Goal: Information Seeking & Learning: Learn about a topic

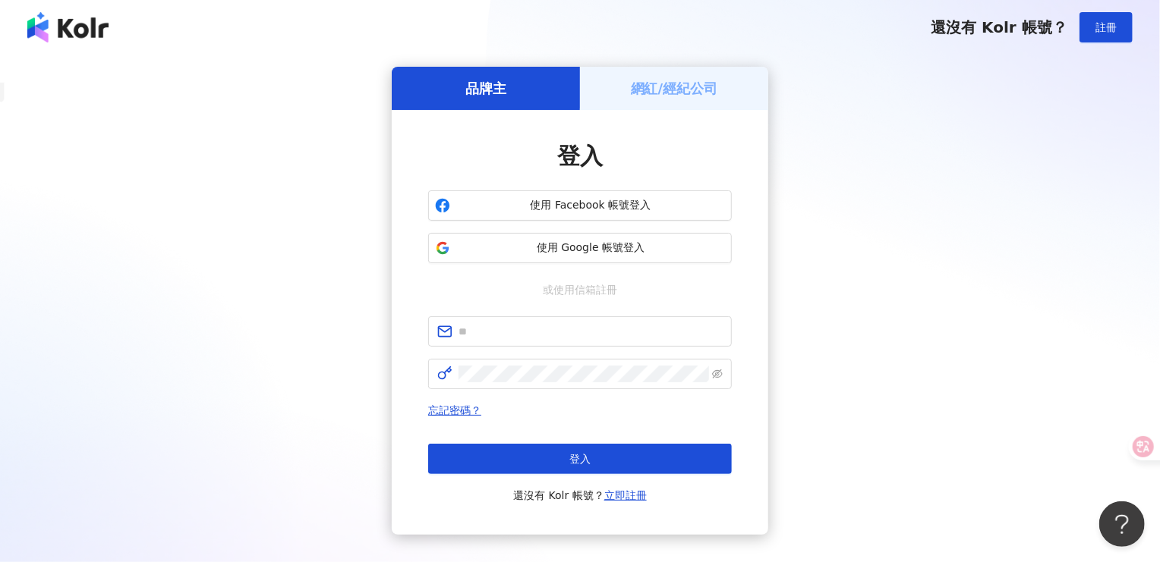
drag, startPoint x: 603, startPoint y: 251, endPoint x: 897, endPoint y: 234, distance: 295.0
click at [897, 234] on div "品牌主 網紅/經紀公司 登入 使用 Facebook 帳號登入 使用 Google 帳號登入 或使用信箱註冊 忘記密碼？ 登入 還沒有 Kolr 帳號？ 立即…" at bounding box center [579, 301] width 1123 height 468
click at [680, 87] on h5 "網紅/經紀公司" at bounding box center [674, 88] width 87 height 19
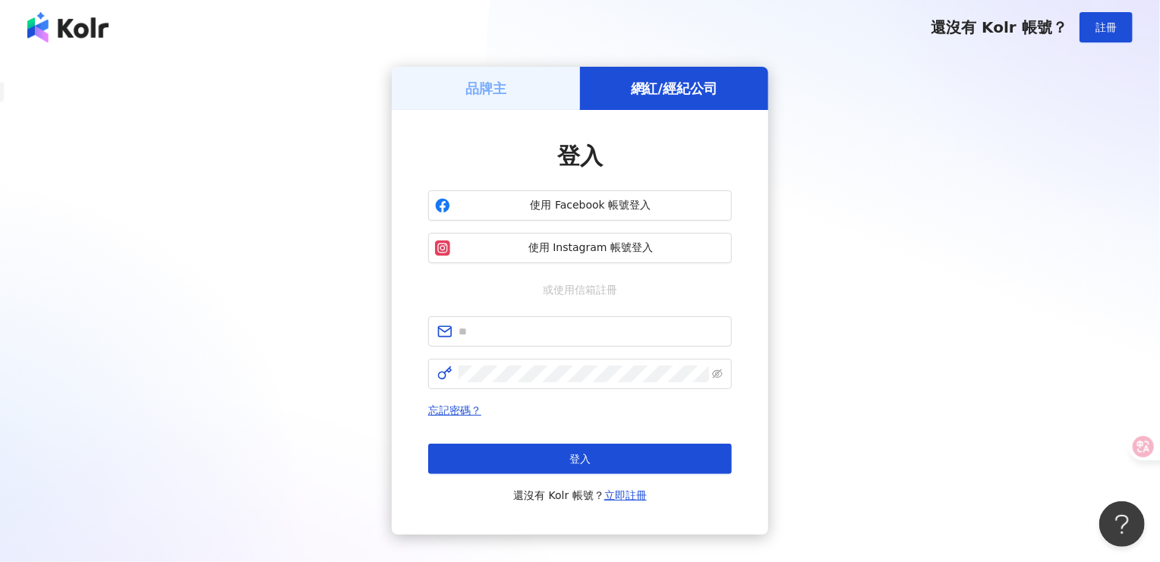
click at [484, 87] on h5 "品牌主" at bounding box center [485, 88] width 41 height 19
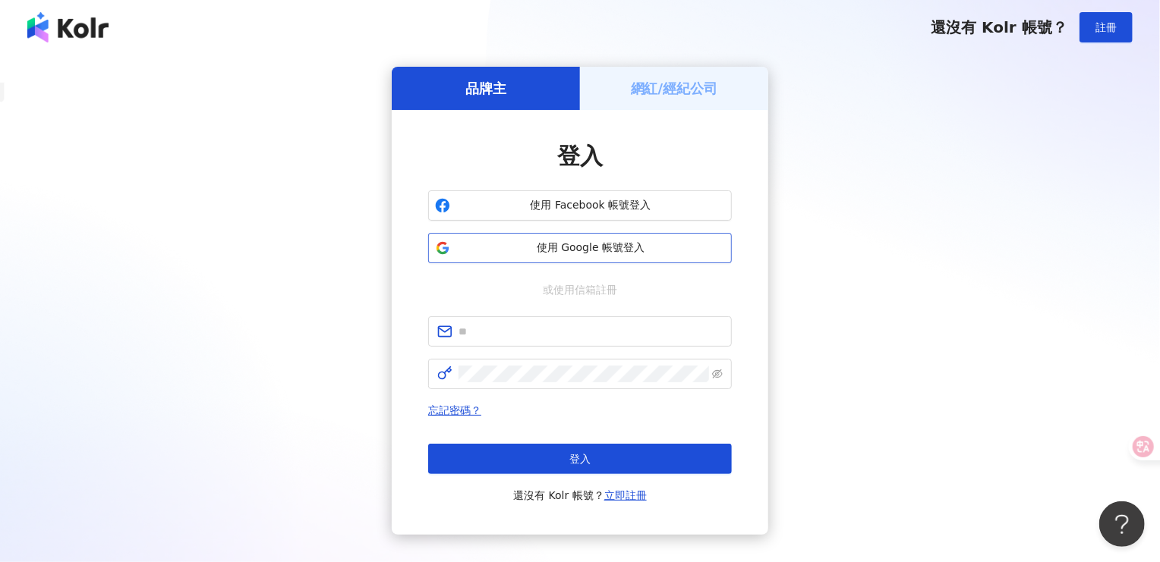
click at [662, 249] on span "使用 Google 帳號登入" at bounding box center [590, 248] width 269 height 15
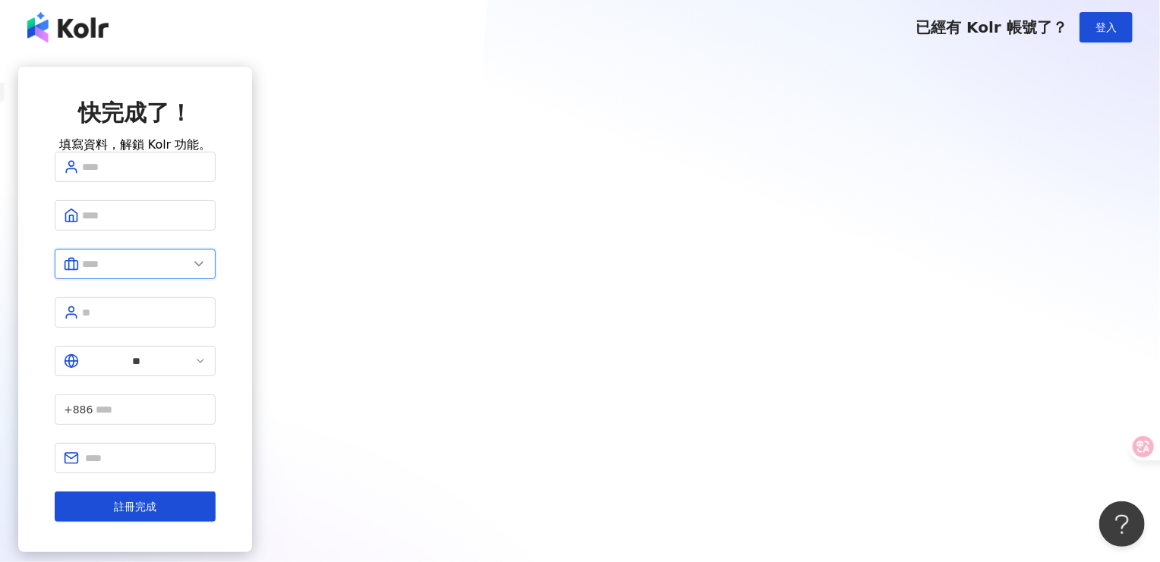
click at [188, 272] on input "text" at bounding box center [135, 264] width 106 height 17
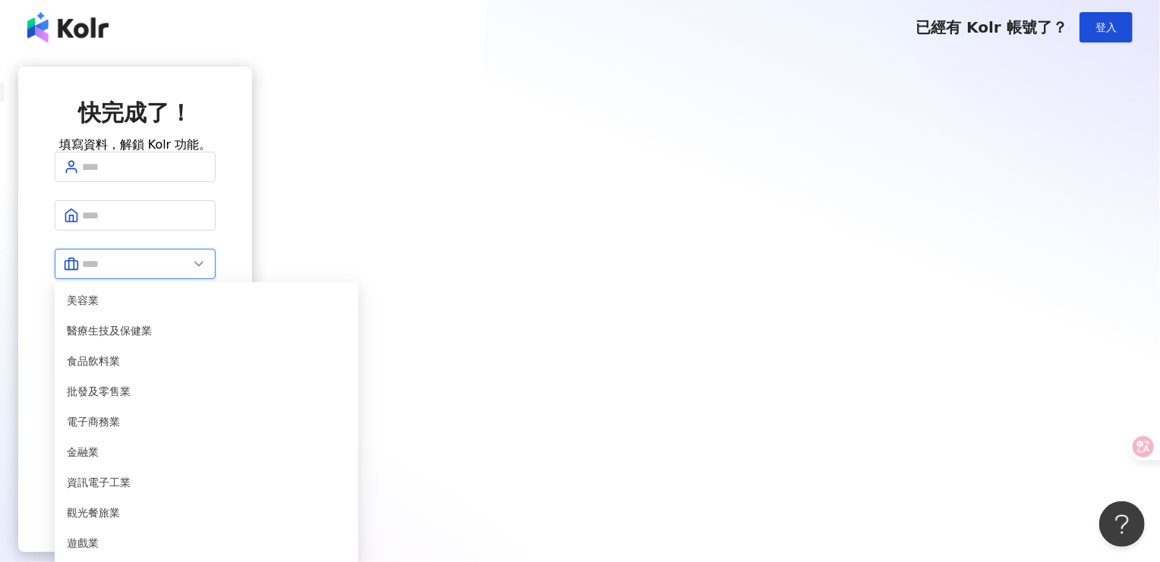
scroll to position [309, 0]
type input "*****"
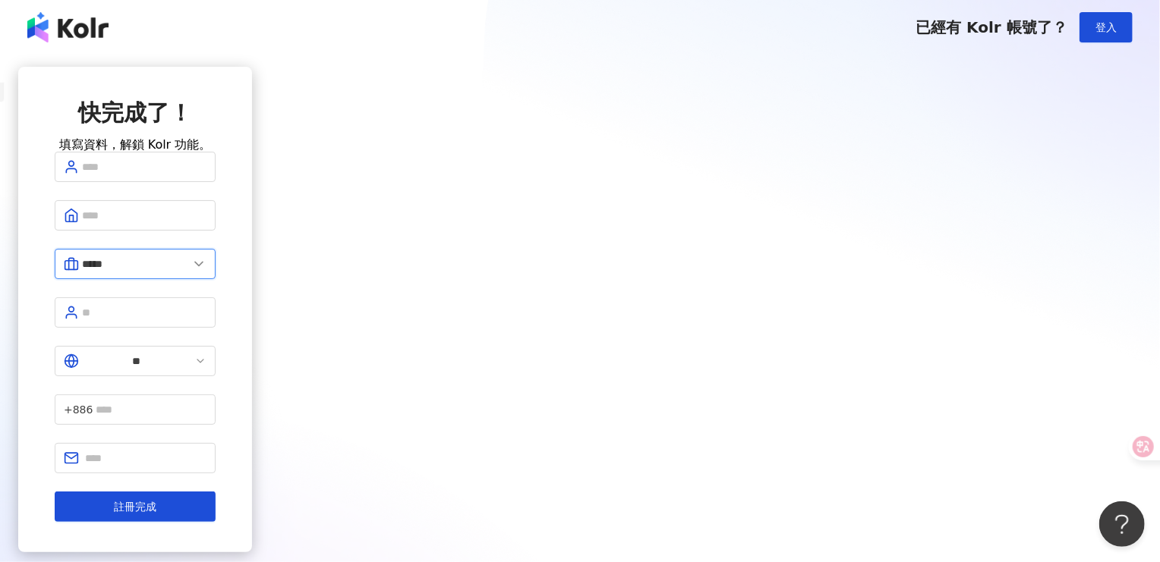
click at [188, 272] on input "*****" at bounding box center [135, 264] width 106 height 17
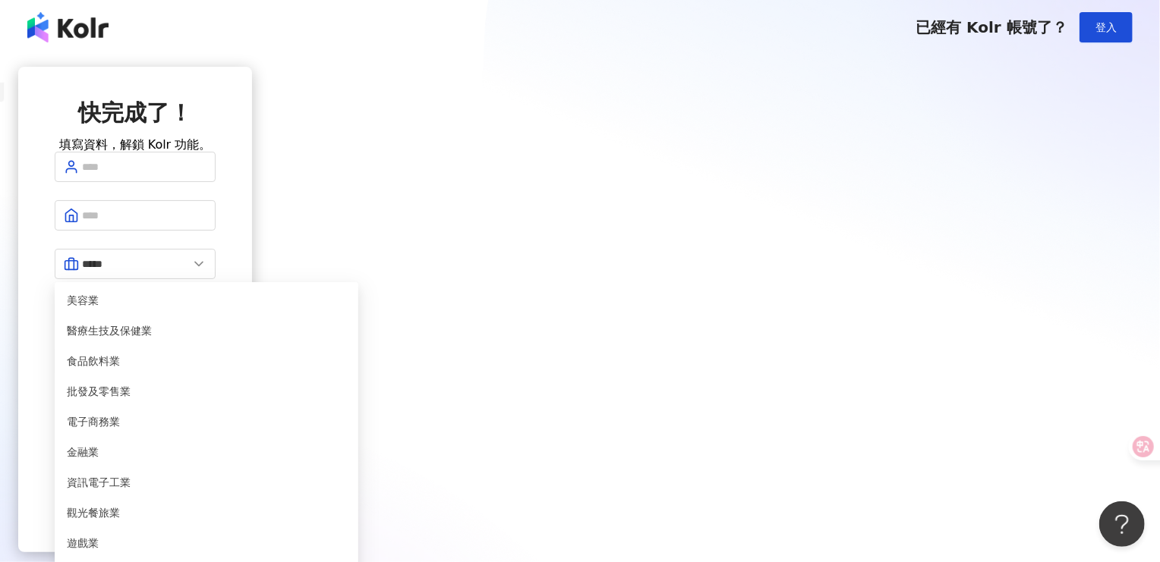
click at [216, 152] on div "快完成了！ 填寫資料，解鎖 Kolr 功能。" at bounding box center [135, 124] width 161 height 55
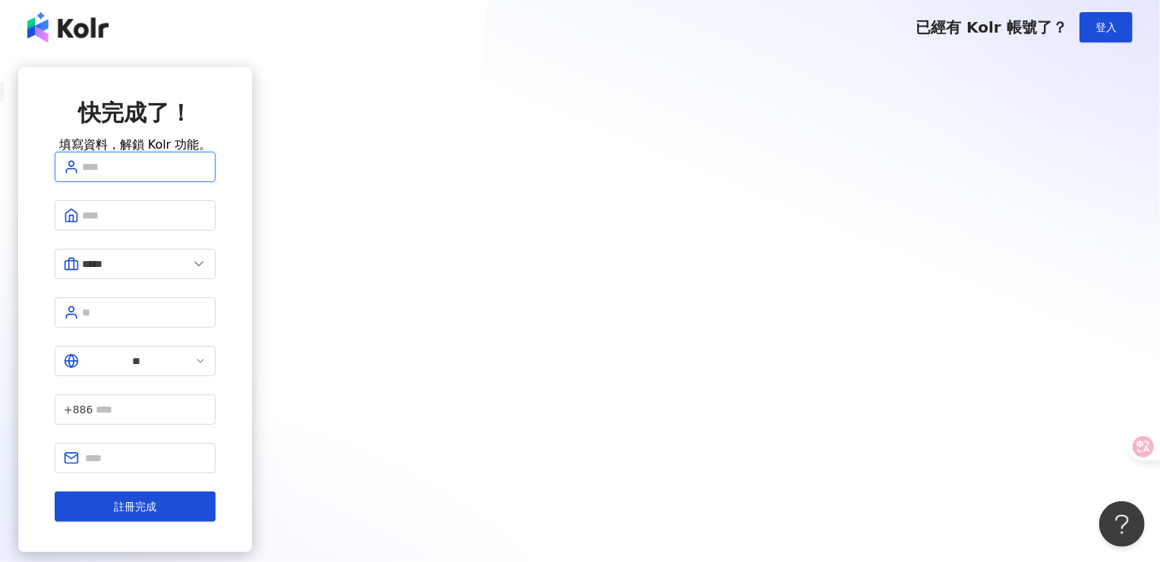
click at [206, 175] on input "text" at bounding box center [144, 167] width 124 height 17
drag, startPoint x: 478, startPoint y: 201, endPoint x: 603, endPoint y: 210, distance: 125.6
click at [216, 182] on span "**********" at bounding box center [135, 167] width 161 height 30
type input "*****"
click at [252, 273] on div "快完成了！ 填寫資料，解鎖 Kolr 功能。 ***** ***** 美容業 醫療生技及保健業 食品飲料業 批發及零售業 電子商務業 金融業 資訊電子工業 觀…" at bounding box center [135, 310] width 234 height 486
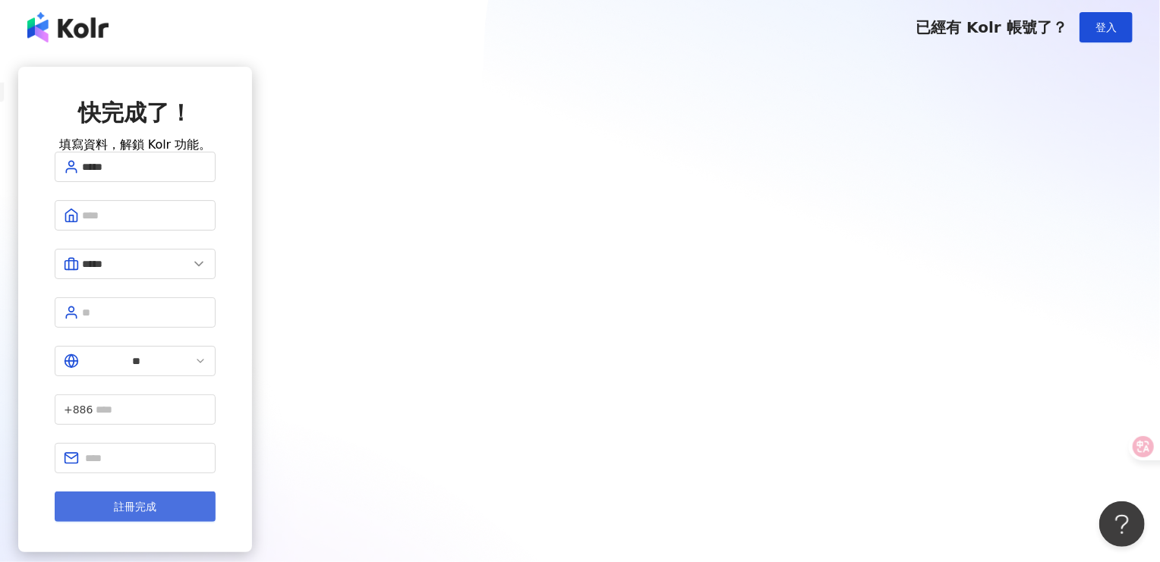
click at [156, 501] on span "註冊完成" at bounding box center [135, 507] width 43 height 12
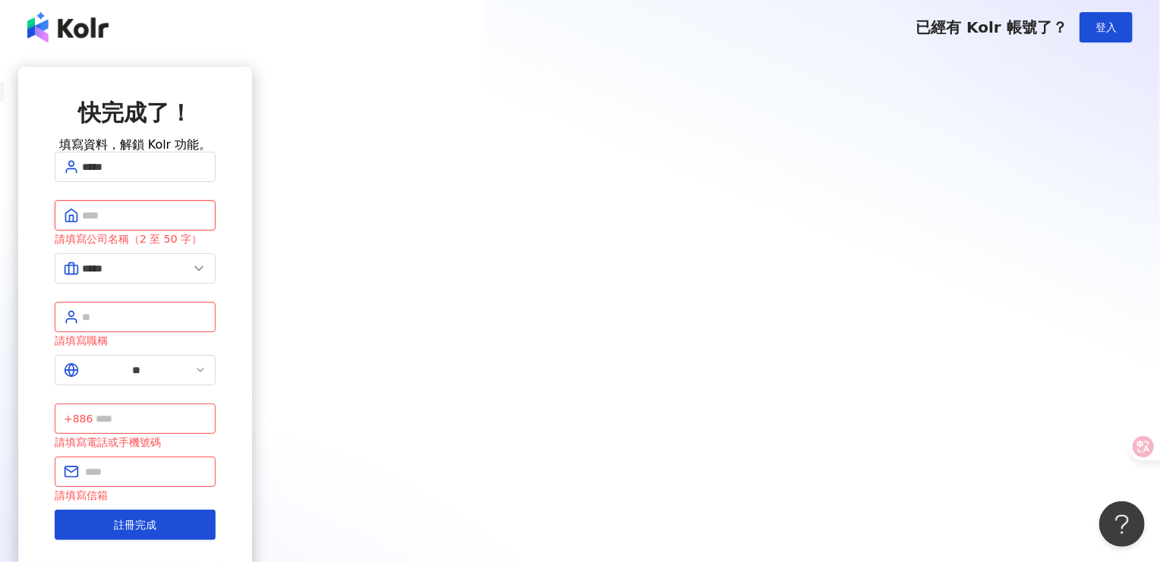
click at [206, 224] on input "text" at bounding box center [144, 215] width 124 height 17
type input "******"
click at [206, 326] on input "text" at bounding box center [144, 317] width 124 height 17
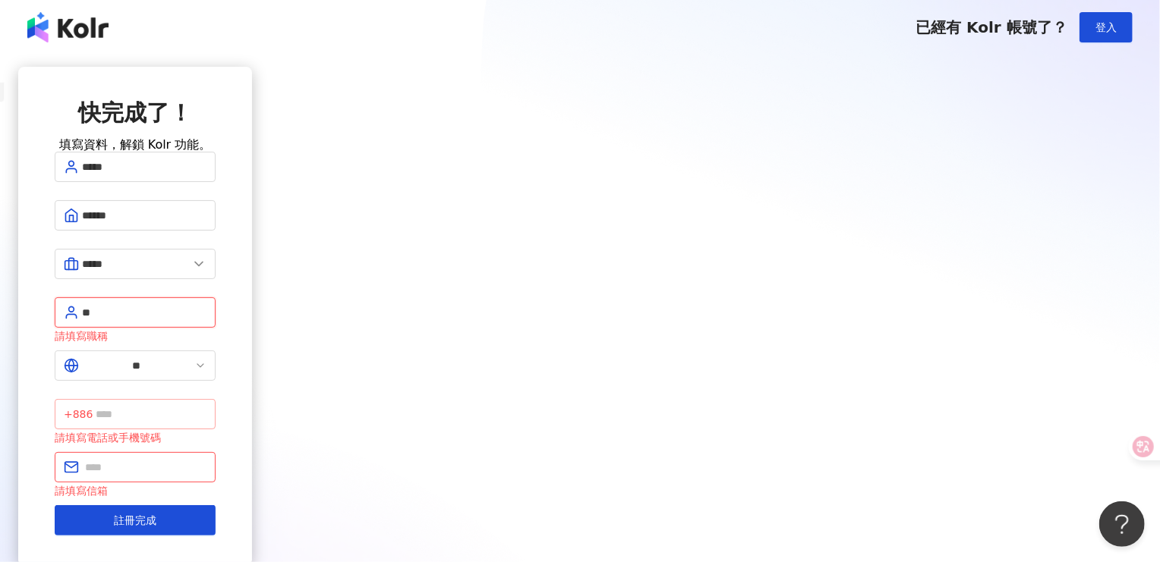
type input "**"
click at [206, 406] on input "text" at bounding box center [151, 414] width 111 height 17
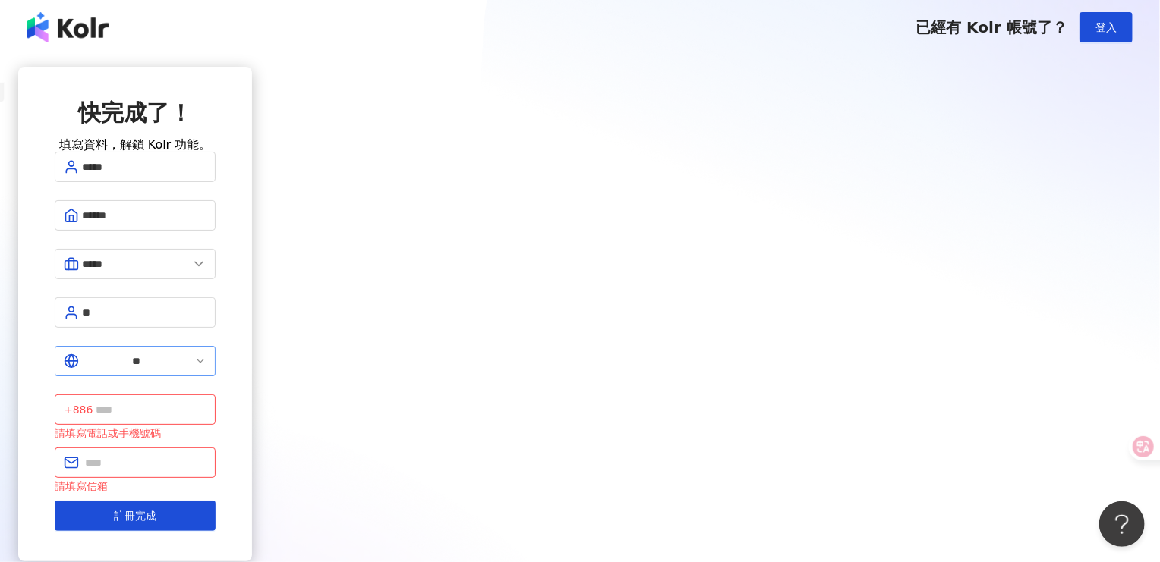
click at [216, 367] on span "**" at bounding box center [135, 361] width 161 height 30
click at [206, 364] on icon at bounding box center [200, 361] width 12 height 12
click at [79, 358] on icon at bounding box center [71, 361] width 15 height 15
click at [191, 360] on input "**" at bounding box center [136, 361] width 109 height 17
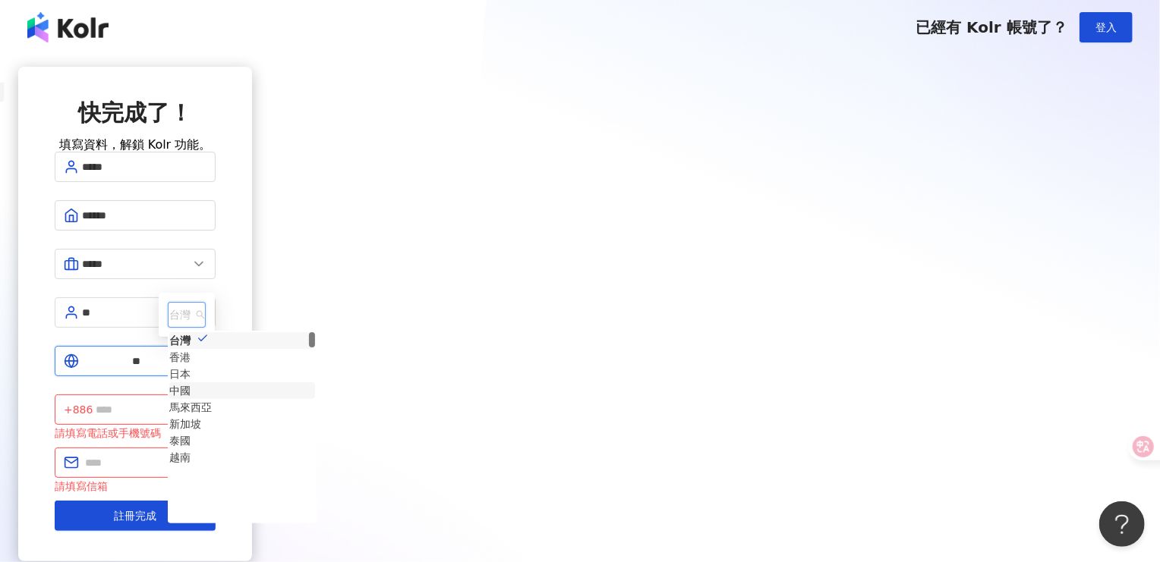
click at [190, 383] on div "中國" at bounding box center [179, 391] width 21 height 17
type input "**"
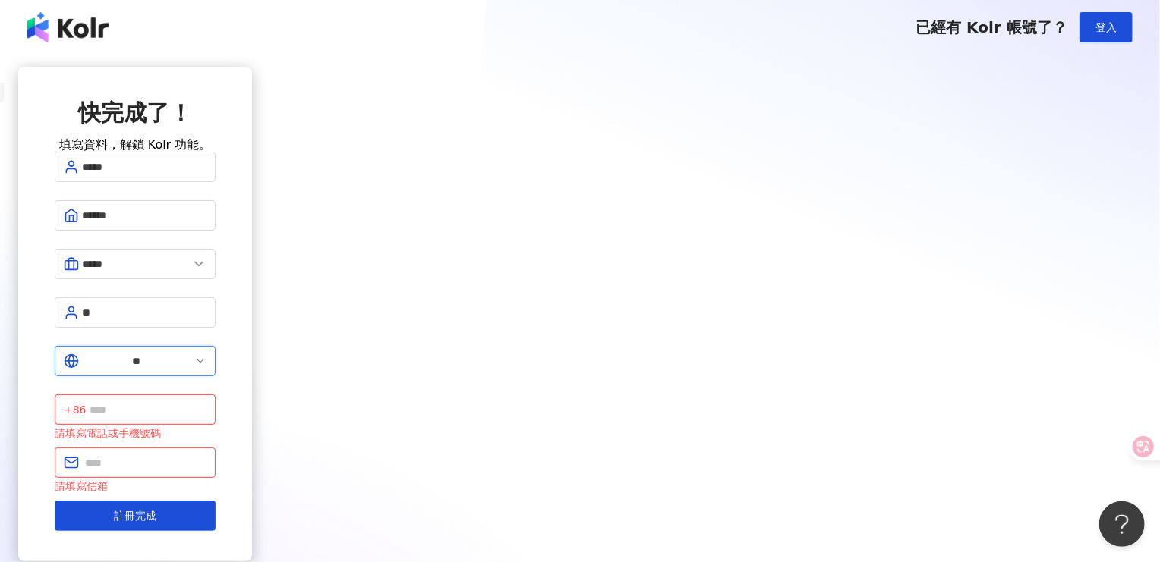
click at [206, 401] on input "text" at bounding box center [148, 409] width 117 height 17
type input "**********"
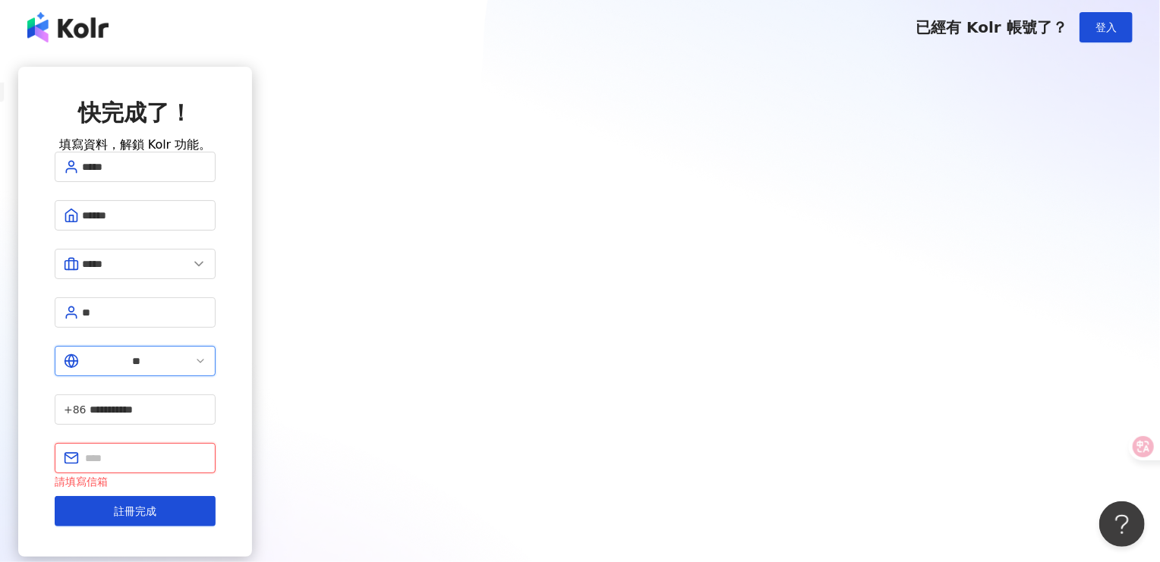
click at [206, 450] on input "text" at bounding box center [145, 458] width 121 height 17
type input "**********"
click at [252, 439] on div "**********" at bounding box center [135, 312] width 234 height 490
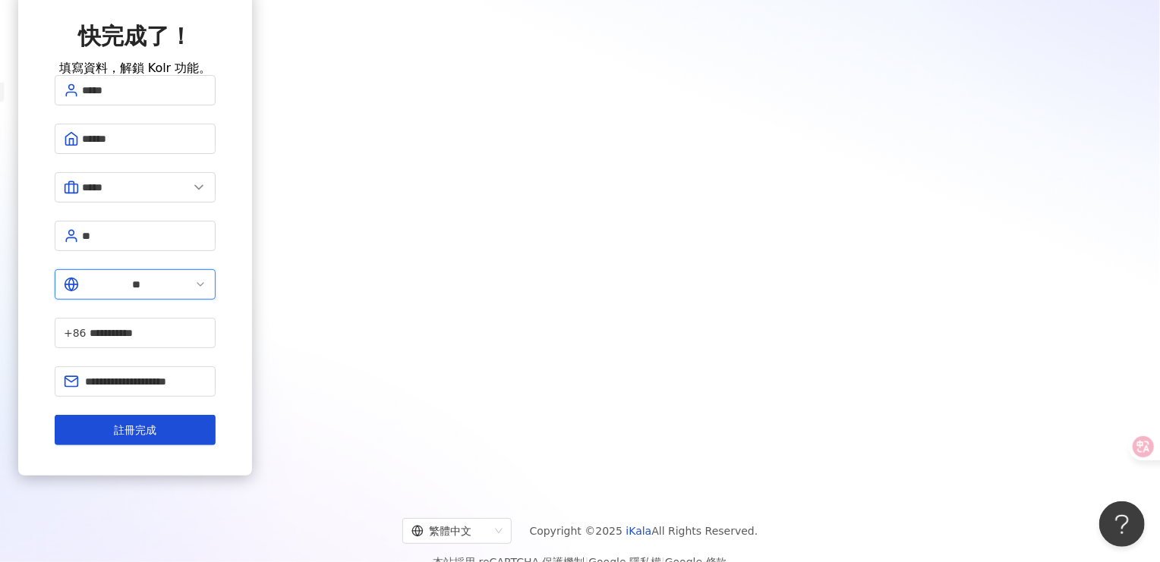
scroll to position [87, 0]
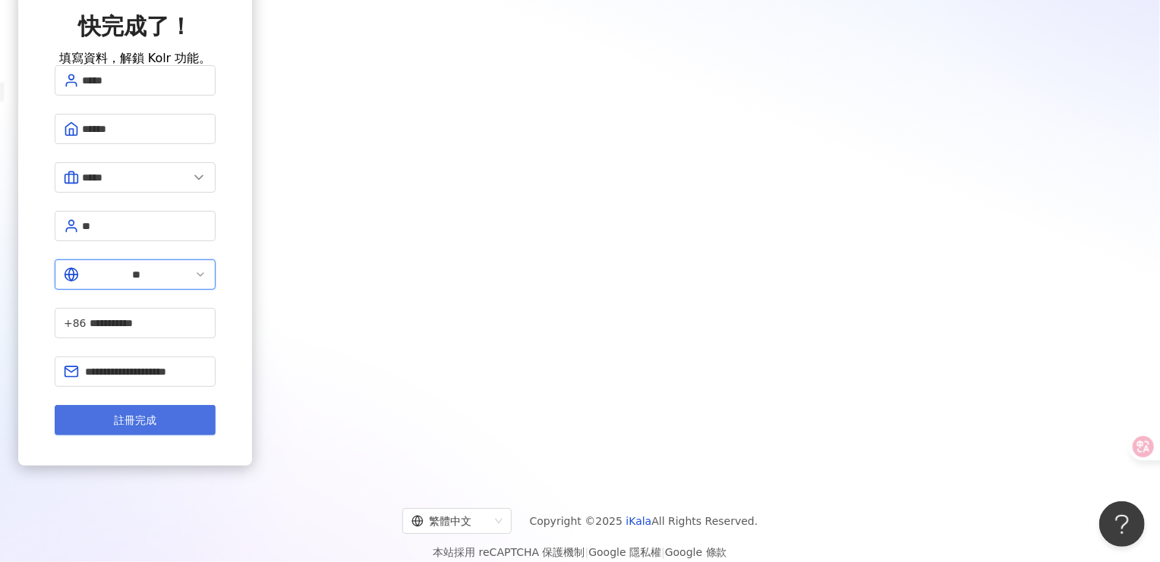
click at [216, 405] on button "註冊完成" at bounding box center [135, 420] width 161 height 30
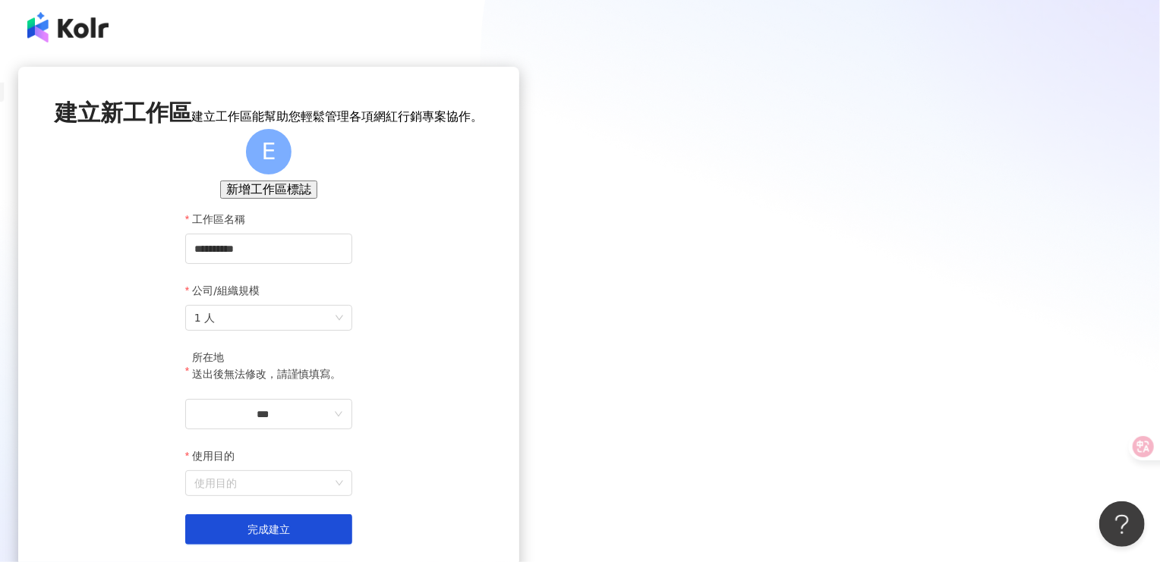
scroll to position [156, 0]
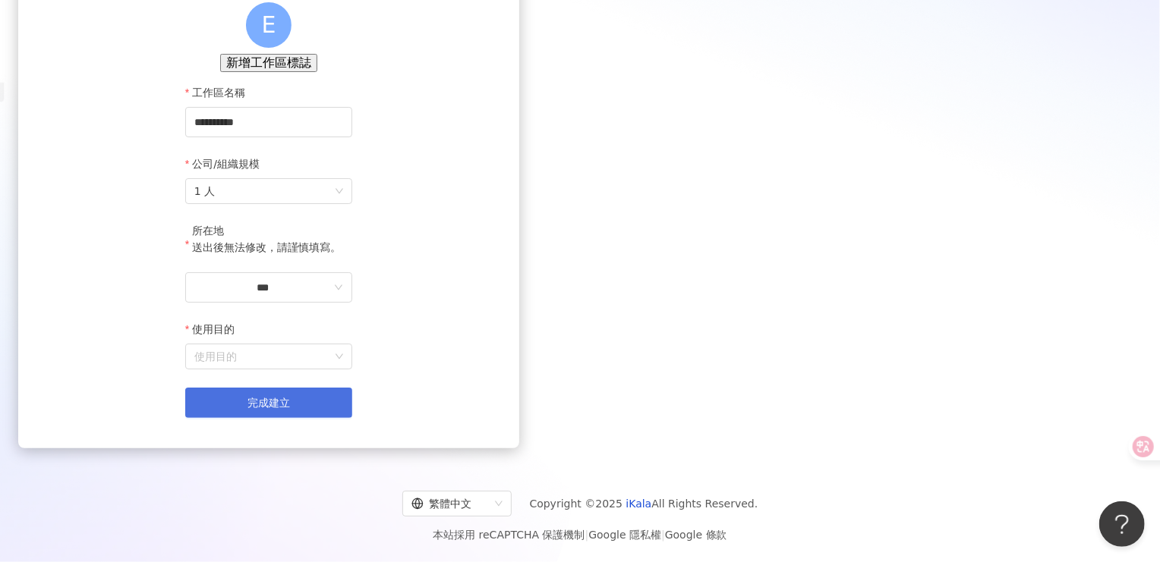
click at [352, 405] on button "完成建立" at bounding box center [268, 403] width 167 height 30
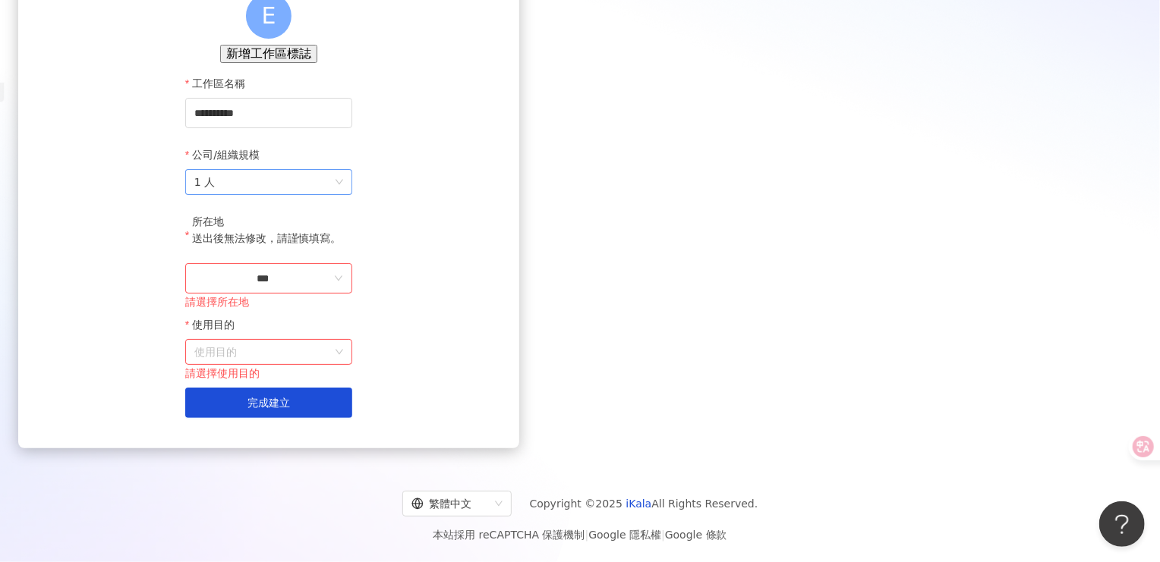
click at [343, 194] on span "1 人" at bounding box center [268, 182] width 149 height 24
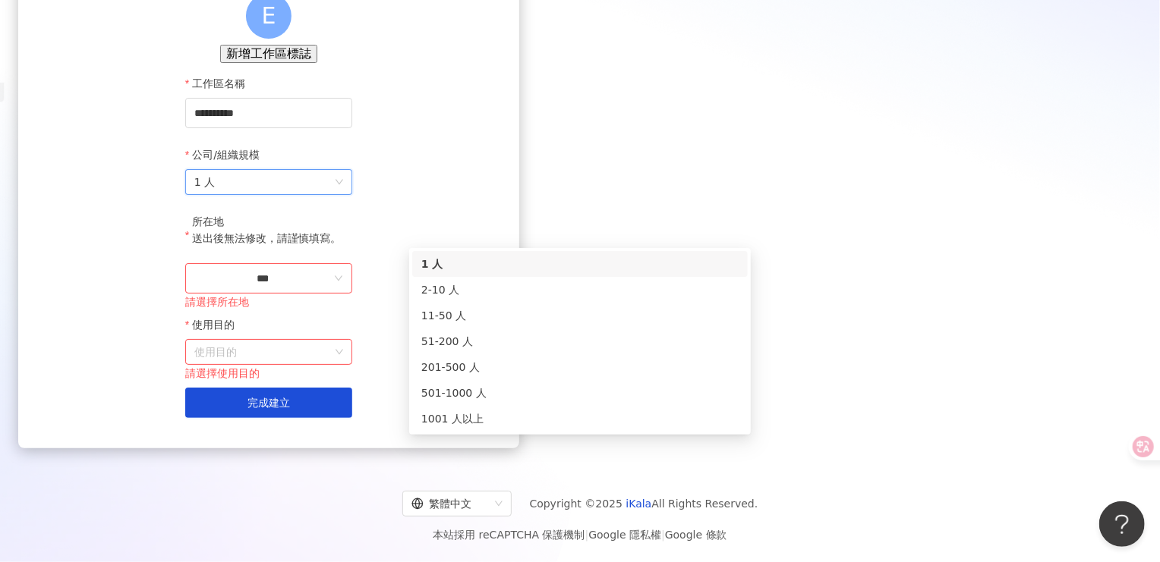
click at [343, 194] on span "1 人" at bounding box center [268, 182] width 149 height 24
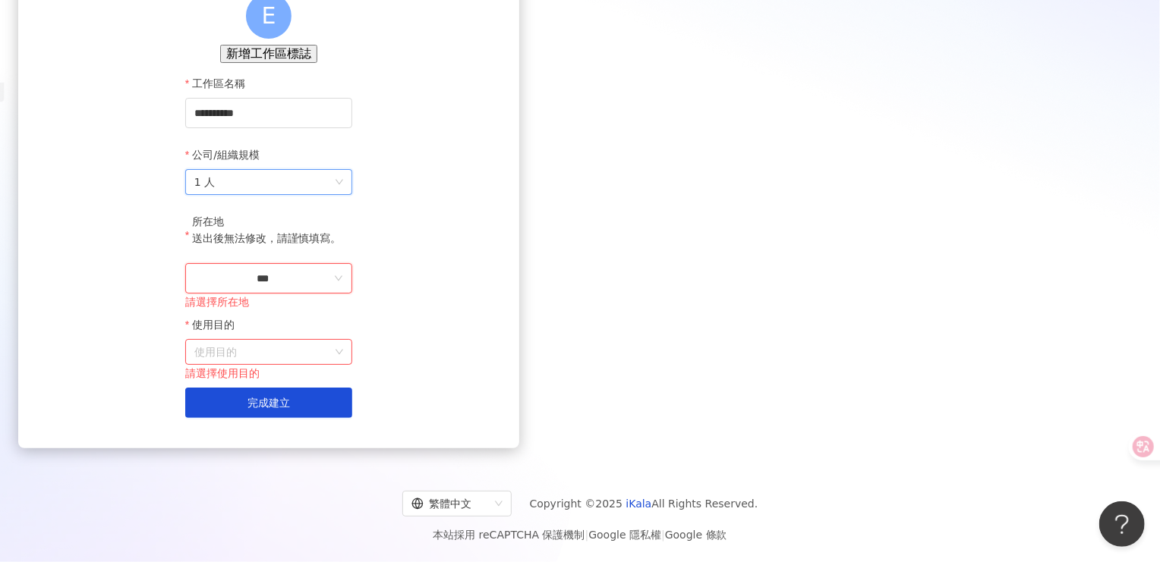
click at [331, 287] on input "***" at bounding box center [262, 278] width 137 height 17
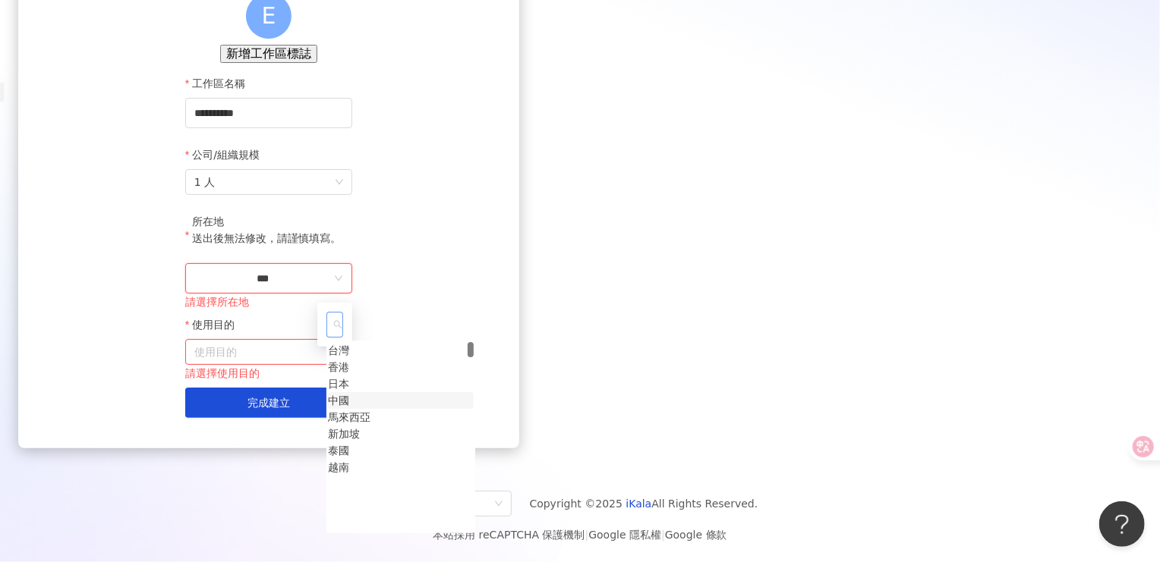
click at [349, 409] on div "中國" at bounding box center [338, 400] width 21 height 17
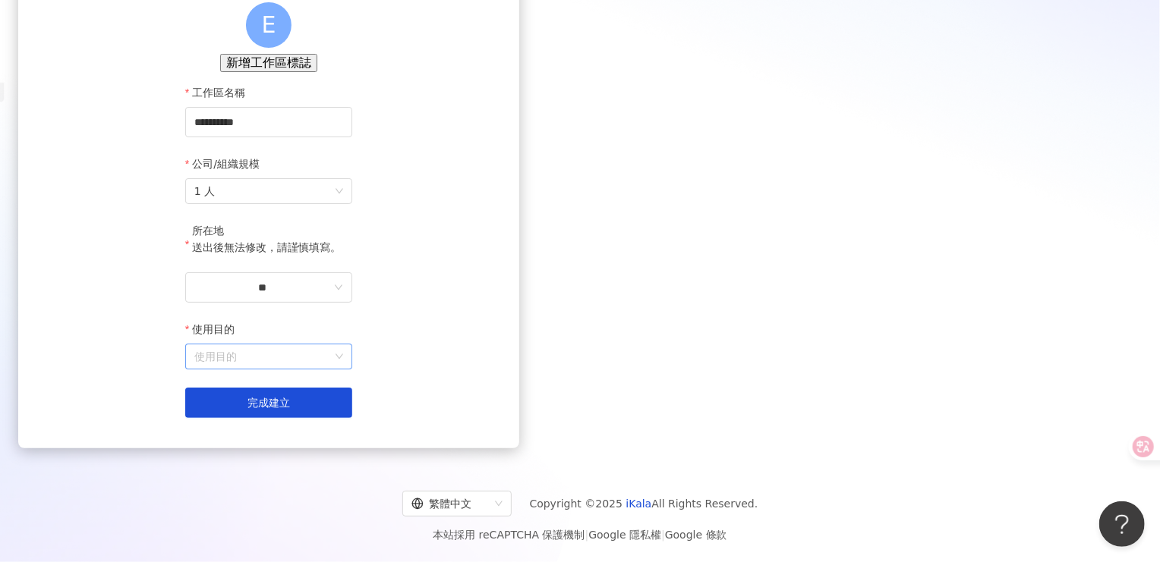
click at [343, 360] on input "使用目的" at bounding box center [268, 357] width 149 height 24
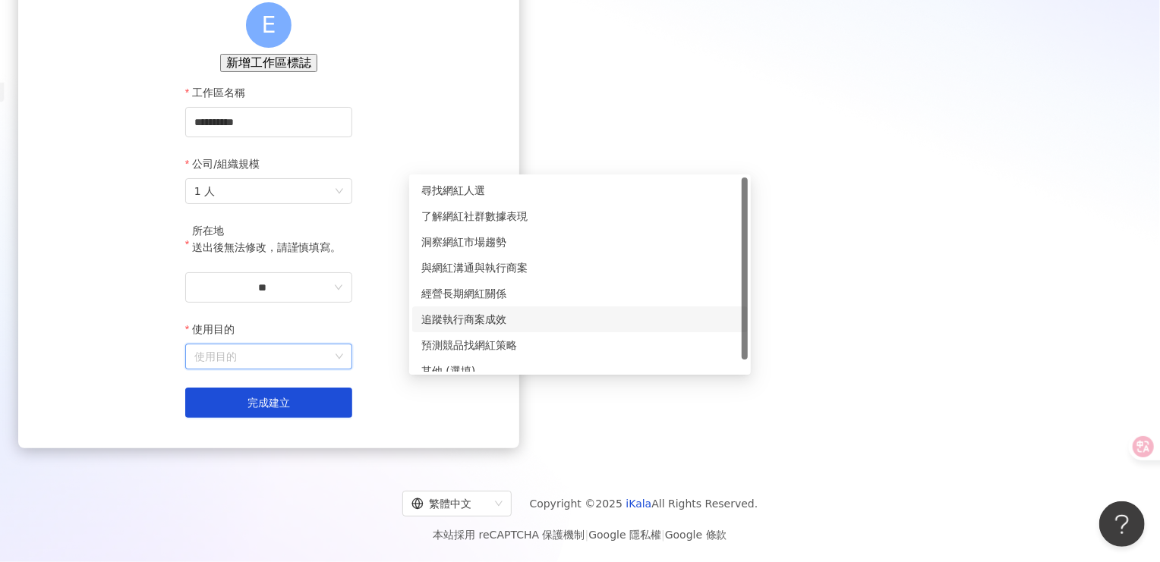
scroll to position [0, 0]
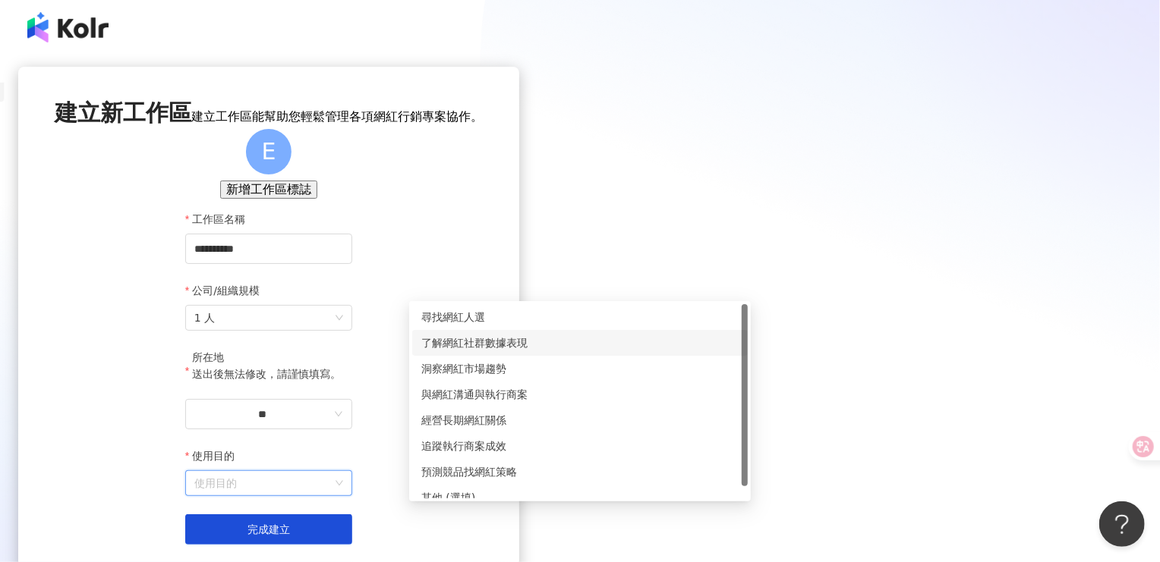
click at [584, 351] on div "了解網紅社群數據表現" at bounding box center [579, 343] width 317 height 17
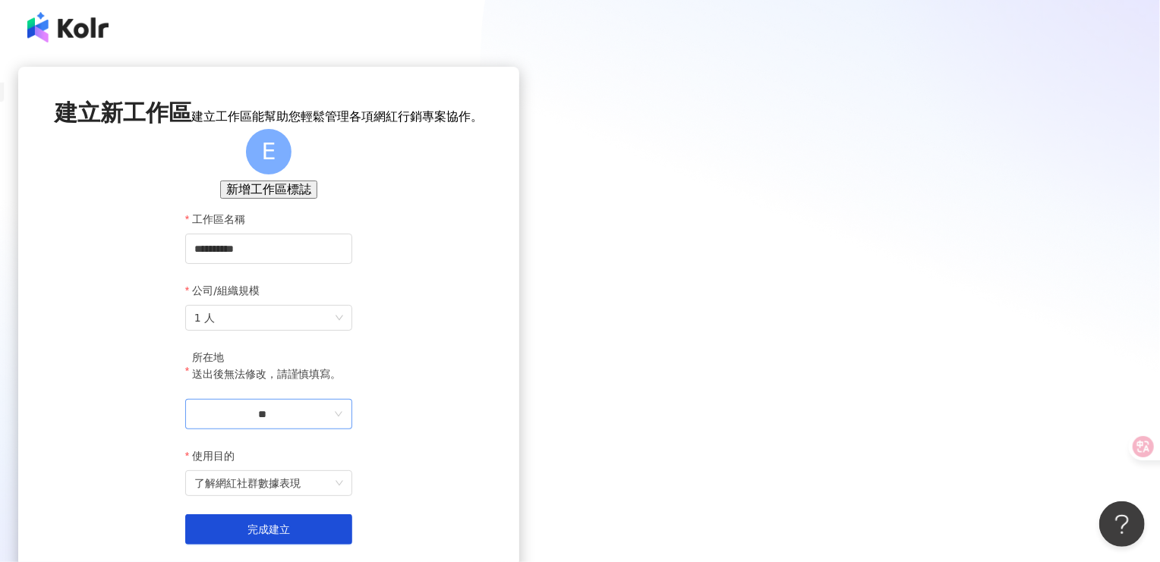
scroll to position [156, 0]
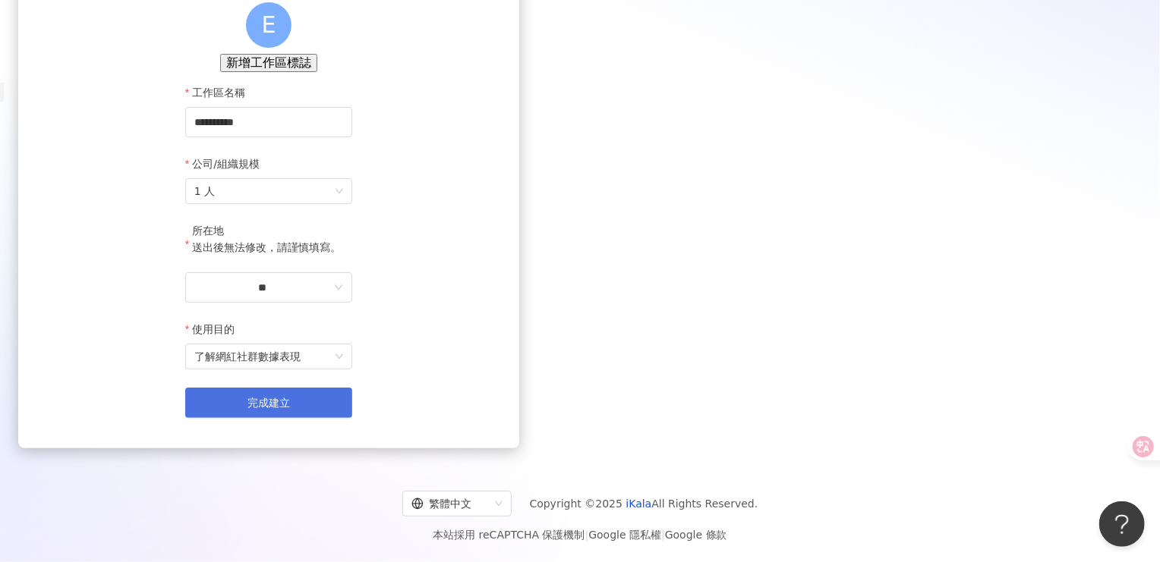
click at [352, 398] on button "完成建立" at bounding box center [268, 403] width 167 height 30
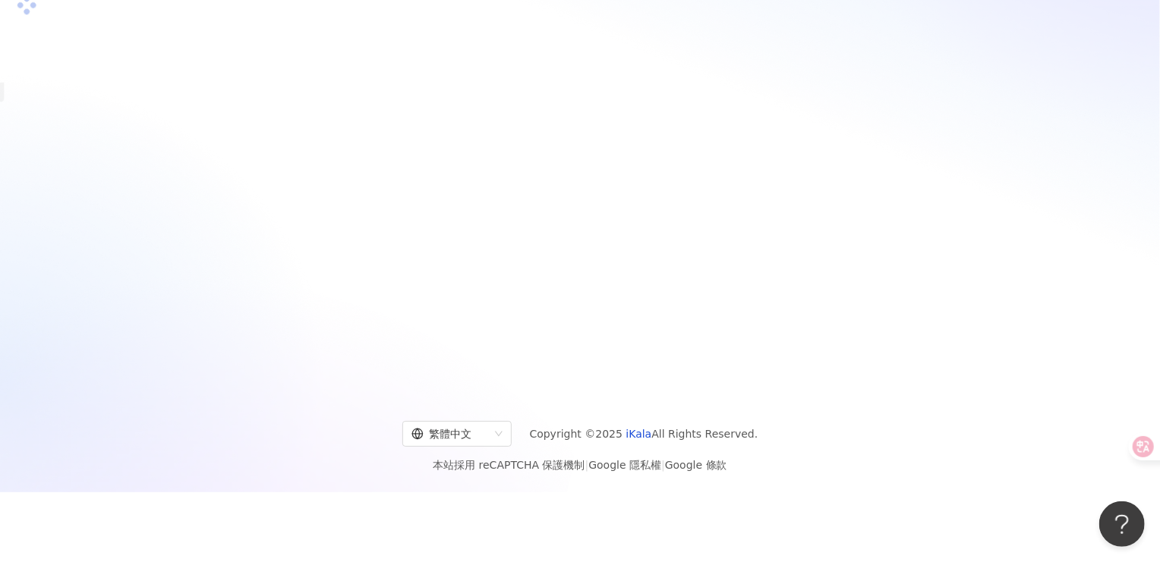
scroll to position [87, 0]
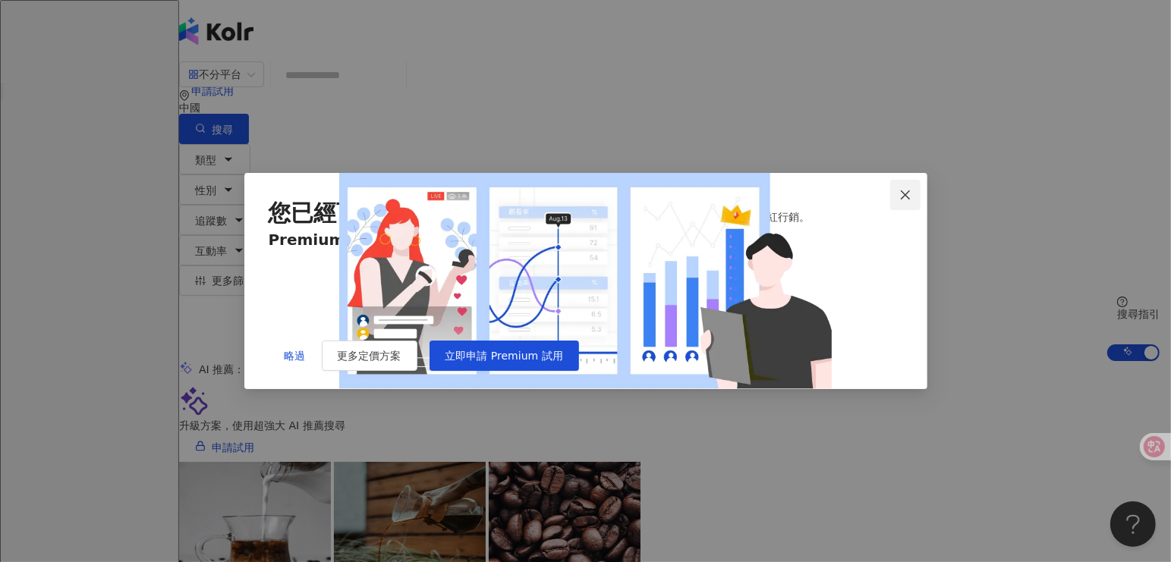
click at [903, 189] on icon "close" at bounding box center [905, 195] width 12 height 12
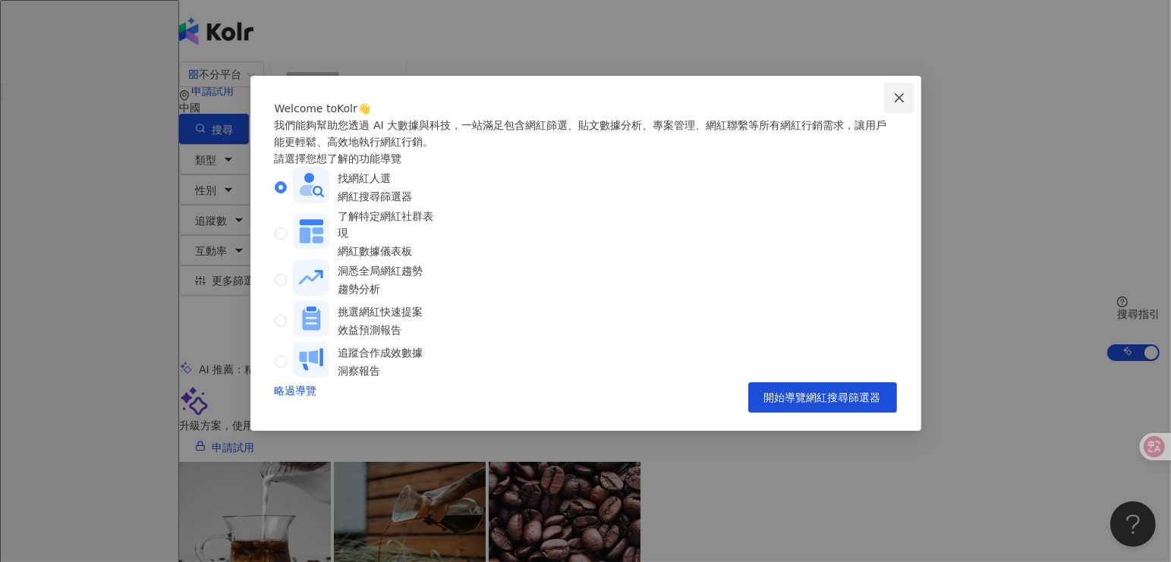
click at [901, 100] on icon "close" at bounding box center [899, 98] width 12 height 12
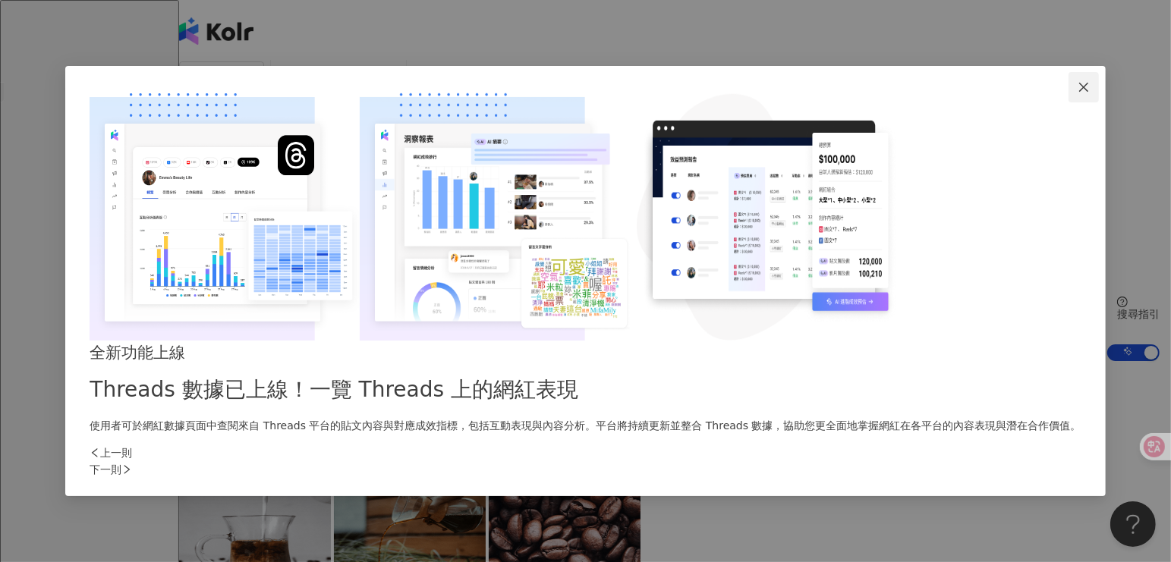
click at [1079, 92] on icon "close" at bounding box center [1083, 87] width 9 height 9
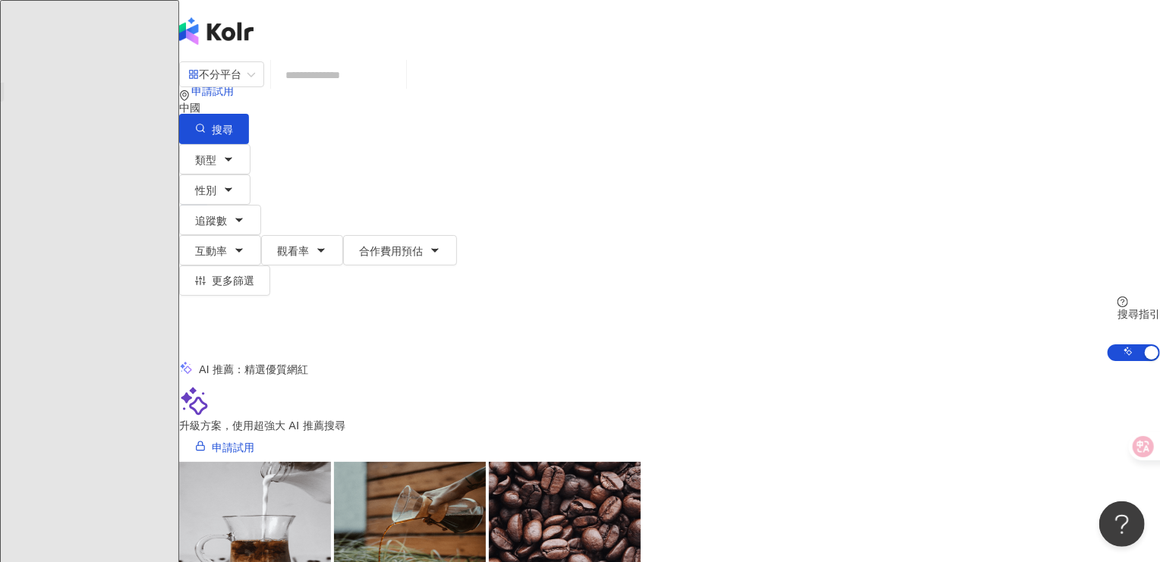
click at [232, 146] on span "繁體中文" at bounding box center [211, 152] width 43 height 12
click at [876, 162] on div "類型 性別 追蹤數 互動率 觀看率 合作費用預估 更多篩選 搜尋指引 AI 開啟 AI 關閉" at bounding box center [669, 252] width 981 height 217
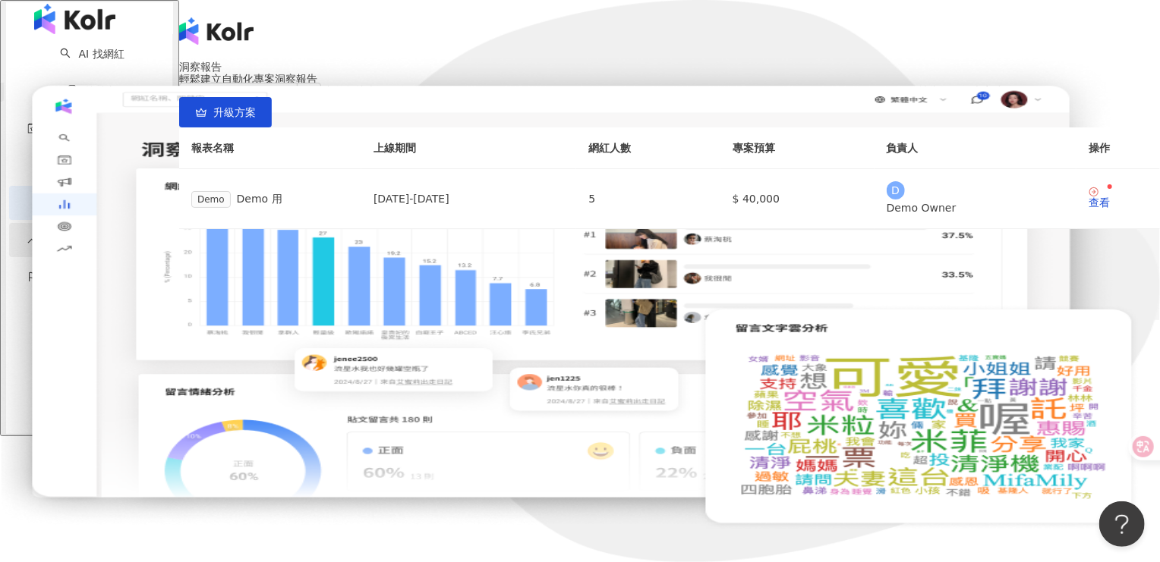
click at [51, 252] on span "趨勢分析" at bounding box center [67, 240] width 43 height 34
click at [79, 348] on link "社群帳號排行" at bounding box center [102, 354] width 64 height 12
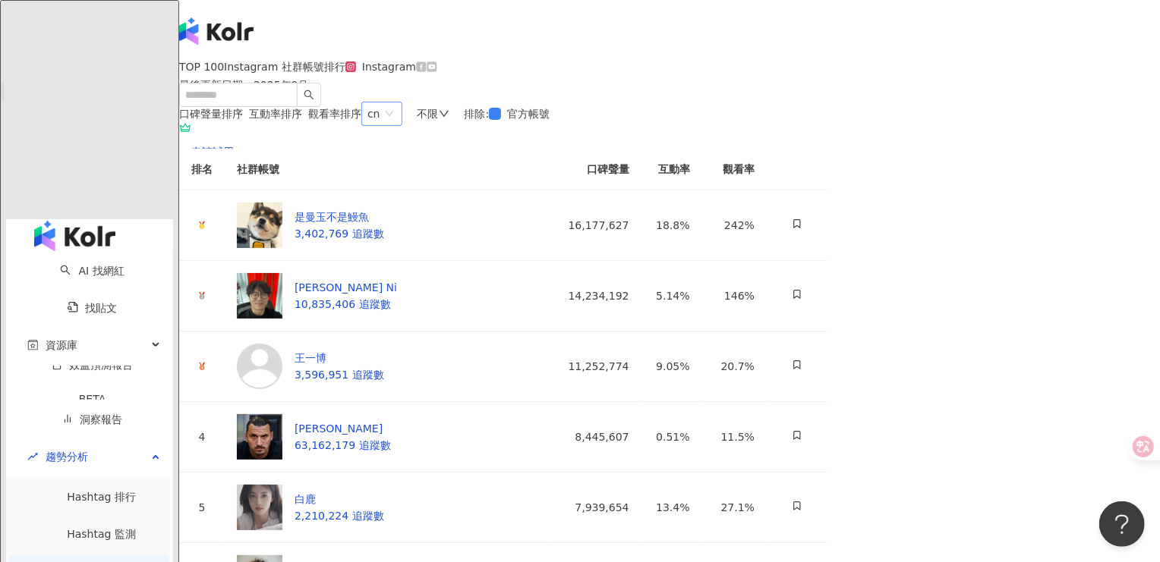
click at [396, 125] on span "cn" at bounding box center [381, 113] width 29 height 23
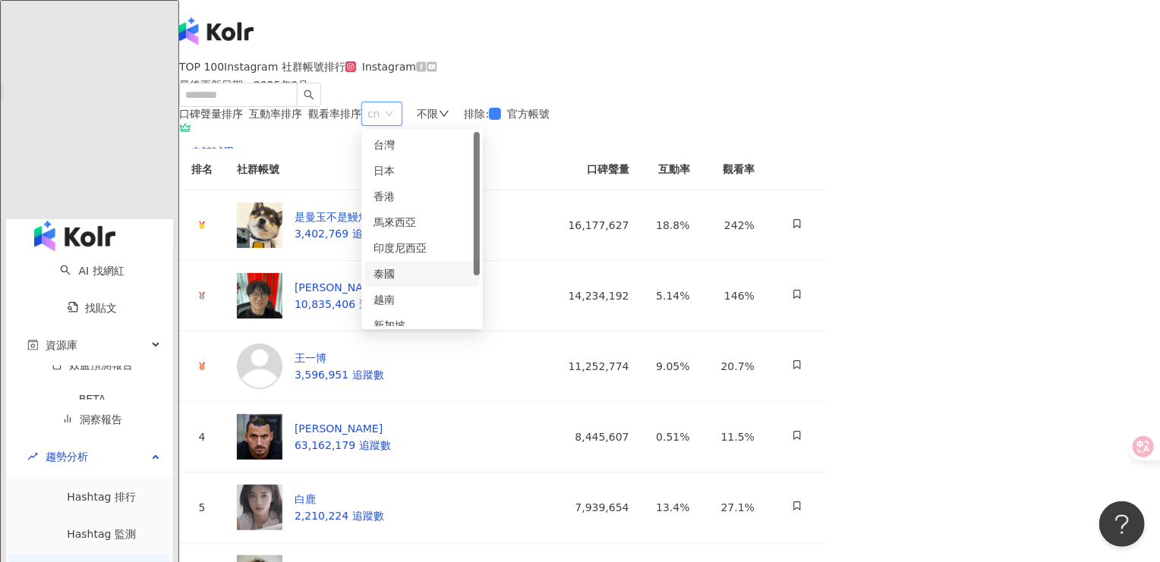
click at [471, 282] on div "泰國" at bounding box center [421, 274] width 97 height 17
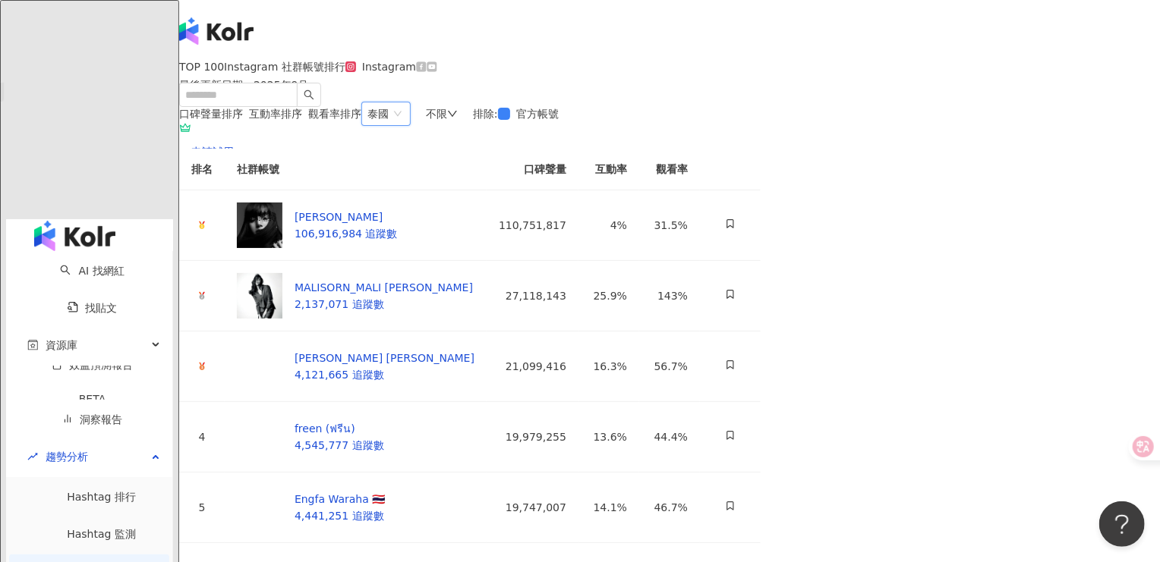
click at [458, 120] on div "不限" at bounding box center [442, 114] width 32 height 12
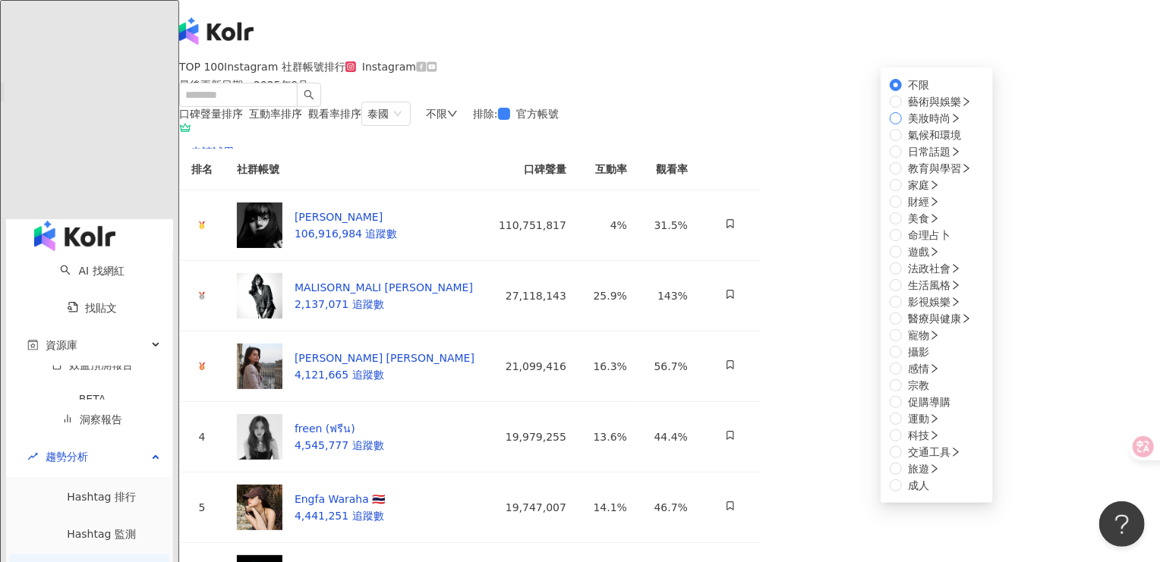
click at [902, 127] on span "美妝時尚" at bounding box center [934, 118] width 65 height 17
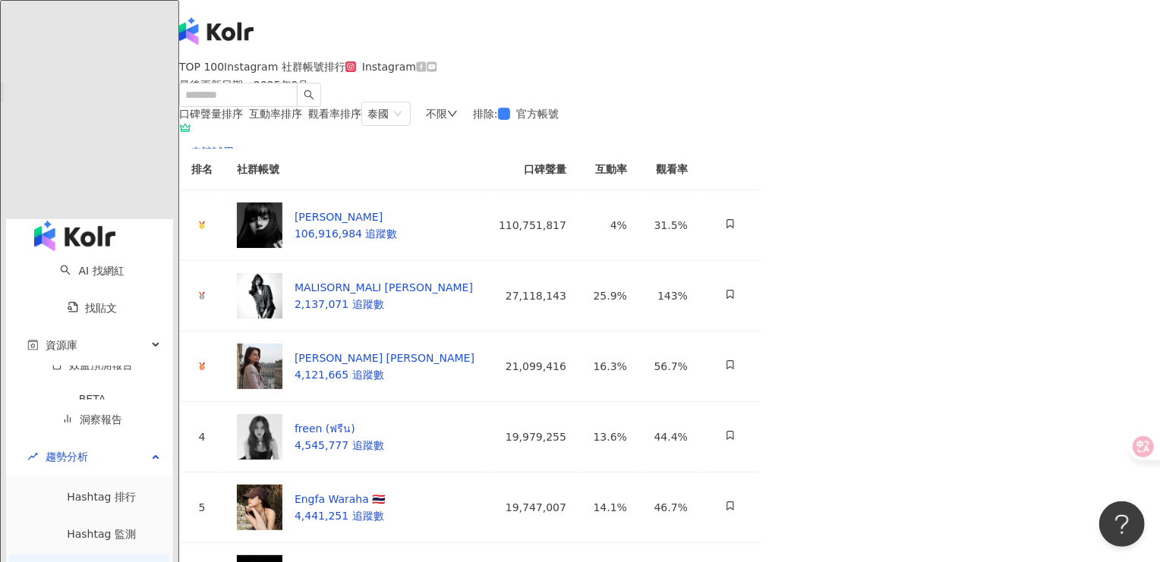
click at [662, 102] on div "TOP 100 Instagram 社群帳號排行 最後更新日期 ： 2025年9月 Instagram" at bounding box center [669, 81] width 981 height 41
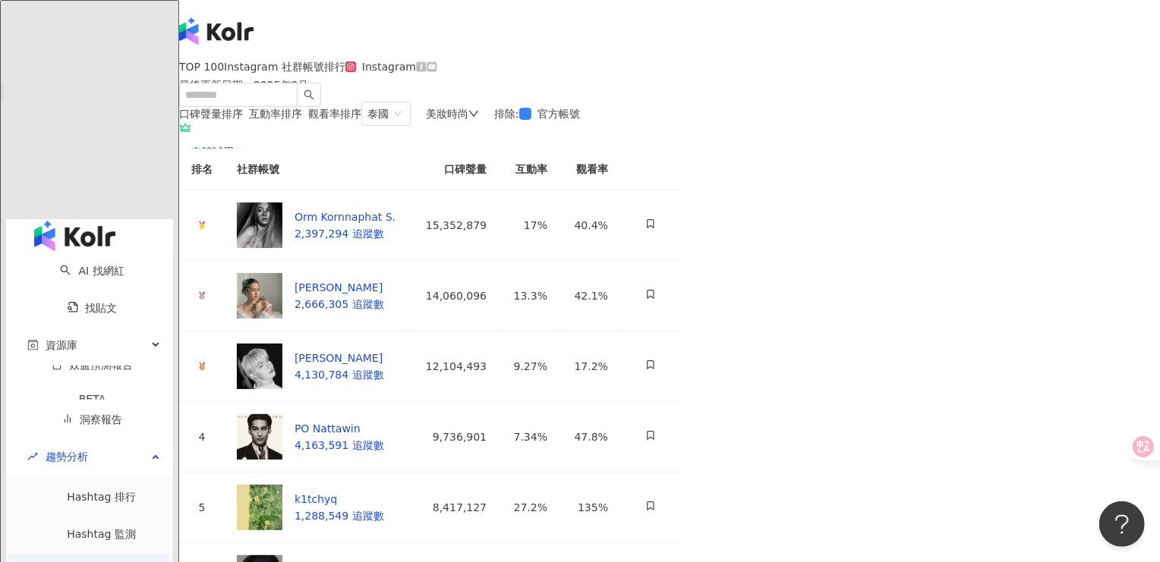
click at [232, 206] on span "繁體中文" at bounding box center [211, 212] width 43 height 12
click at [987, 93] on div "English" at bounding box center [997, 84] width 61 height 17
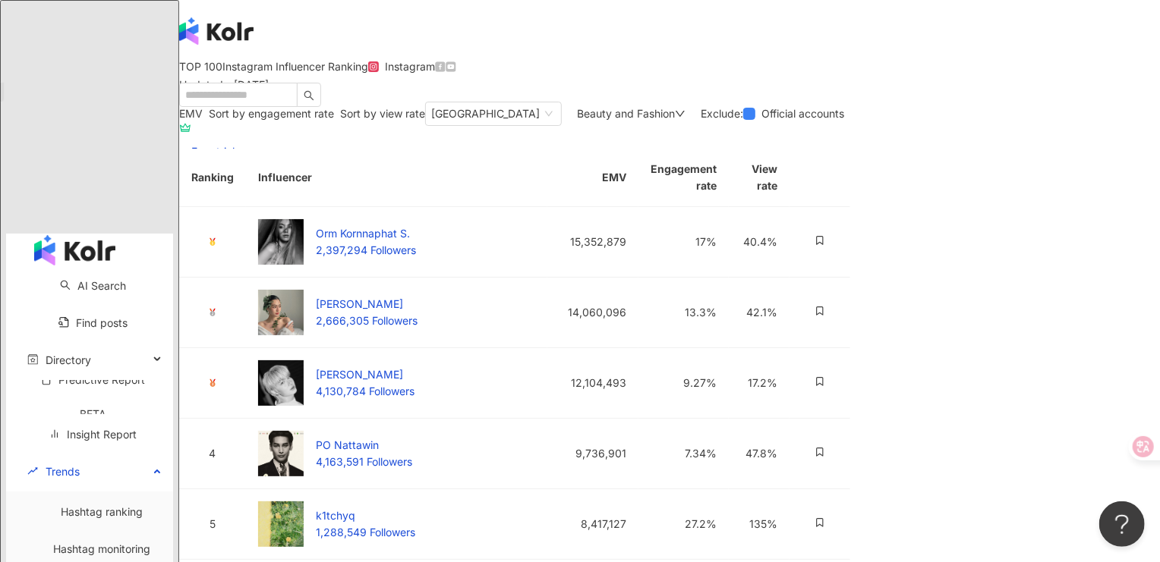
click at [701, 102] on div "TOP 100 Instagram Influencer Ranking Updated ： September 2025 Instagram" at bounding box center [669, 81] width 981 height 41
click at [334, 120] on span "Sort by engagement rate" at bounding box center [271, 113] width 125 height 13
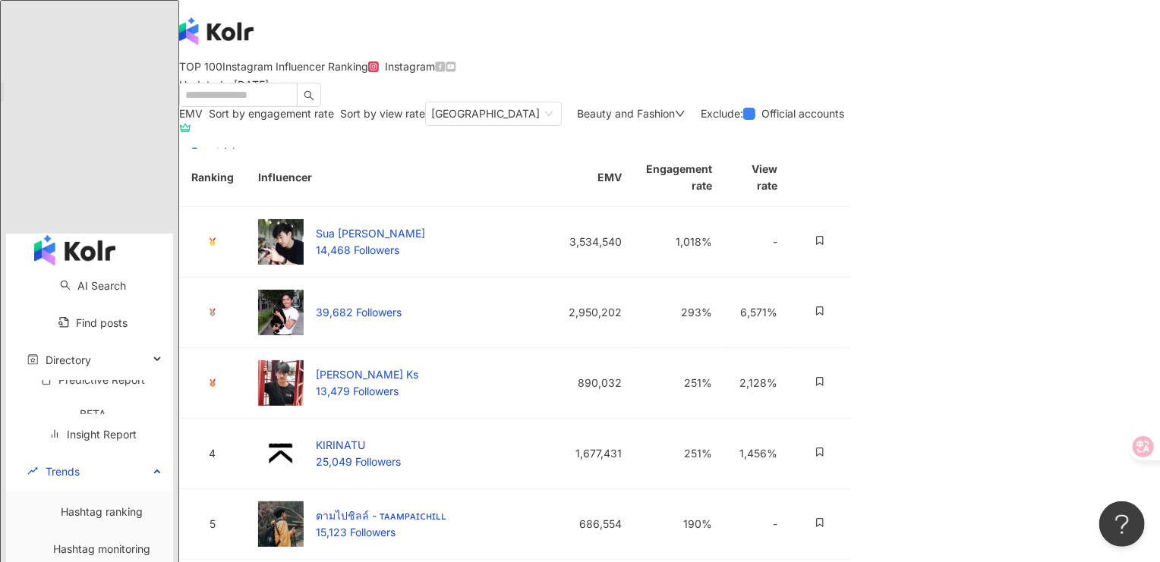
click at [425, 120] on span "Sort by view rate" at bounding box center [382, 113] width 85 height 13
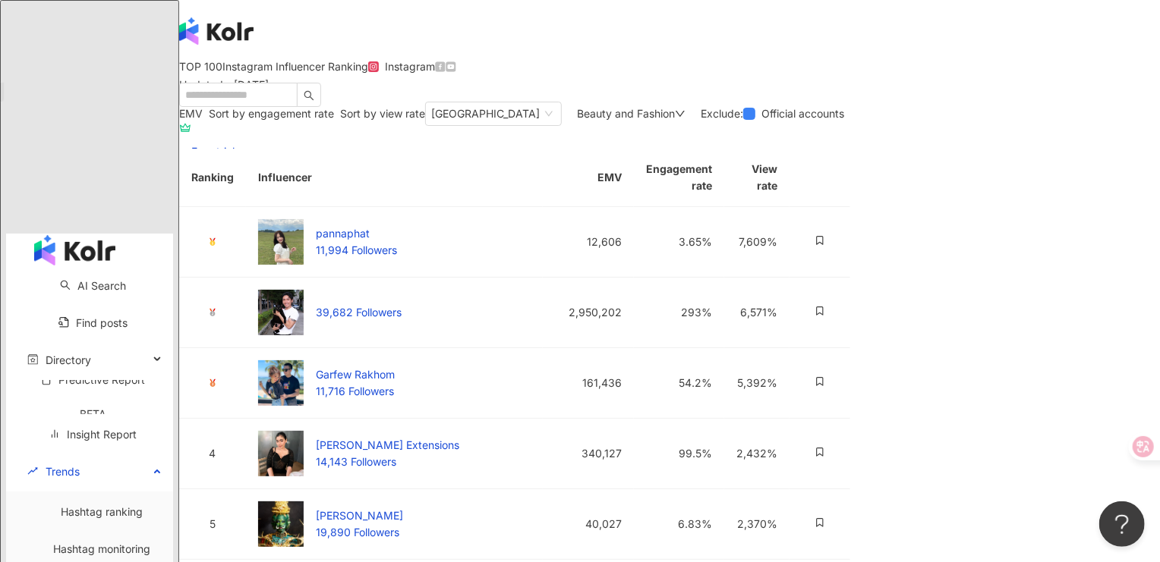
click at [203, 120] on span "EMV" at bounding box center [191, 113] width 24 height 13
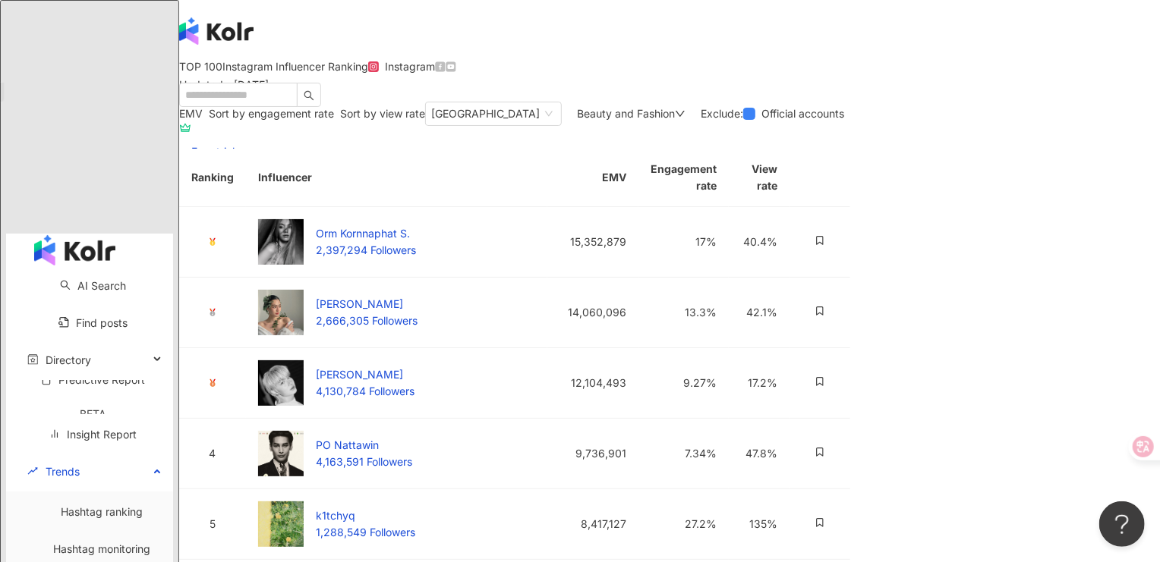
click at [675, 120] on span "Beauty and Fashion" at bounding box center [626, 113] width 98 height 13
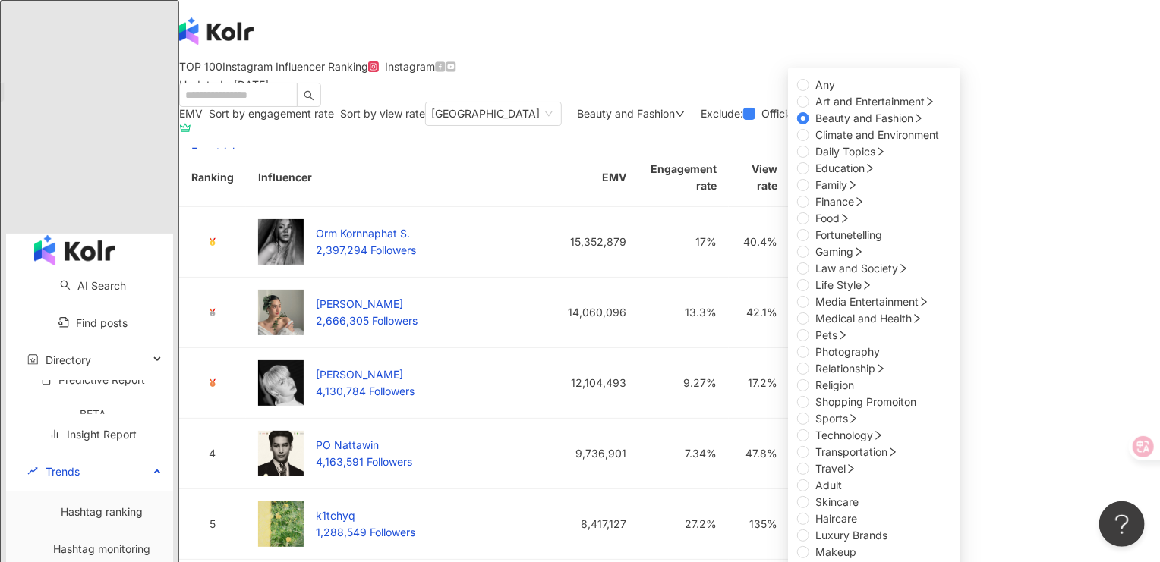
click at [844, 102] on div "TOP 100 Instagram Influencer Ranking Updated ： September 2025 Instagram" at bounding box center [669, 81] width 981 height 41
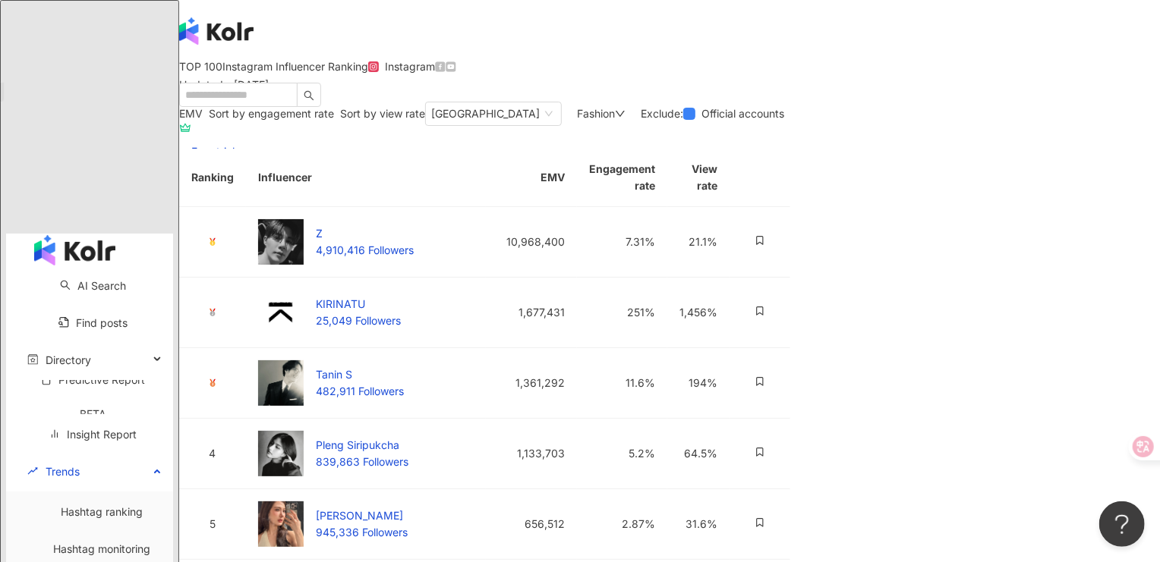
click at [625, 120] on div "Fashion" at bounding box center [601, 114] width 49 height 12
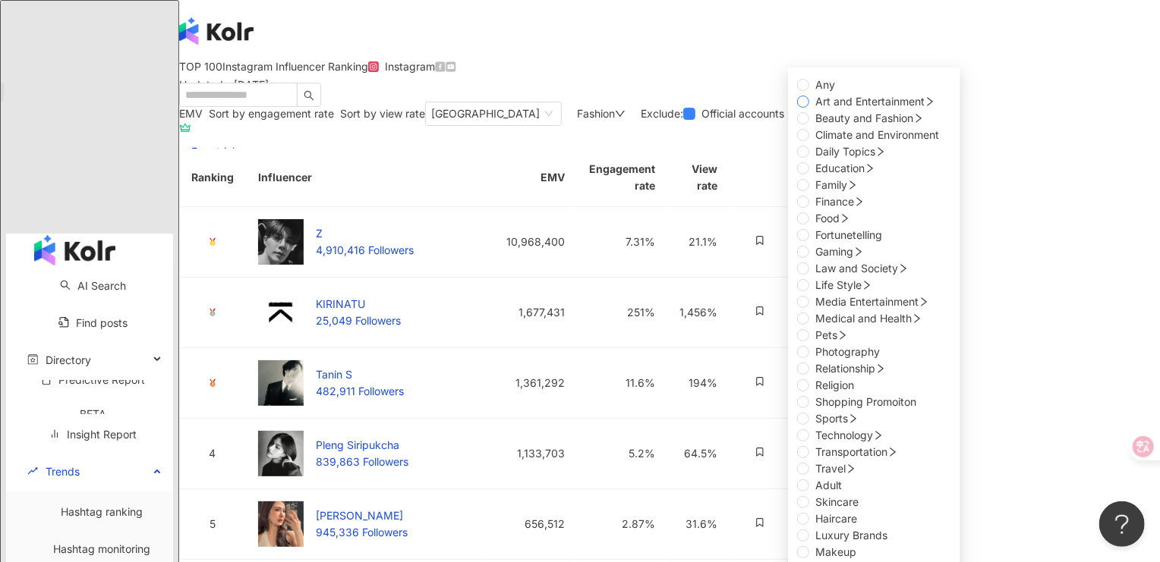
click at [815, 108] on span "Art and Entertainment" at bounding box center [869, 101] width 109 height 13
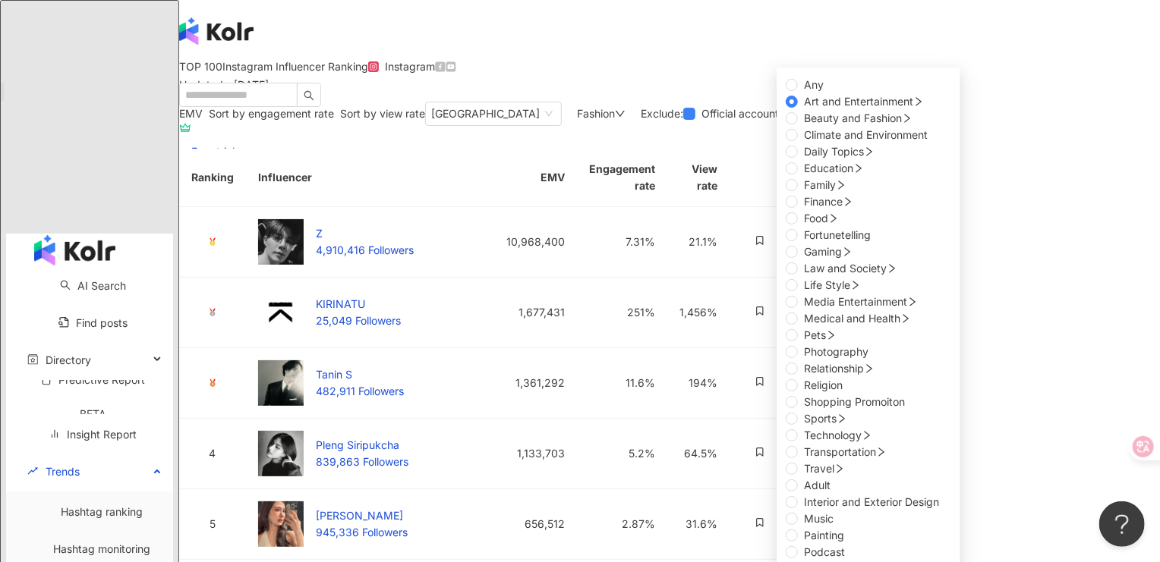
click at [676, 102] on div "TOP 100 Instagram Influencer Ranking Updated ： October 2025 Instagram" at bounding box center [669, 81] width 981 height 41
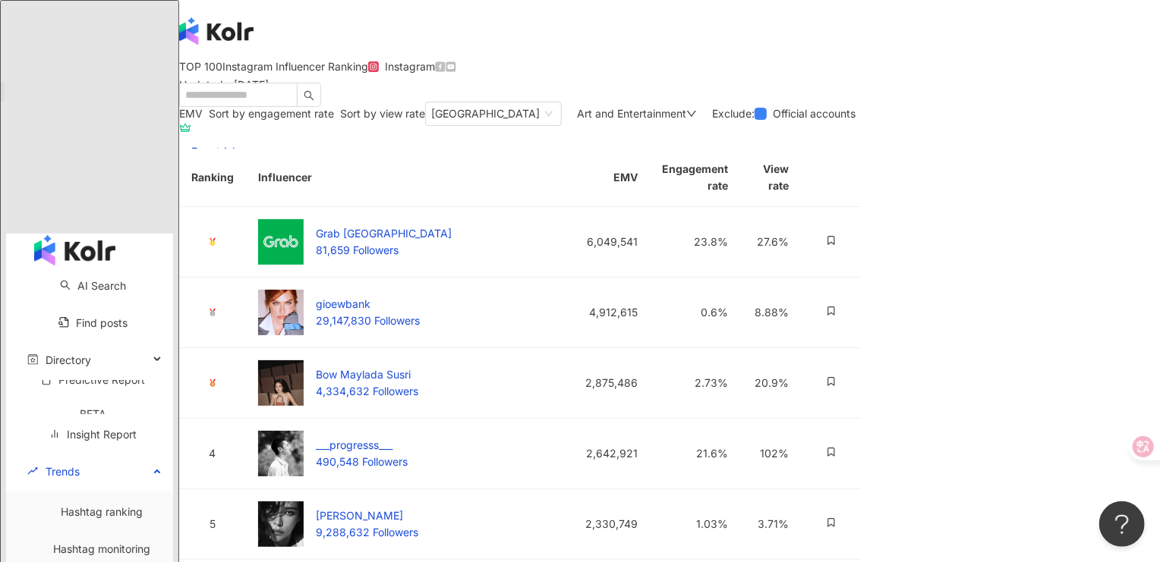
click at [686, 120] on span "Art and Entertainment" at bounding box center [631, 113] width 109 height 13
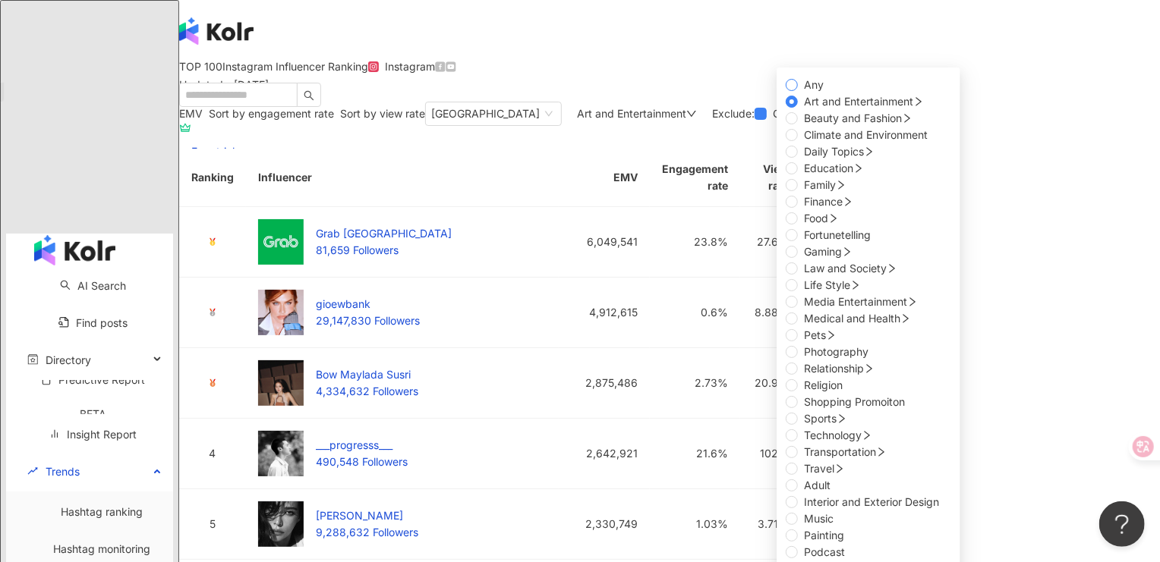
click at [798, 93] on span "Any" at bounding box center [814, 85] width 32 height 17
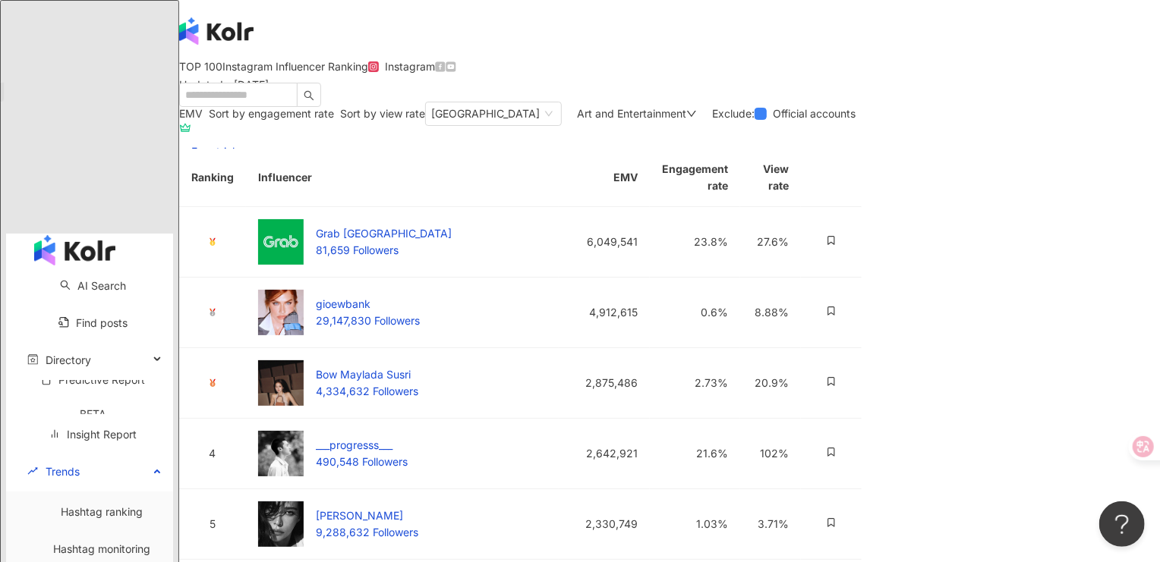
click at [695, 102] on div "TOP 100 Instagram Influencer Ranking Updated ： October 2025 Instagram" at bounding box center [669, 81] width 981 height 41
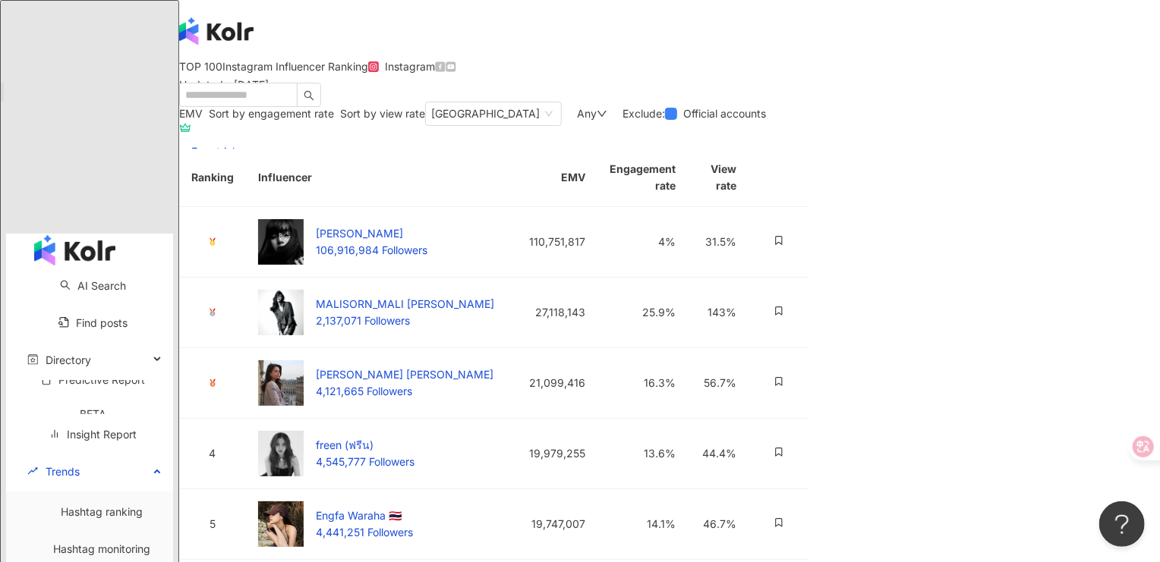
click at [607, 120] on div "Any" at bounding box center [592, 114] width 30 height 12
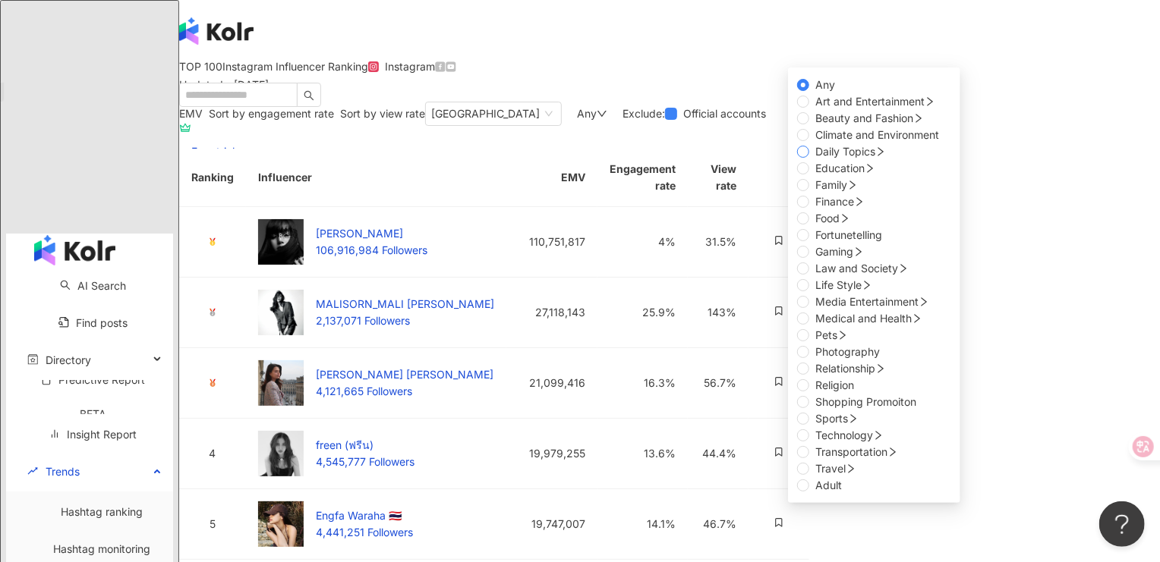
scroll to position [202, 0]
click at [809, 294] on span "Life Style" at bounding box center [843, 285] width 69 height 17
click at [496, 238] on div "EMV Sort by engagement rate Sort by view rate Thailand Any Any Art and Entertai…" at bounding box center [494, 507] width 630 height 811
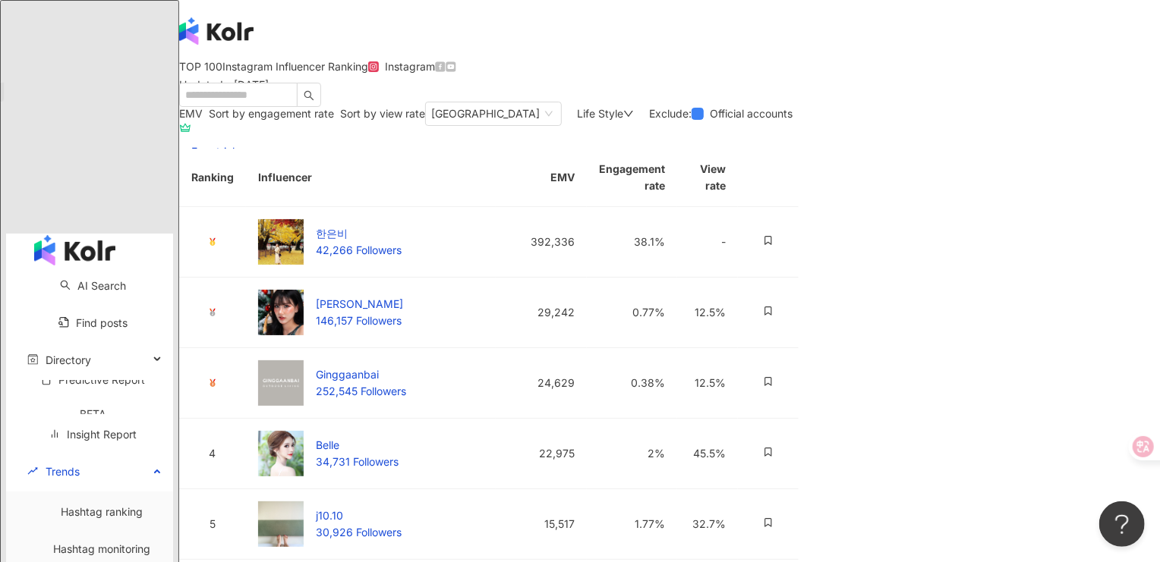
click at [634, 120] on div "Life Style" at bounding box center [605, 114] width 57 height 12
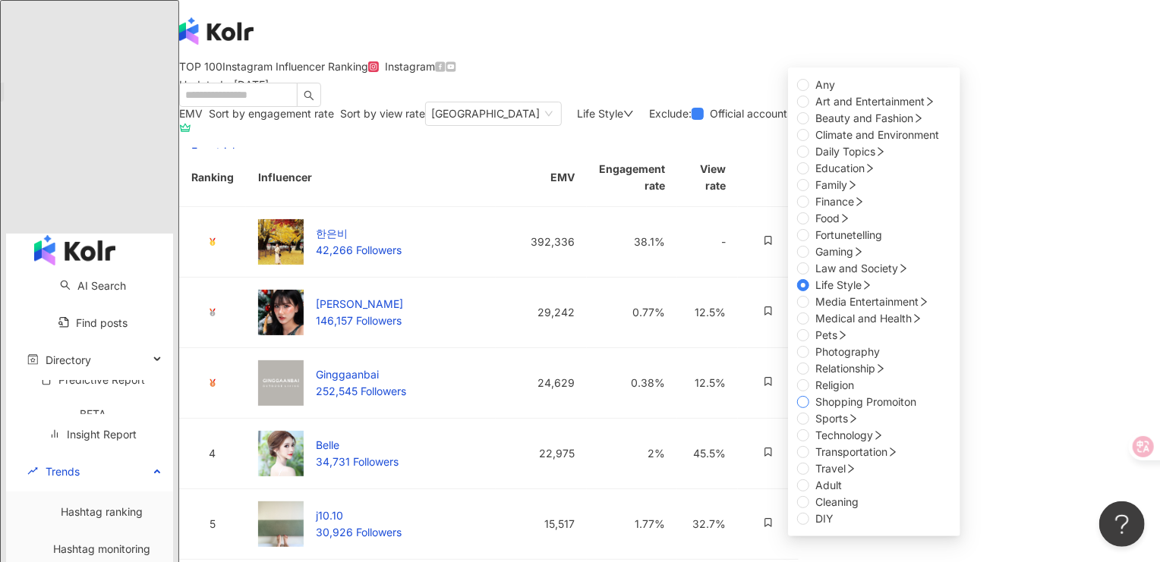
scroll to position [202, 0]
click at [815, 308] on span "Media Entertainment" at bounding box center [866, 301] width 103 height 13
click at [726, 102] on div "TOP 100 Instagram Influencer Ranking Updated ： September 2025 Instagram" at bounding box center [669, 81] width 981 height 41
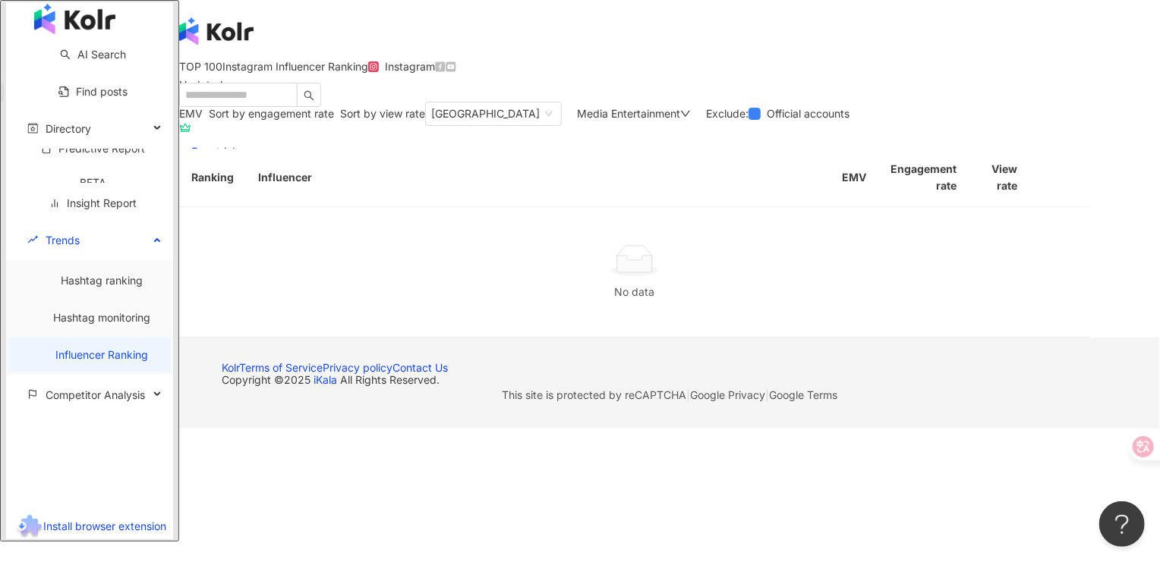
click at [680, 120] on span "Media Entertainment" at bounding box center [628, 113] width 103 height 13
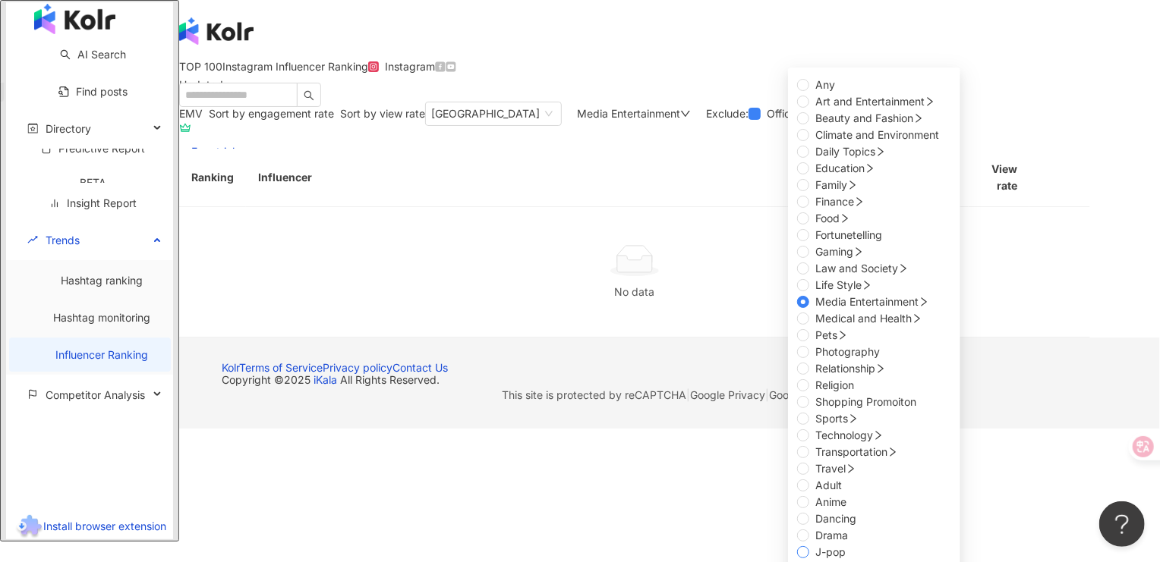
scroll to position [21, 0]
click at [809, 93] on span "Any" at bounding box center [825, 85] width 32 height 17
click at [639, 179] on div "EMV Sort by engagement rate Sort by view rate Thailand Media Entertainment Any …" at bounding box center [634, 220] width 911 height 236
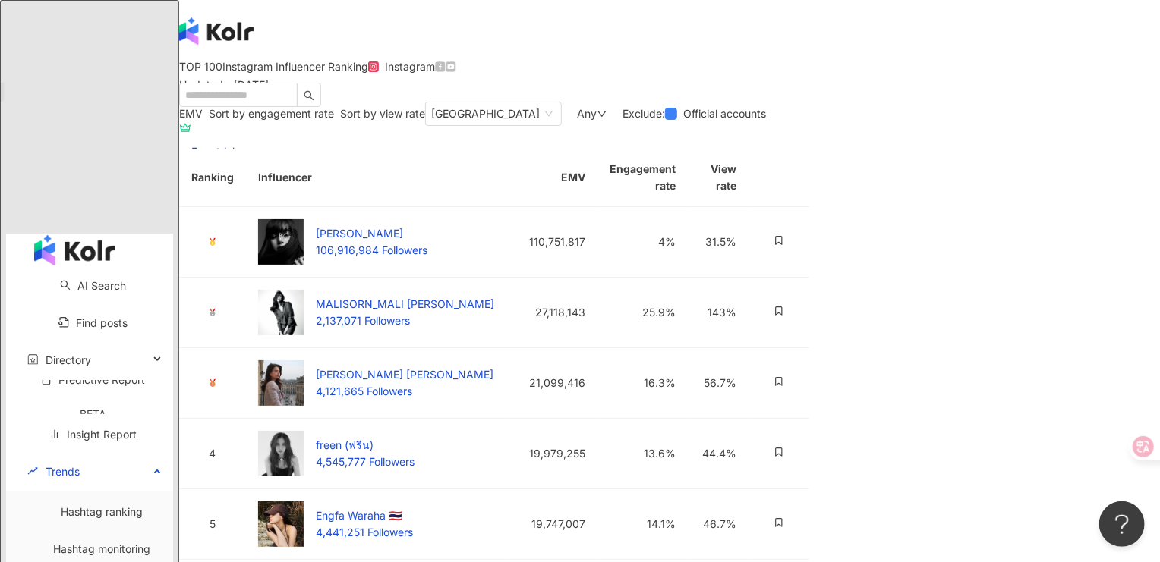
scroll to position [202, 0]
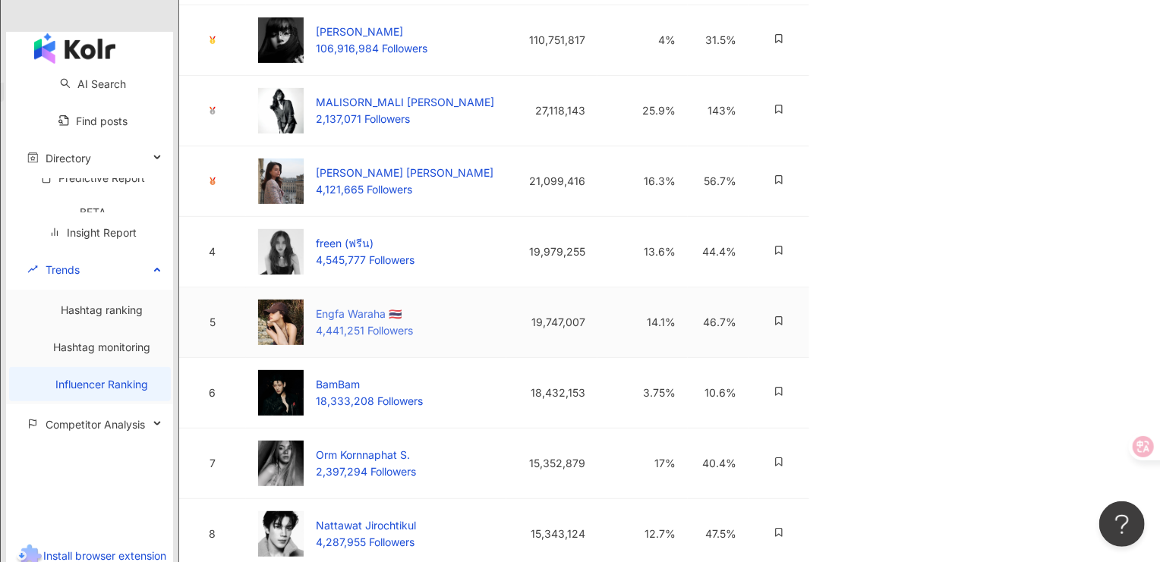
click at [392, 323] on div "Engfa Waraha 🇹🇭" at bounding box center [364, 314] width 97 height 17
click at [486, 181] on div "Rebecca Patricia Armstrong" at bounding box center [405, 173] width 178 height 17
click at [370, 252] on div "freen (ฟรีน)" at bounding box center [365, 243] width 99 height 17
click at [410, 111] on div "MALISORN_MALI 莉莉" at bounding box center [405, 102] width 178 height 17
click at [367, 40] on div "Lisa Blackpink" at bounding box center [372, 32] width 112 height 17
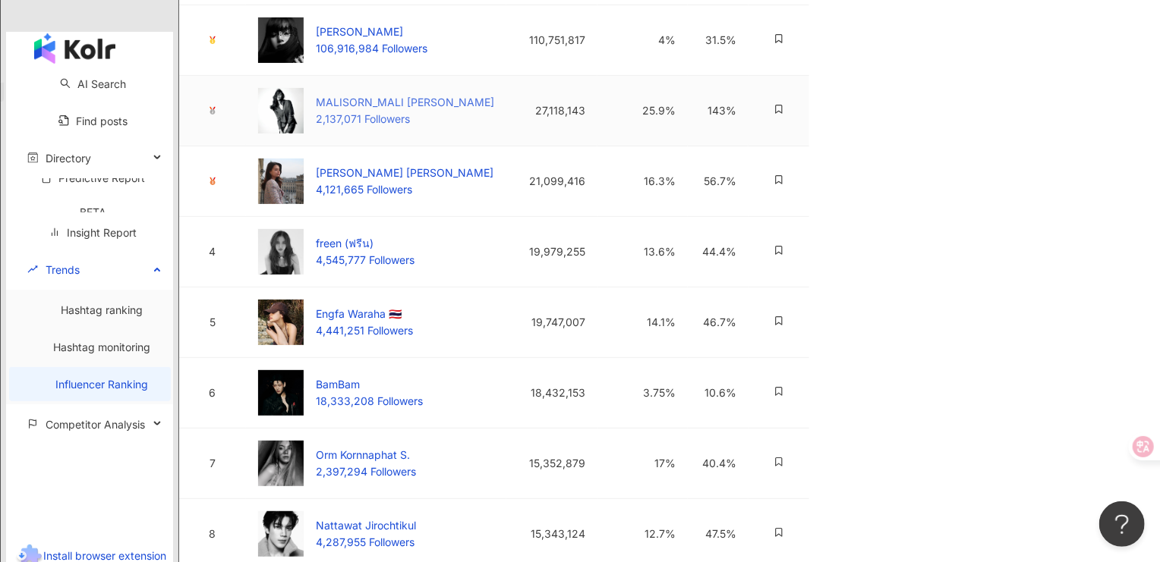
scroll to position [405, 0]
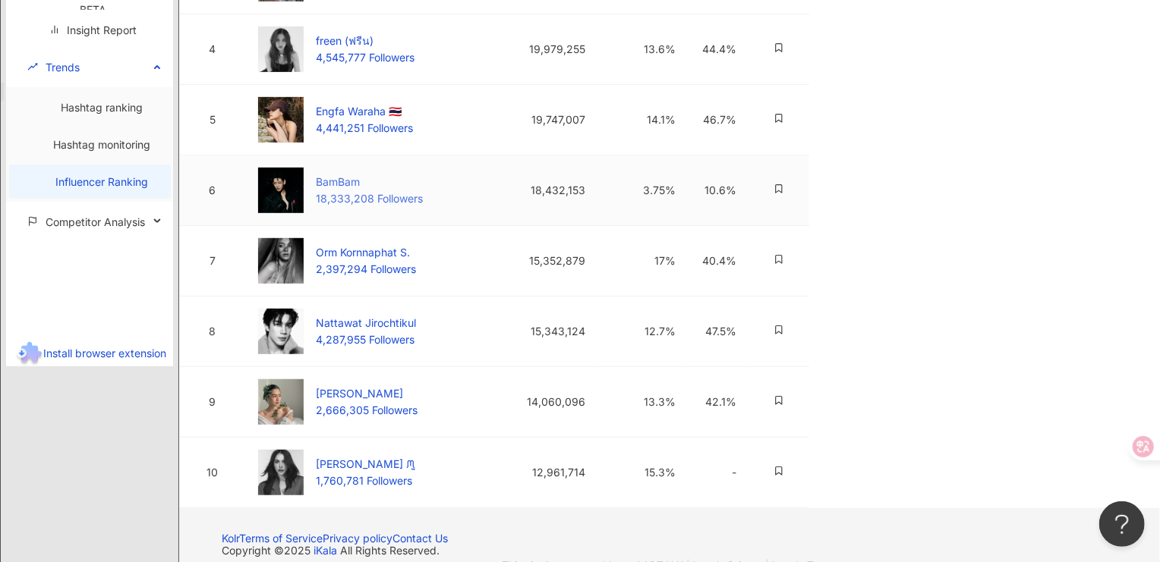
click at [359, 190] on div "BamBam" at bounding box center [369, 182] width 107 height 17
click at [379, 261] on div "Orm Kornnaphat S." at bounding box center [366, 252] width 100 height 17
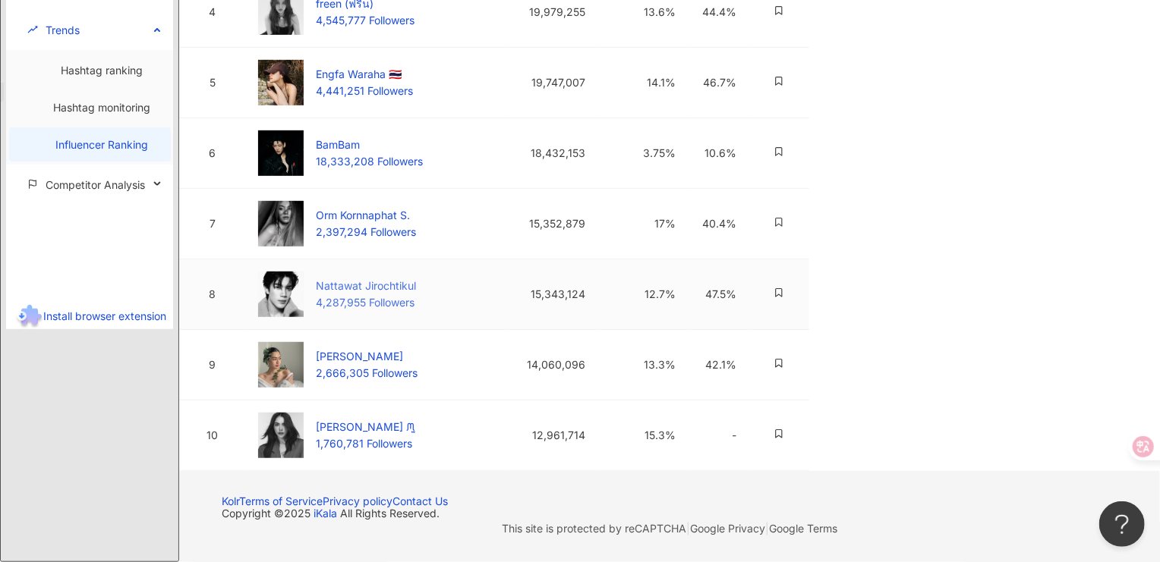
click at [392, 278] on div "Nattawat Jirochtikul" at bounding box center [366, 286] width 100 height 17
click at [373, 348] on div "Lingling Kwong" at bounding box center [367, 356] width 102 height 17
click at [379, 419] on div "Charlotte Austin ᙏ̤̫" at bounding box center [365, 427] width 99 height 17
click at [390, 278] on div "Nattawat Jirochtikul" at bounding box center [366, 286] width 100 height 17
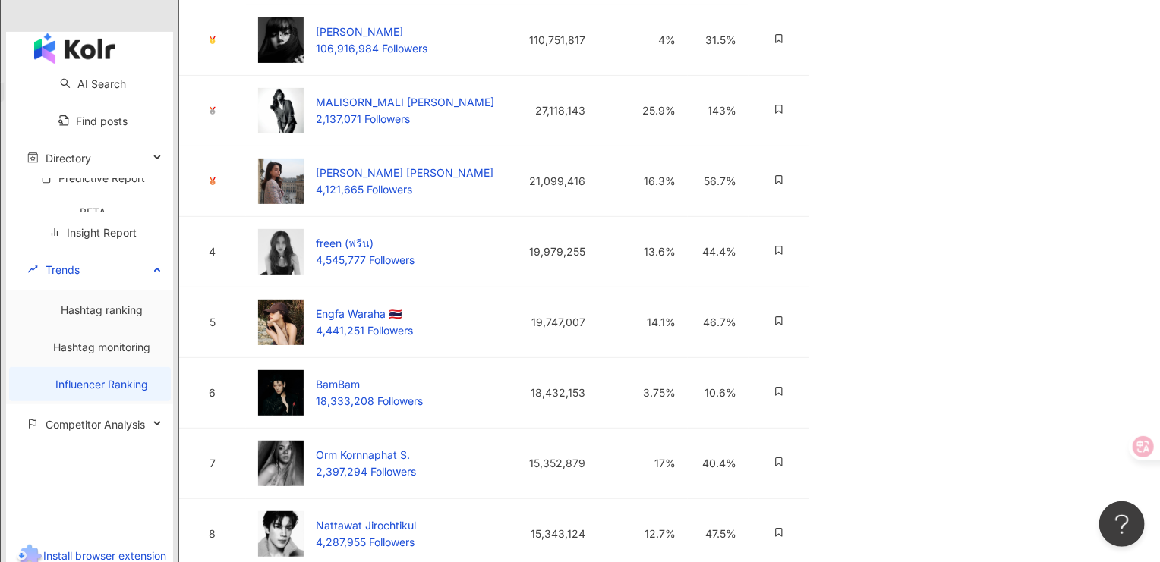
scroll to position [0, 0]
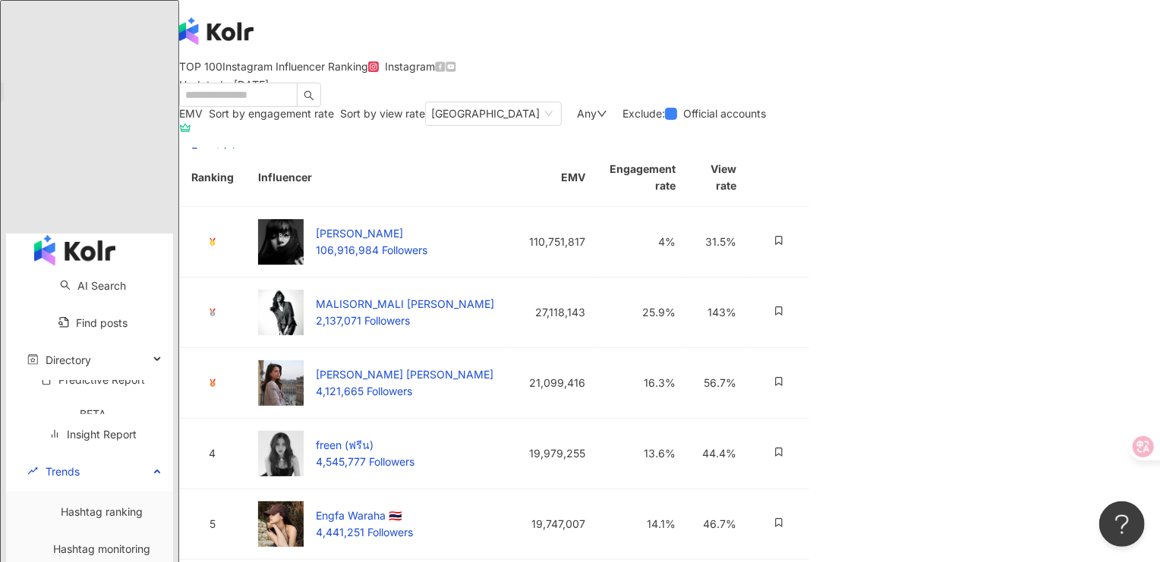
click at [334, 120] on div "Sort by engagement rate" at bounding box center [271, 114] width 125 height 12
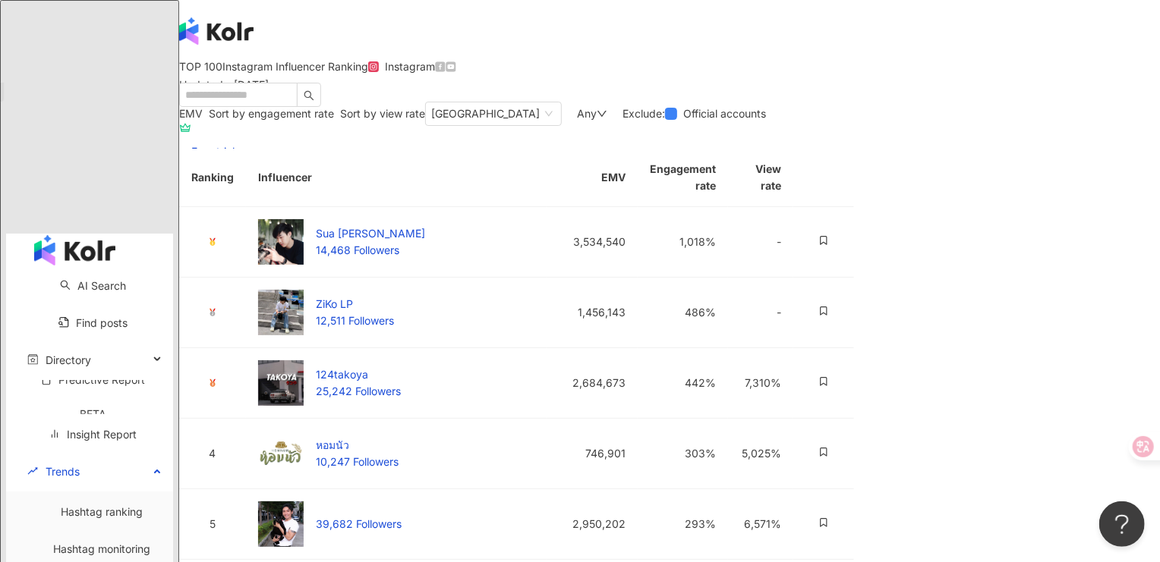
click at [425, 120] on span "Sort by view rate" at bounding box center [382, 113] width 85 height 13
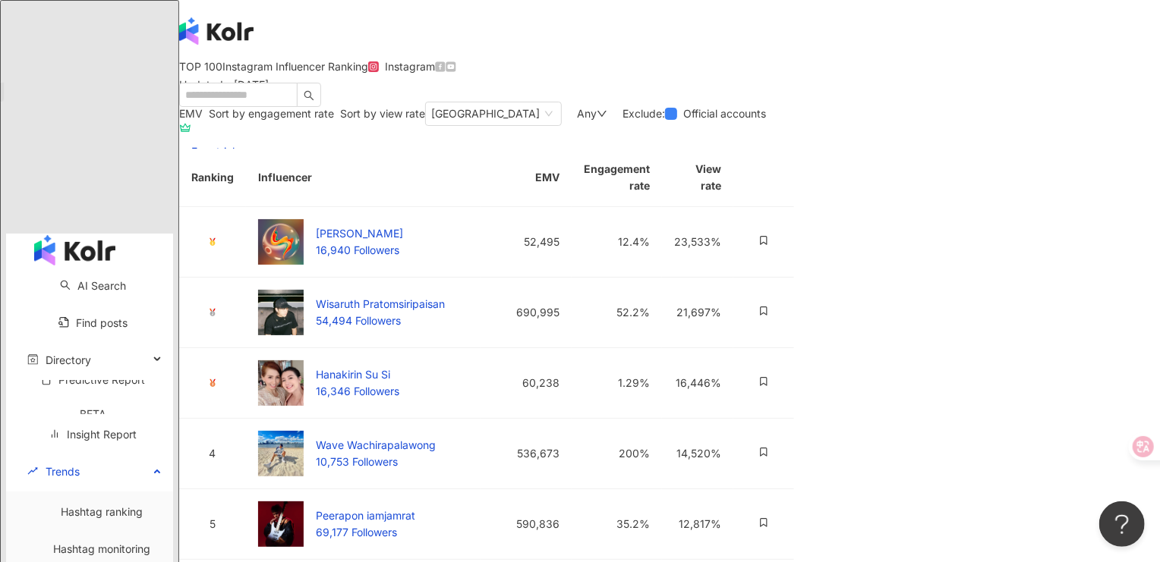
click at [203, 120] on span "EMV" at bounding box center [191, 113] width 24 height 13
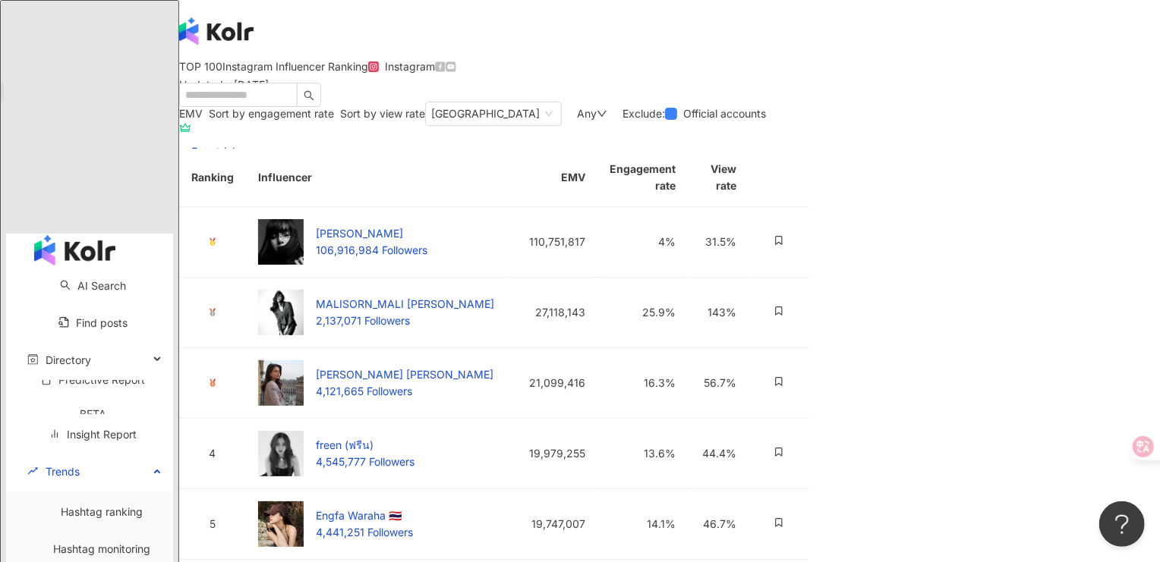
click at [607, 120] on div "Any" at bounding box center [592, 114] width 30 height 12
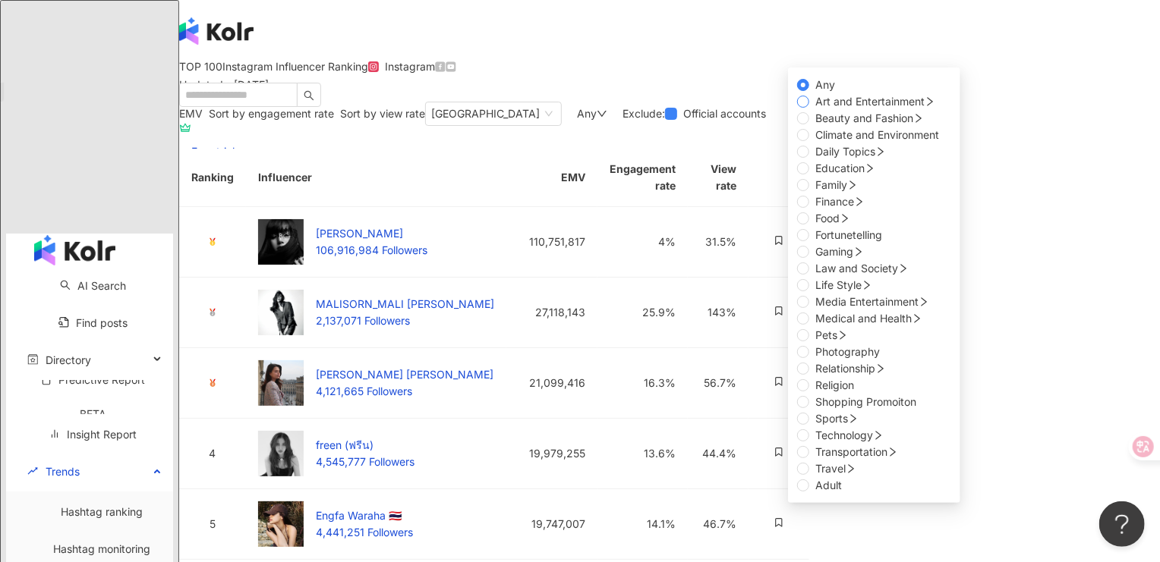
click at [815, 108] on span "Art and Entertainment" at bounding box center [869, 101] width 109 height 13
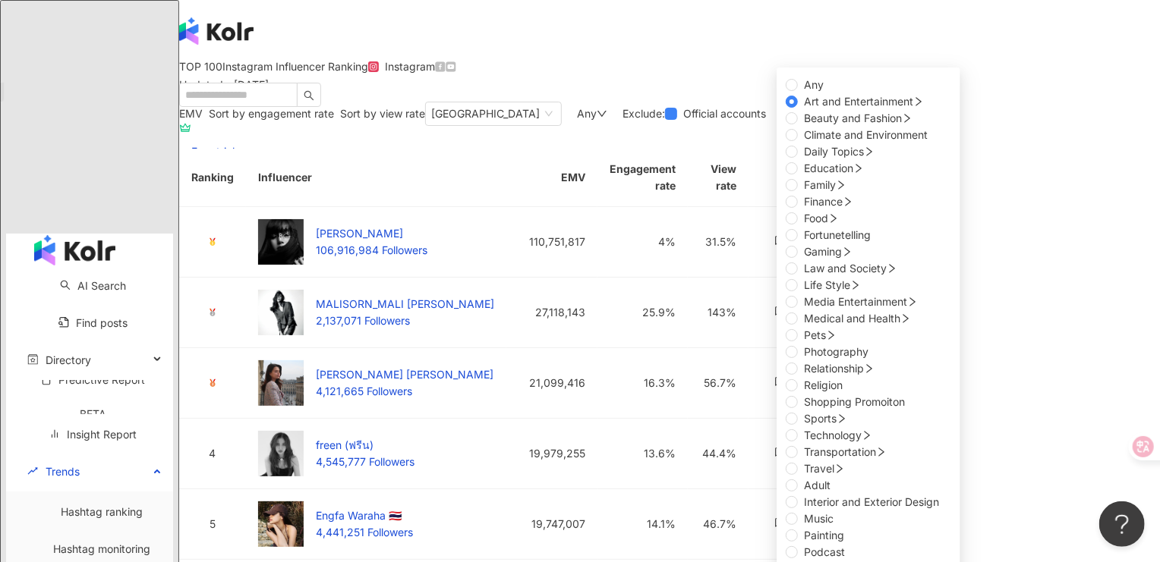
click at [693, 164] on div "EMV Sort by engagement rate Sort by view rate Thailand Any Any Art and Entertai…" at bounding box center [494, 507] width 630 height 811
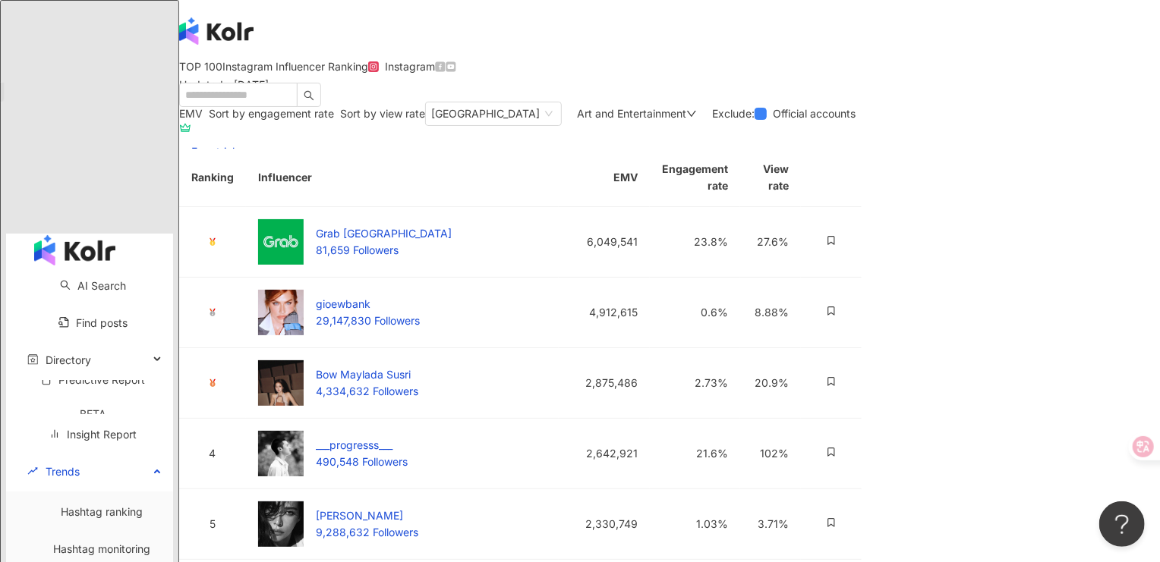
click at [686, 120] on span "Art and Entertainment" at bounding box center [631, 113] width 109 height 13
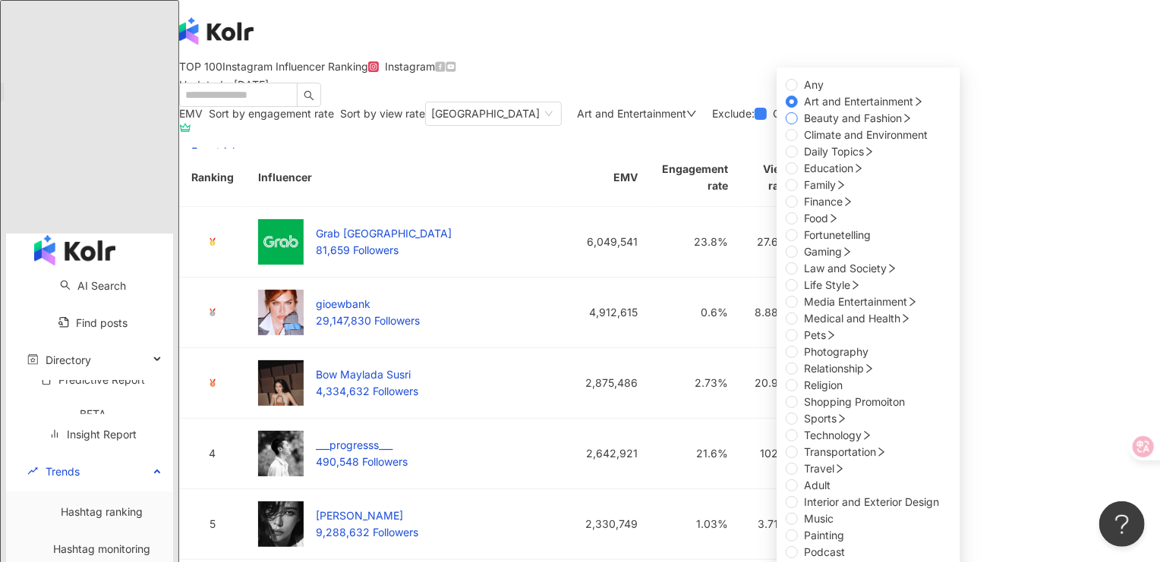
click at [804, 124] on span "Beauty and Fashion" at bounding box center [853, 118] width 98 height 13
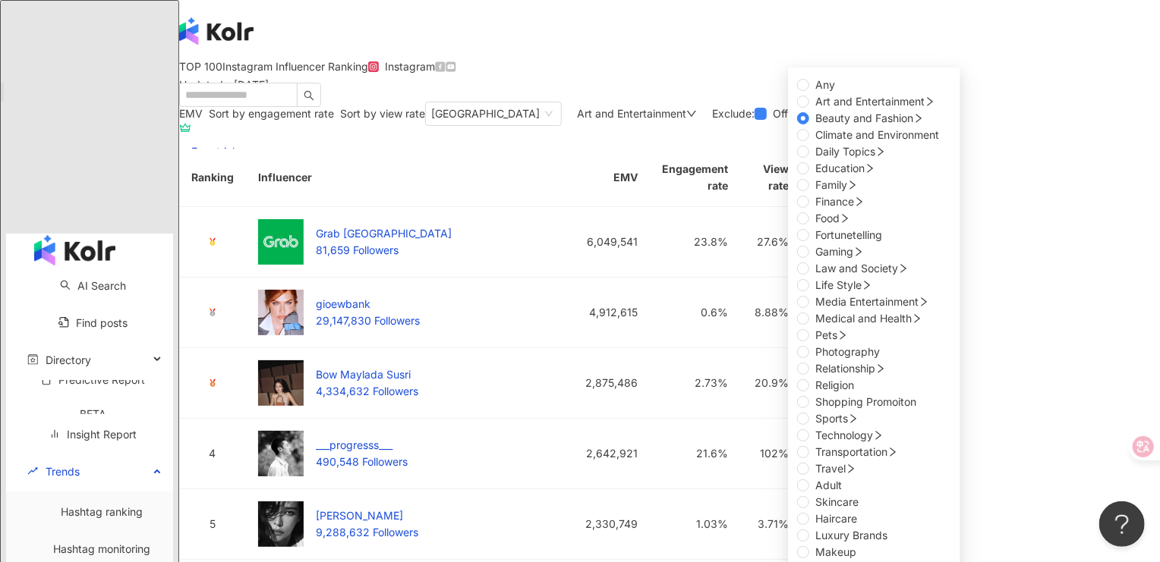
click at [518, 239] on div "EMV Sort by engagement rate Sort by view rate Thailand Art and Entertainment An…" at bounding box center [520, 507] width 682 height 811
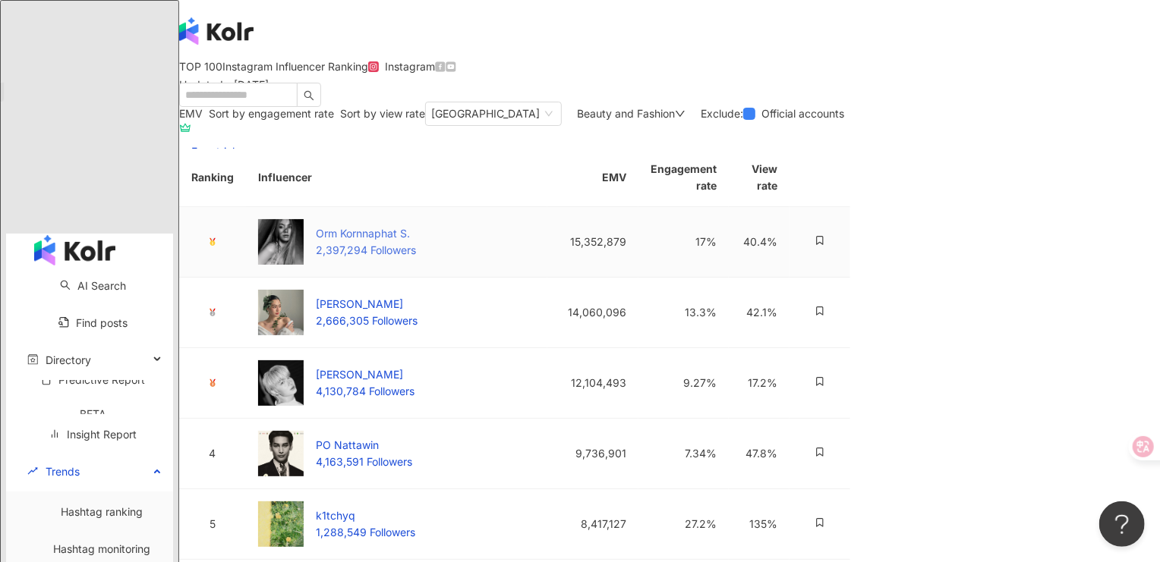
scroll to position [202, 0]
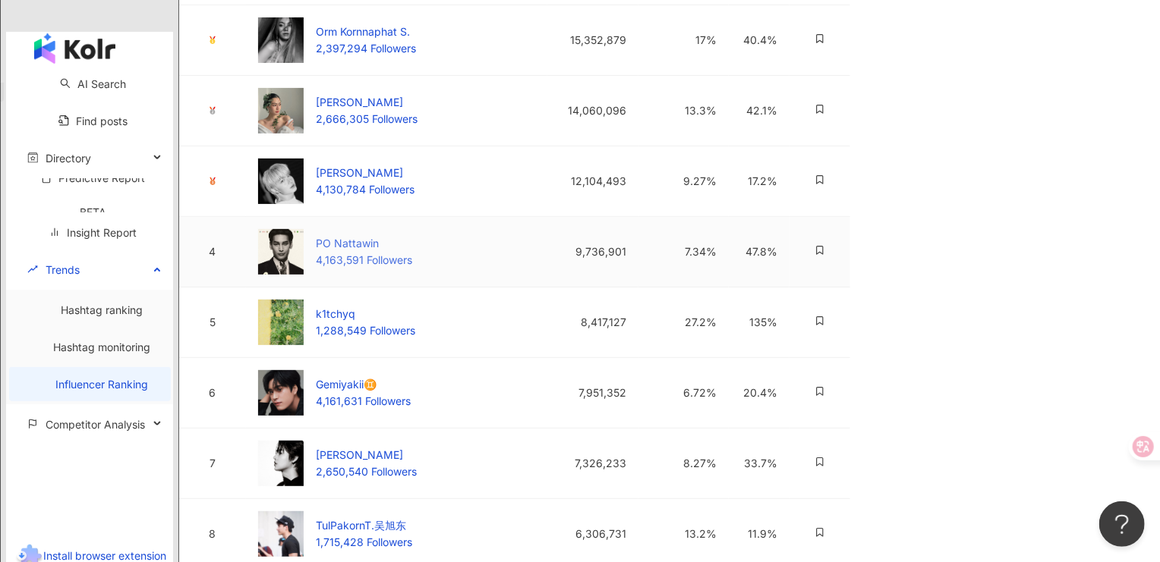
click at [374, 252] on div "PO Nattawin" at bounding box center [364, 243] width 96 height 17
click at [398, 181] on div "NuNew Chawarin" at bounding box center [365, 173] width 99 height 17
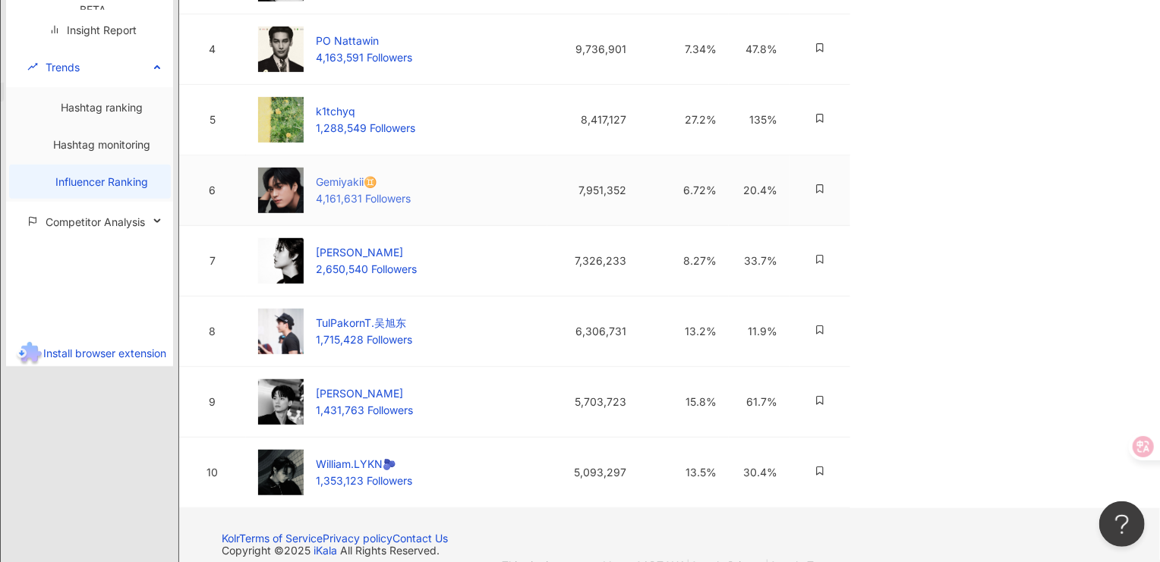
click at [368, 190] on div "Gemiyakii♊️" at bounding box center [363, 182] width 95 height 17
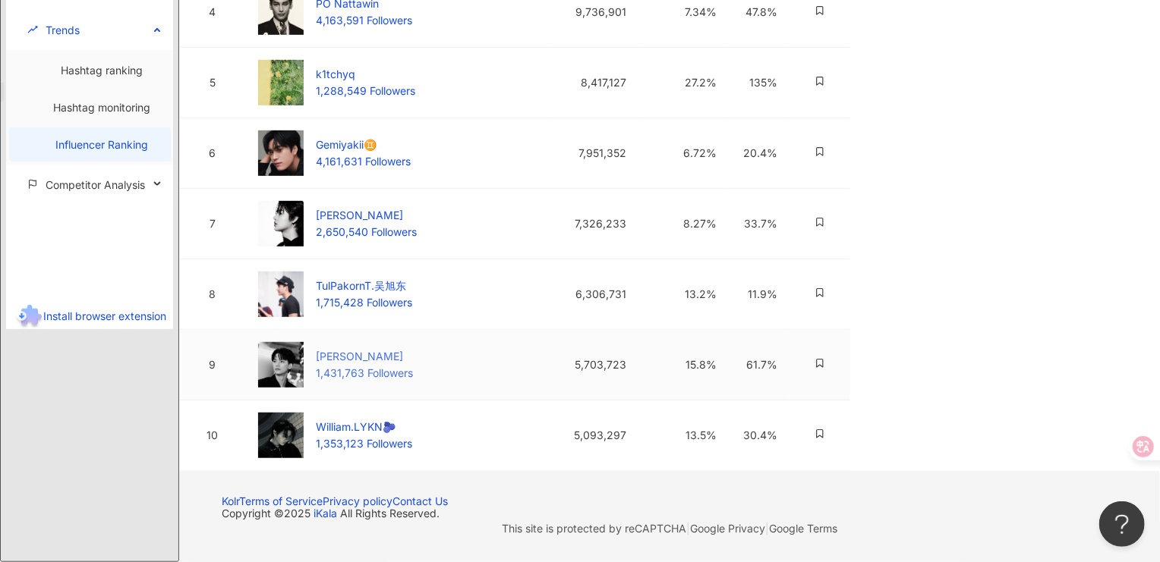
click at [384, 348] on div "Keng Harit" at bounding box center [364, 356] width 97 height 17
click at [396, 436] on div "William.LYKN🫐" at bounding box center [364, 427] width 96 height 17
click at [412, 224] on div "Yin Anan Wong" at bounding box center [366, 215] width 101 height 17
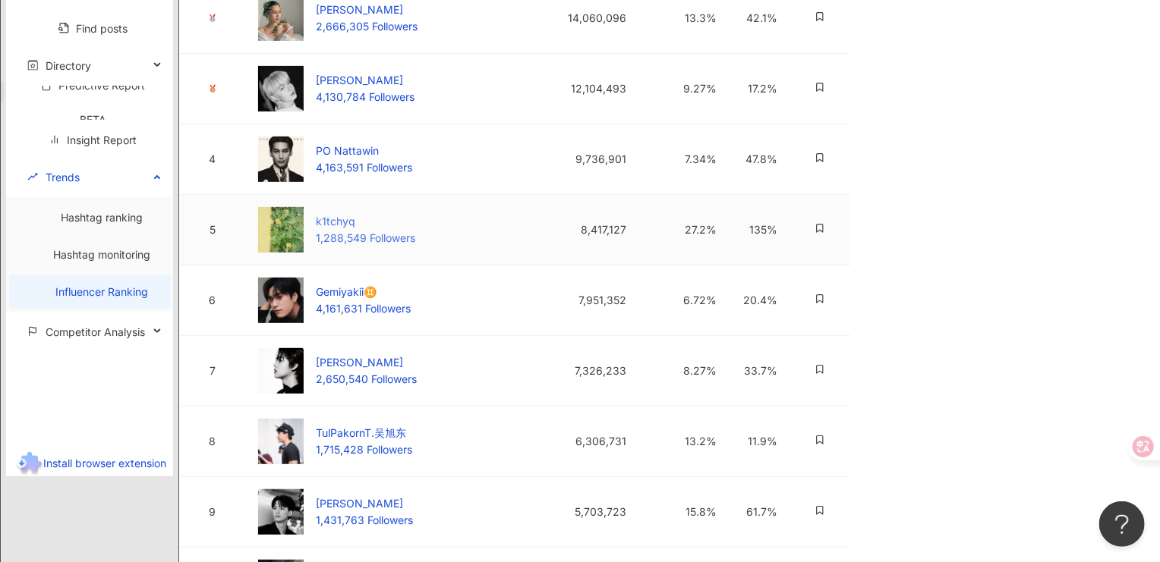
click at [373, 230] on div "k1tchyq" at bounding box center [365, 221] width 99 height 17
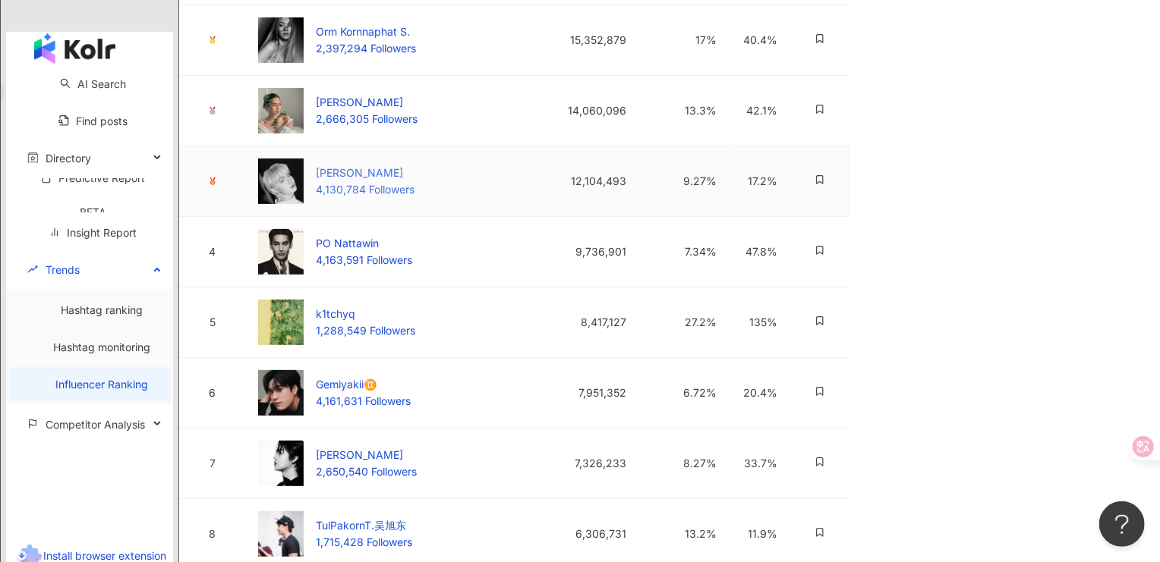
scroll to position [0, 0]
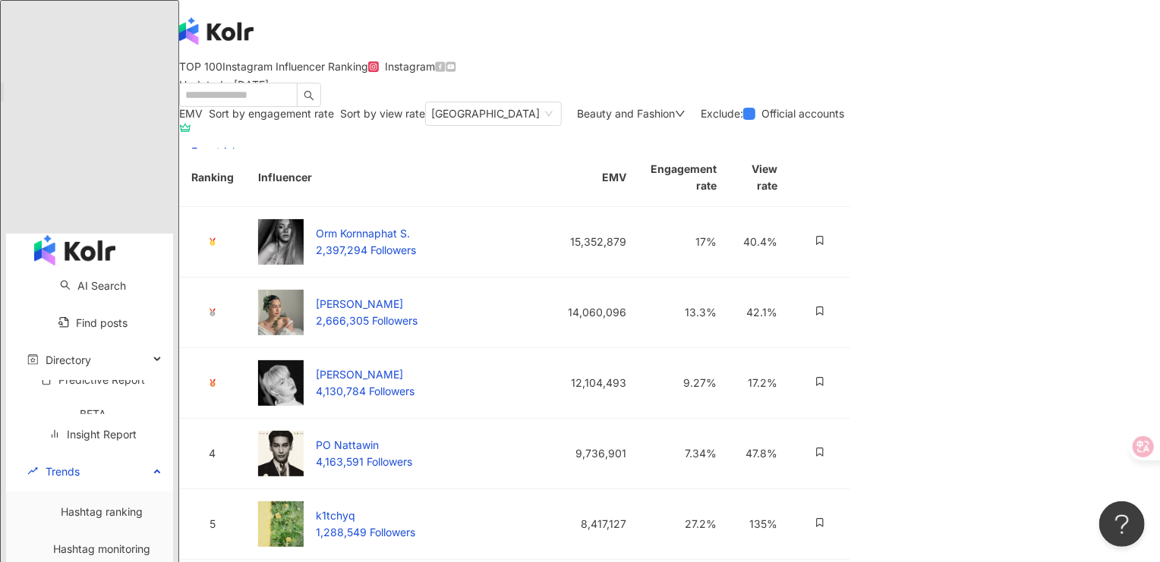
click at [850, 126] on div "Thailand Beauty and Fashion Exclude : Official accounts" at bounding box center [637, 114] width 425 height 24
click at [675, 120] on span "Beauty and Fashion" at bounding box center [626, 113] width 98 height 13
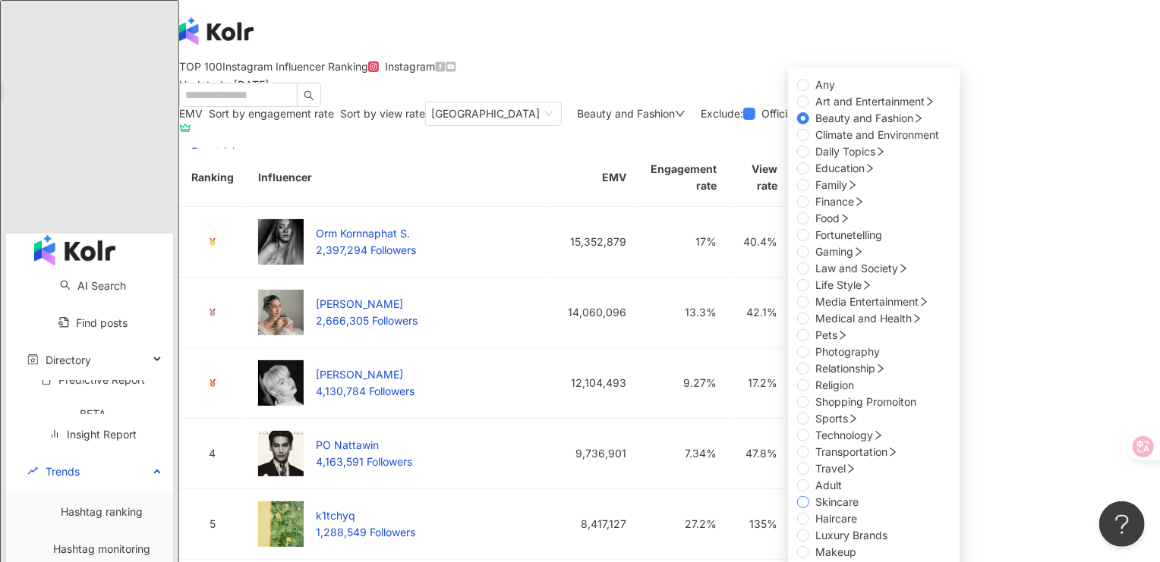
click at [854, 494] on span "Skincare" at bounding box center [836, 502] width 55 height 17
click at [811, 102] on div "TOP 100 Instagram Influencer Ranking Updated ： September 2025 Instagram" at bounding box center [669, 81] width 981 height 41
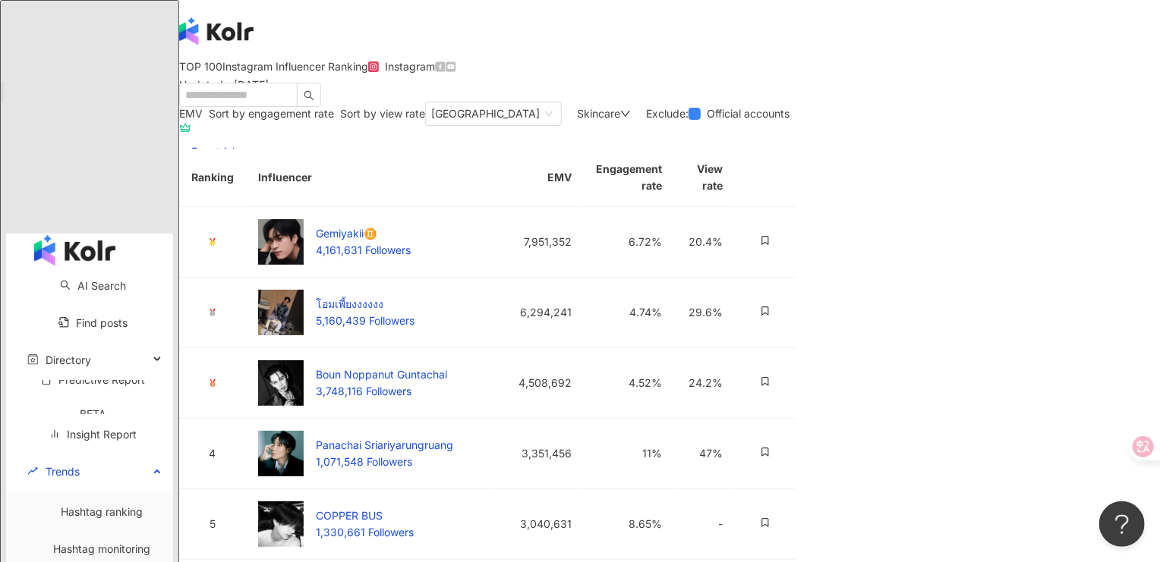
click at [631, 120] on div "Skincare" at bounding box center [604, 114] width 54 height 12
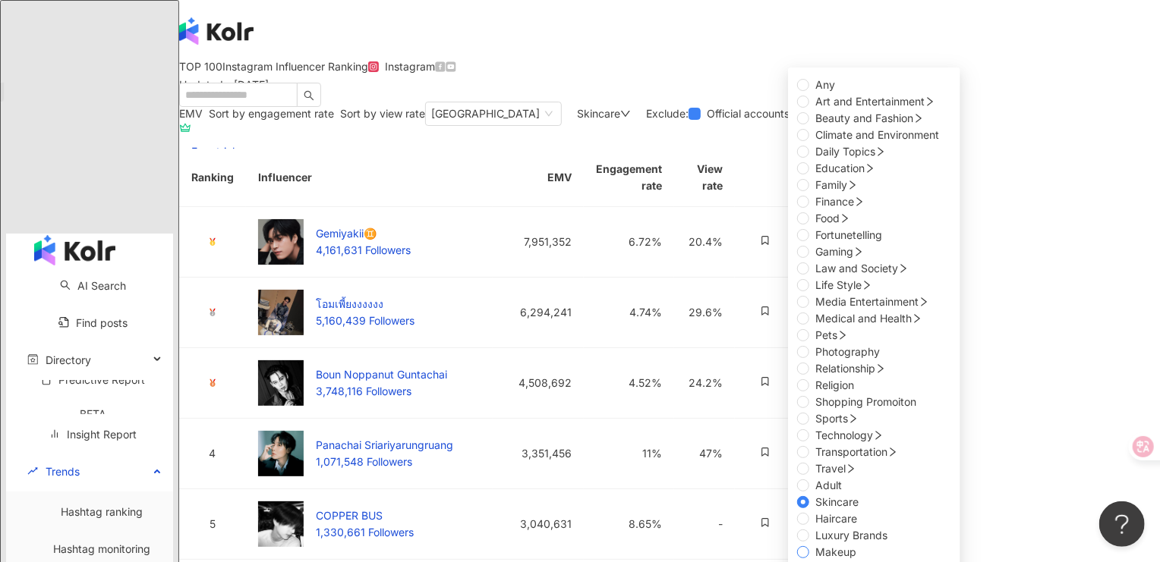
click at [862, 544] on span "Makeup" at bounding box center [835, 552] width 53 height 17
click at [810, 102] on div "TOP 100 Instagram Influencer Ranking Updated ： October 2025 Instagram" at bounding box center [669, 81] width 981 height 41
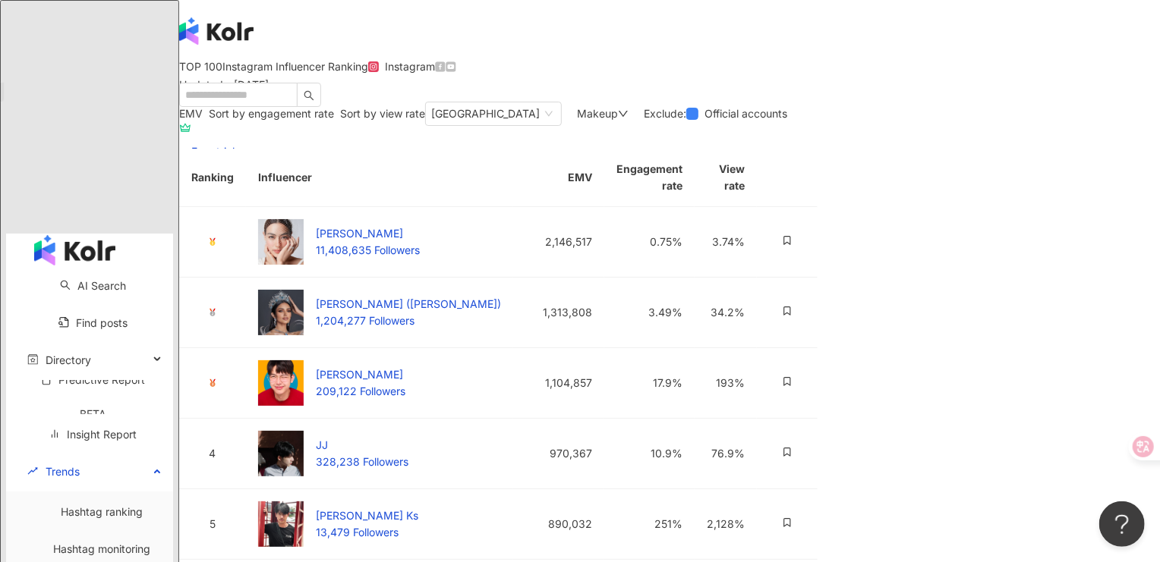
click at [628, 120] on div "Makeup" at bounding box center [603, 114] width 52 height 12
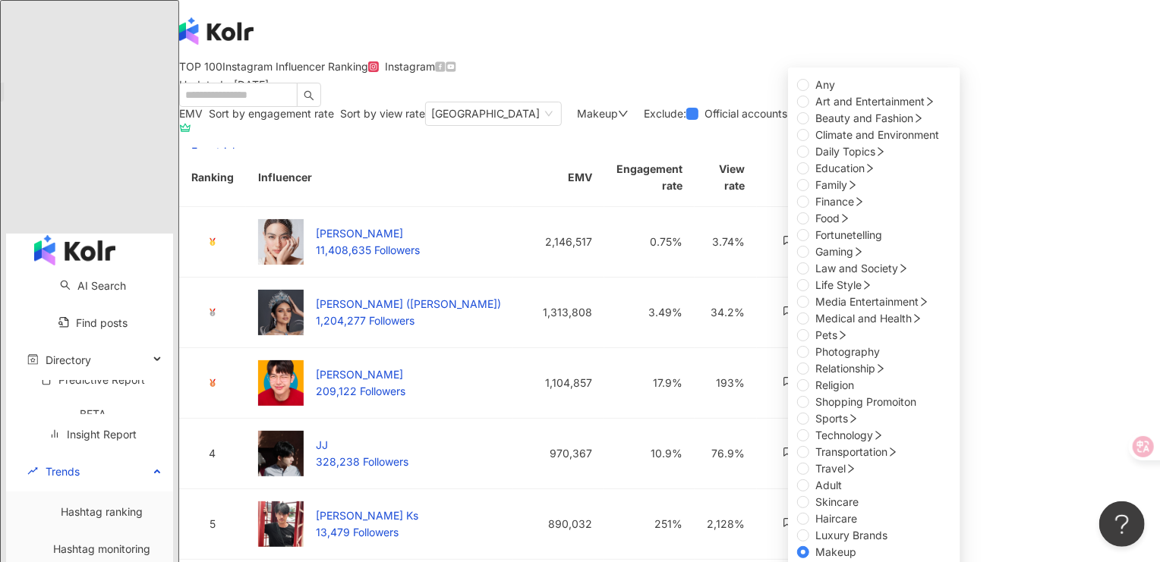
click at [761, 102] on div "TOP 100 Instagram Influencer Ranking Updated ： October 2025 Instagram" at bounding box center [669, 81] width 981 height 41
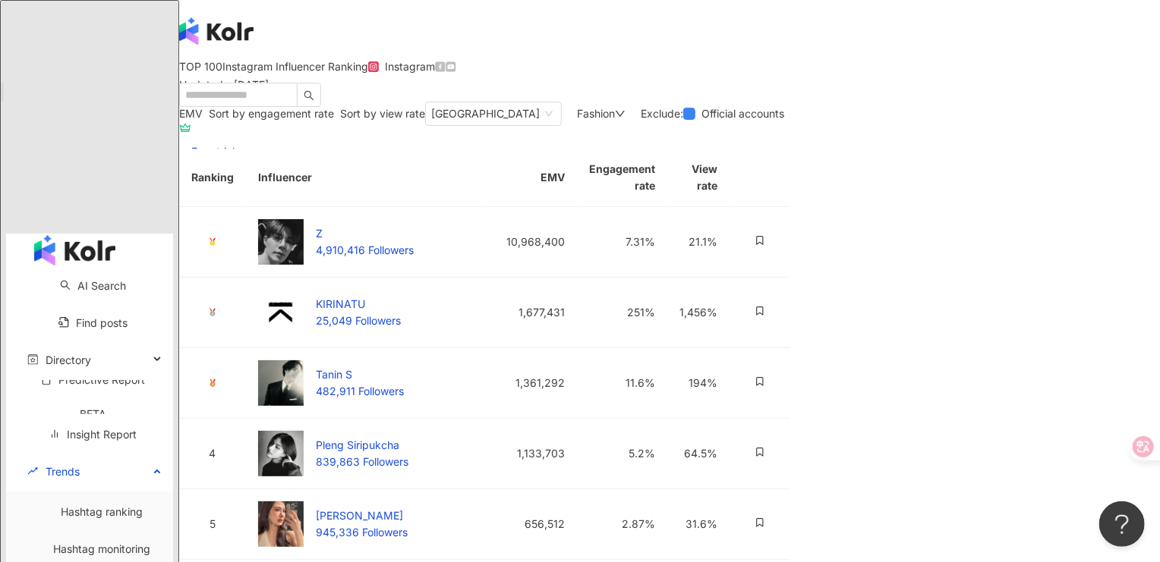
click at [625, 120] on div "Fashion" at bounding box center [601, 114] width 49 height 12
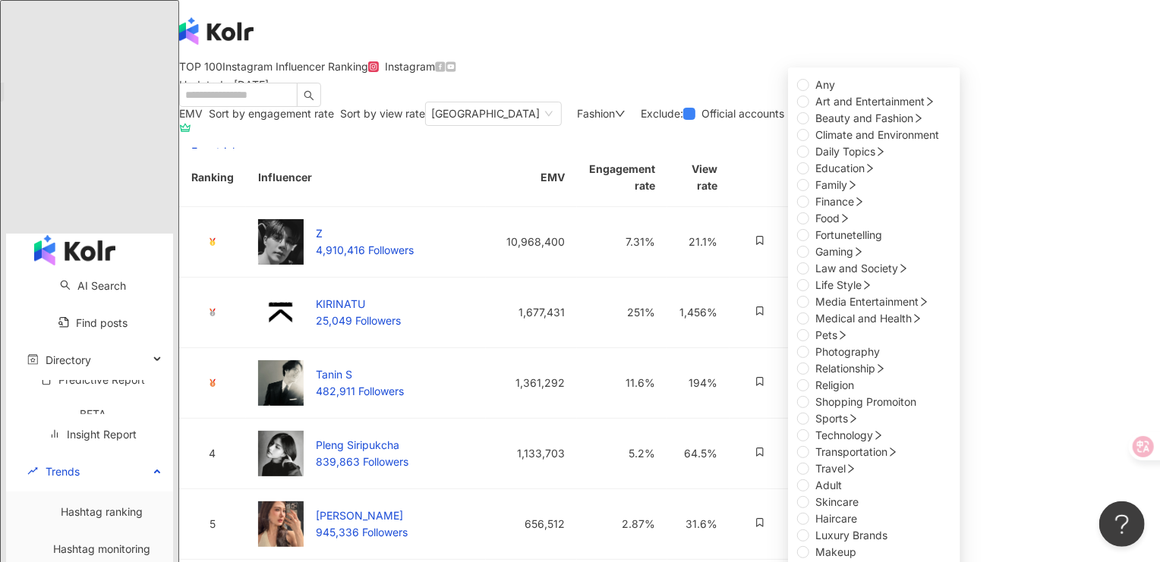
scroll to position [202, 0]
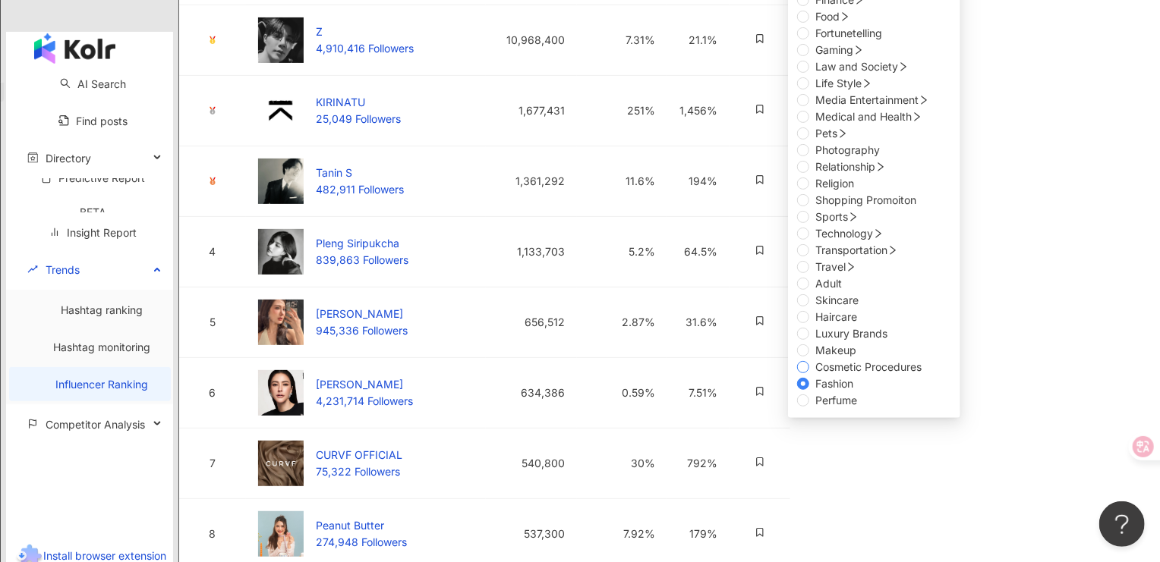
click at [858, 359] on span "Cosmetic Procedures" at bounding box center [868, 367] width 118 height 17
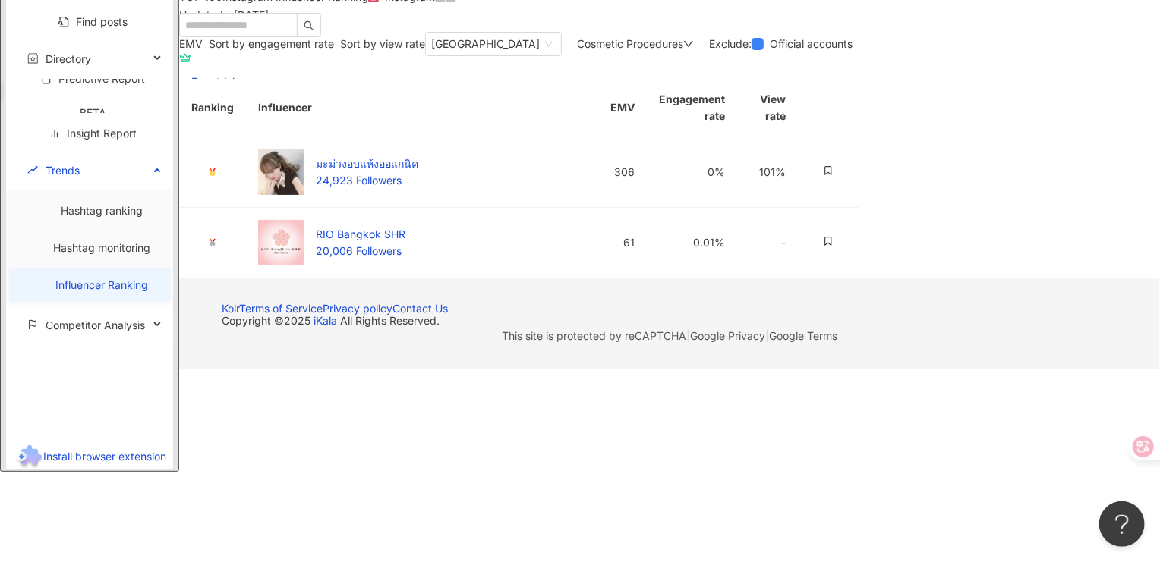
scroll to position [99, 0]
click at [694, 50] on div "Cosmetic Procedures" at bounding box center [635, 44] width 117 height 12
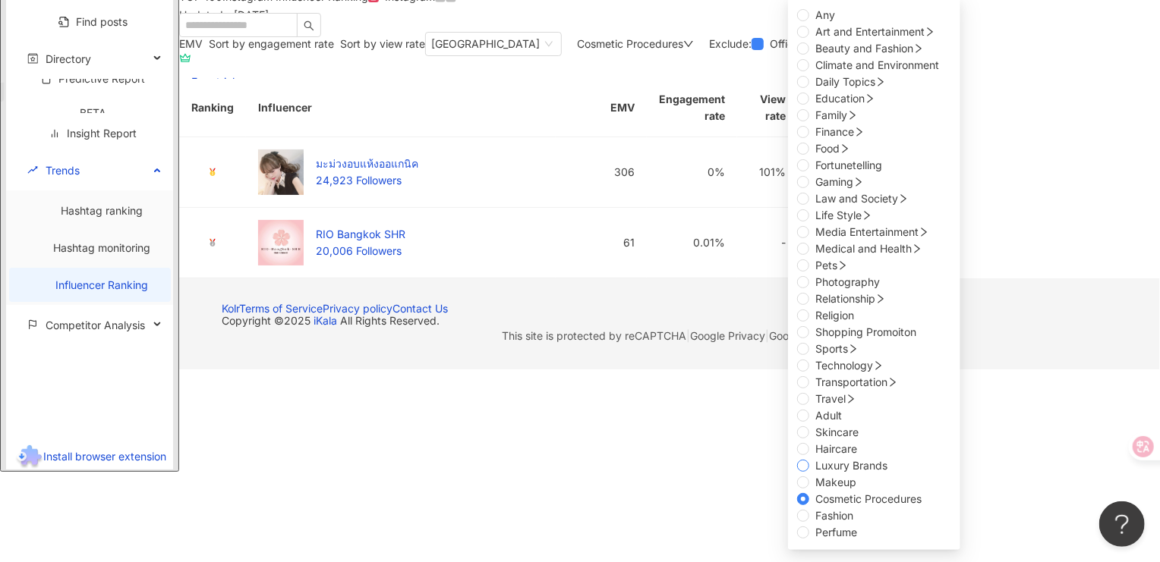
click at [830, 458] on span "Luxury Brands" at bounding box center [851, 466] width 84 height 17
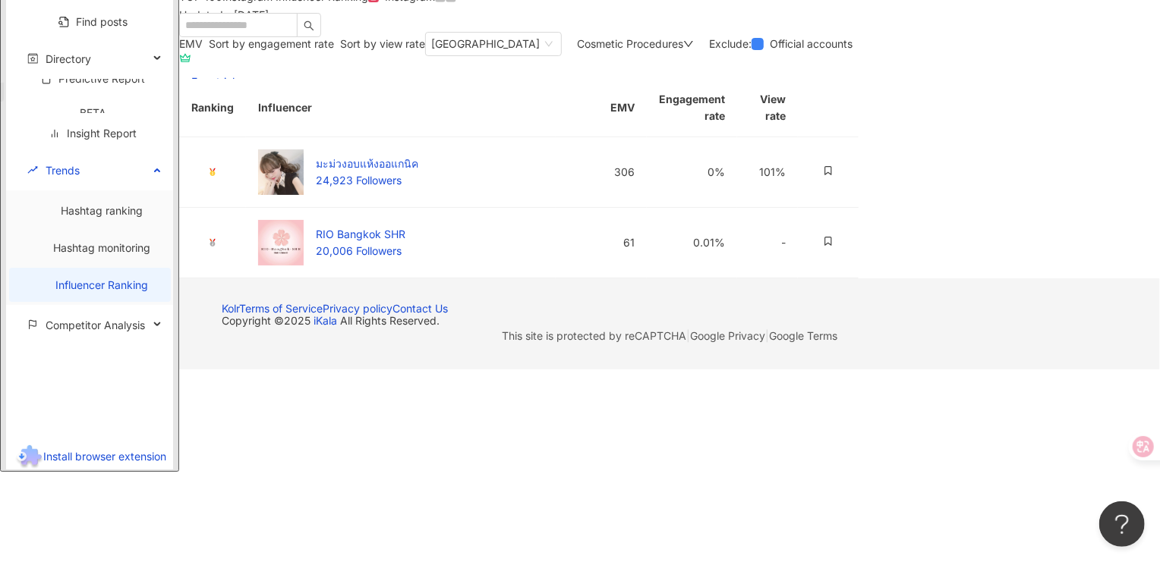
click at [439, 148] on div "EMV Sort by engagement rate Sort by view rate Thailand Cosmetic Procedures Any …" at bounding box center [518, 155] width 679 height 247
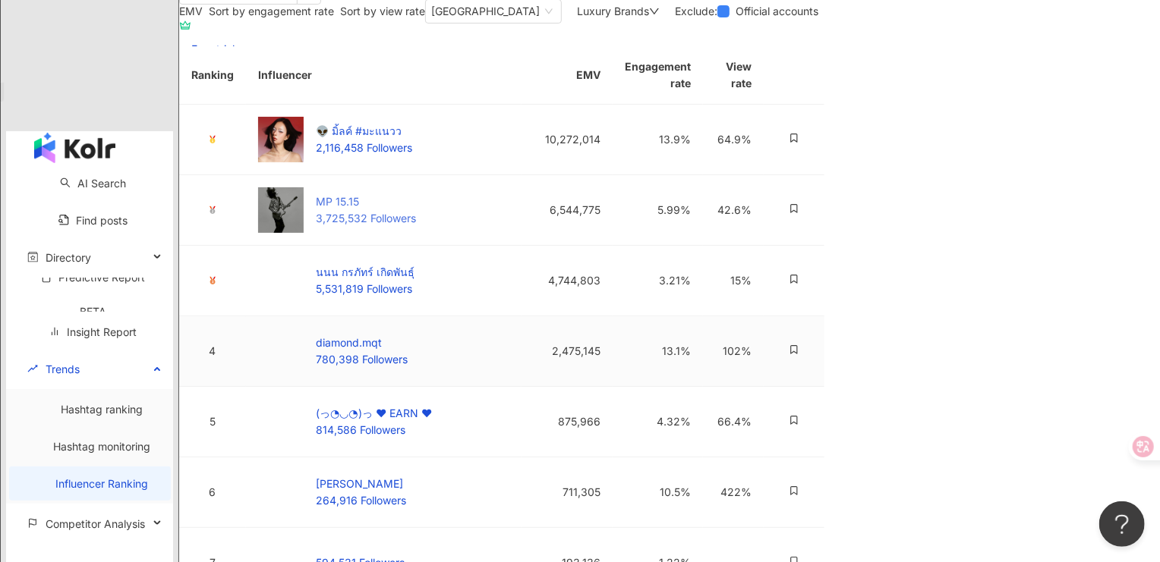
scroll to position [92, 0]
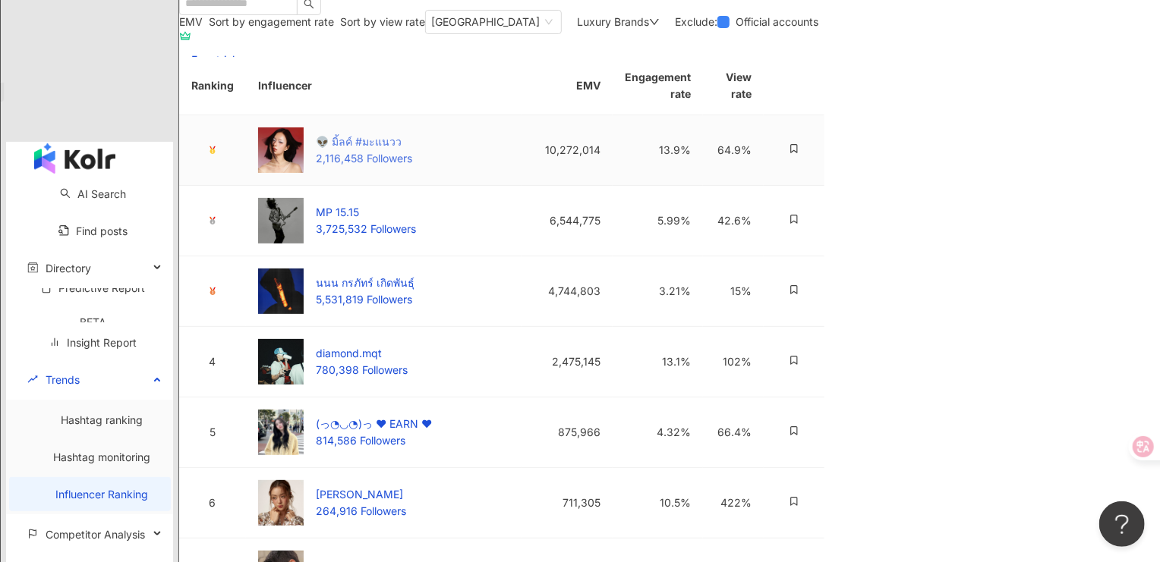
click at [405, 150] on div "👽 มิ้ลค์ #มะแนวว" at bounding box center [364, 142] width 96 height 17
click at [660, 28] on div "Luxury Brands" at bounding box center [618, 22] width 83 height 12
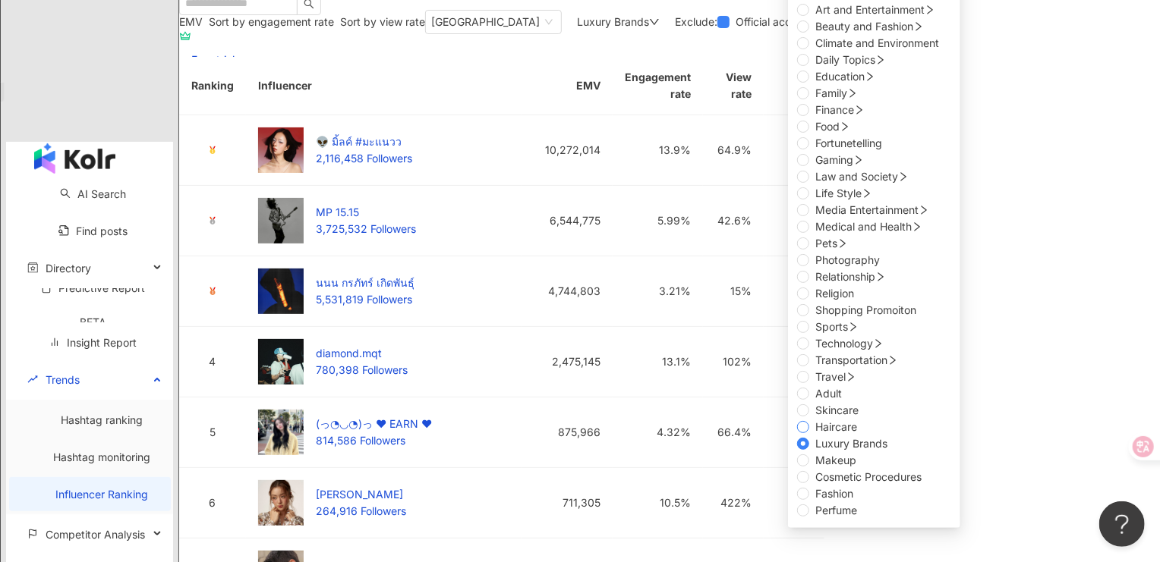
click at [853, 419] on span "Haircare" at bounding box center [836, 427] width 54 height 17
click at [448, 143] on div "EMV Sort by engagement rate Sort by view rate Thailand Luxury Brands Any Art an…" at bounding box center [501, 415] width 645 height 811
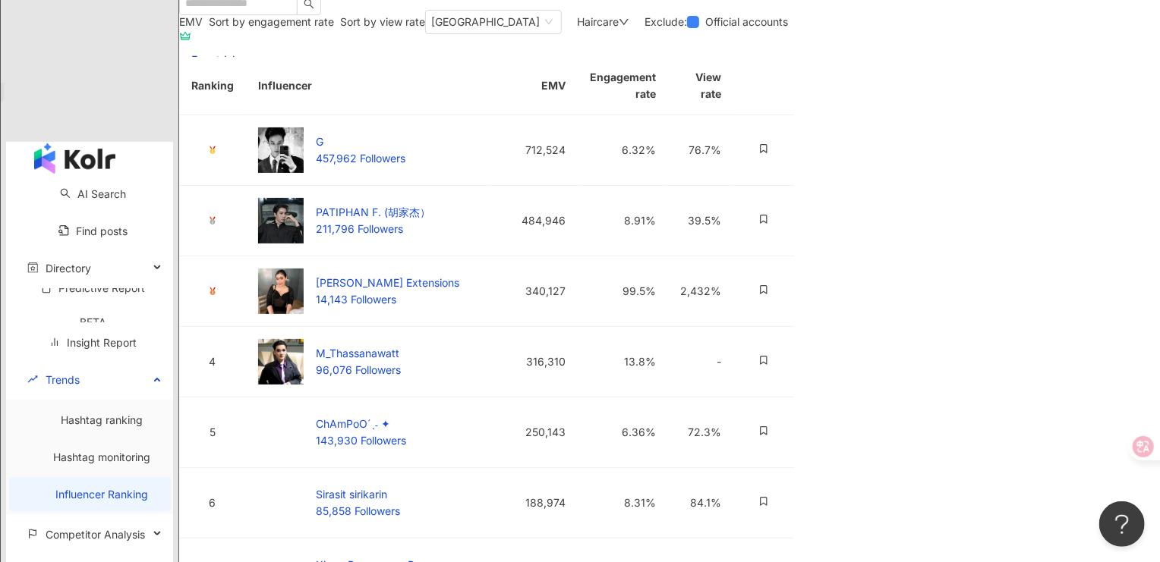
click at [629, 28] on div "Haircare" at bounding box center [603, 22] width 52 height 12
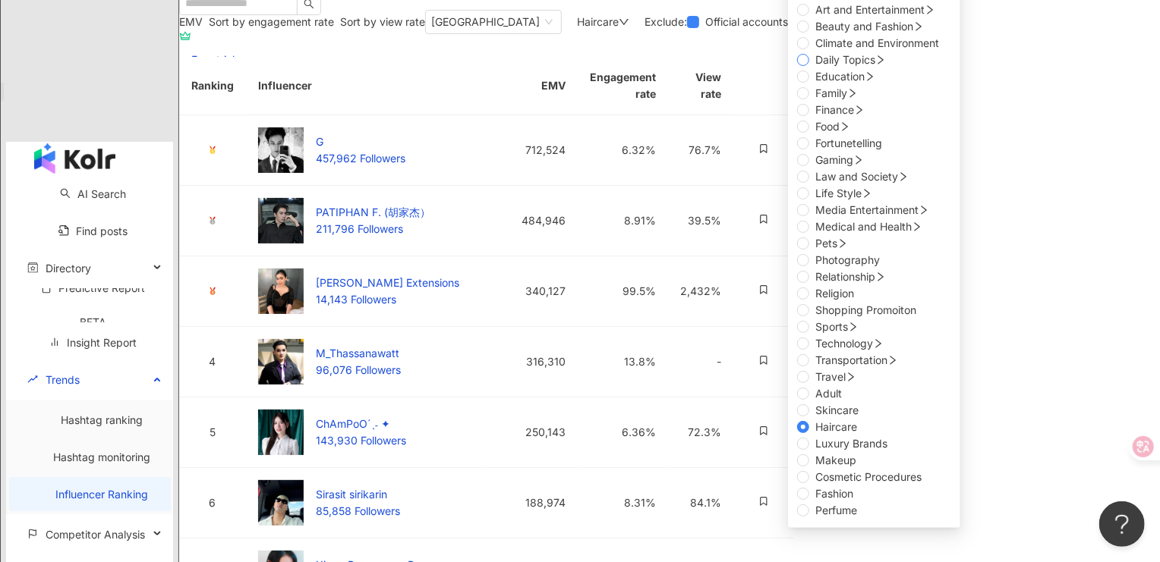
click at [809, 68] on span "Daily Topics" at bounding box center [850, 60] width 83 height 17
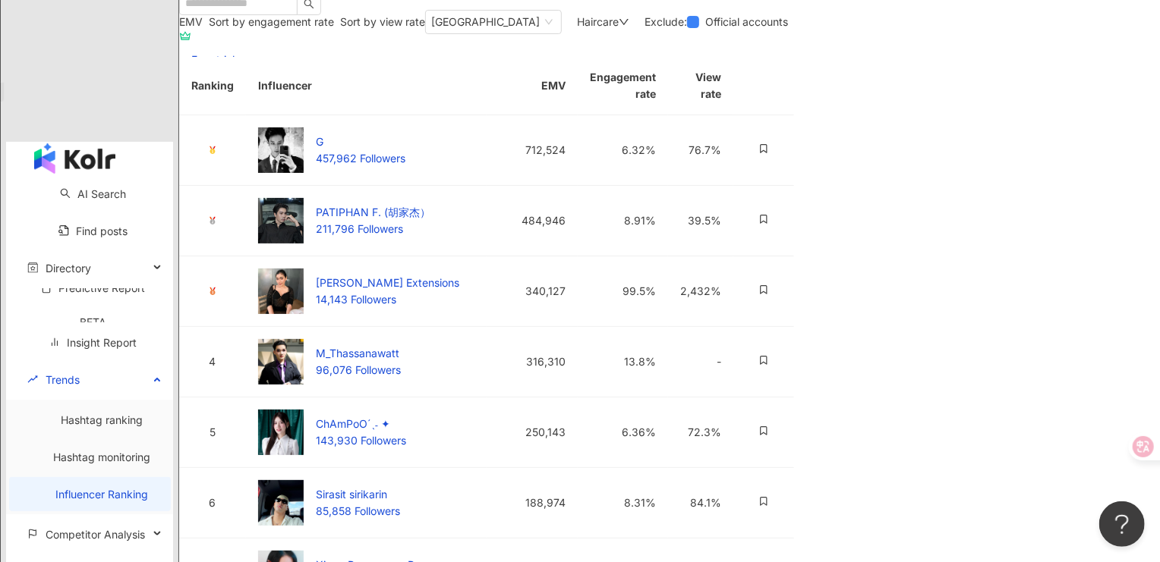
click at [425, 28] on div "EMV Sort by engagement rate Sort by view rate" at bounding box center [302, 22] width 246 height 12
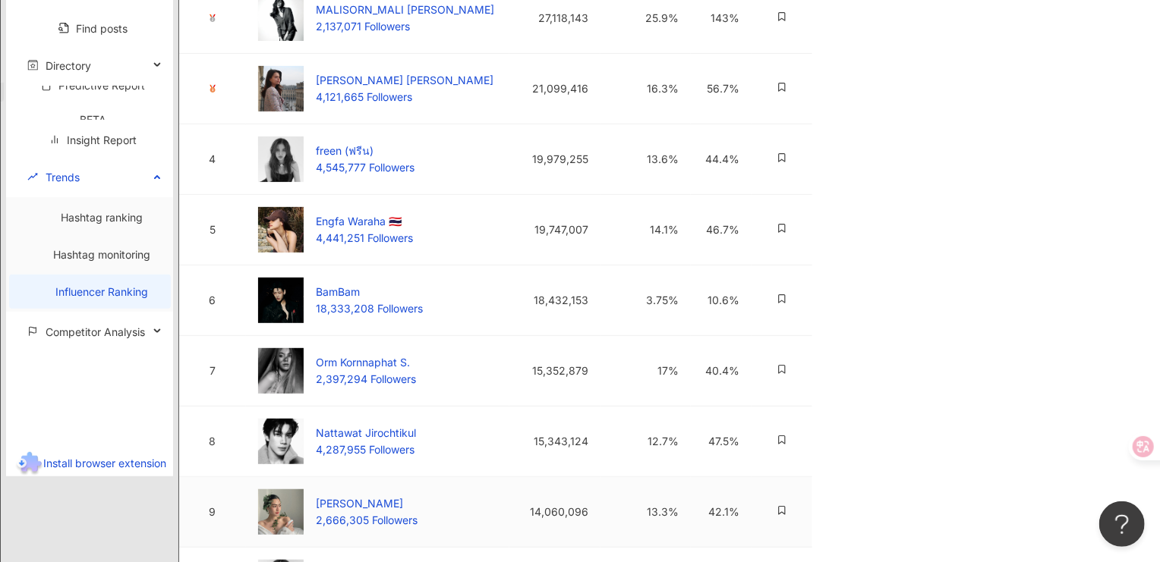
scroll to position [92, 0]
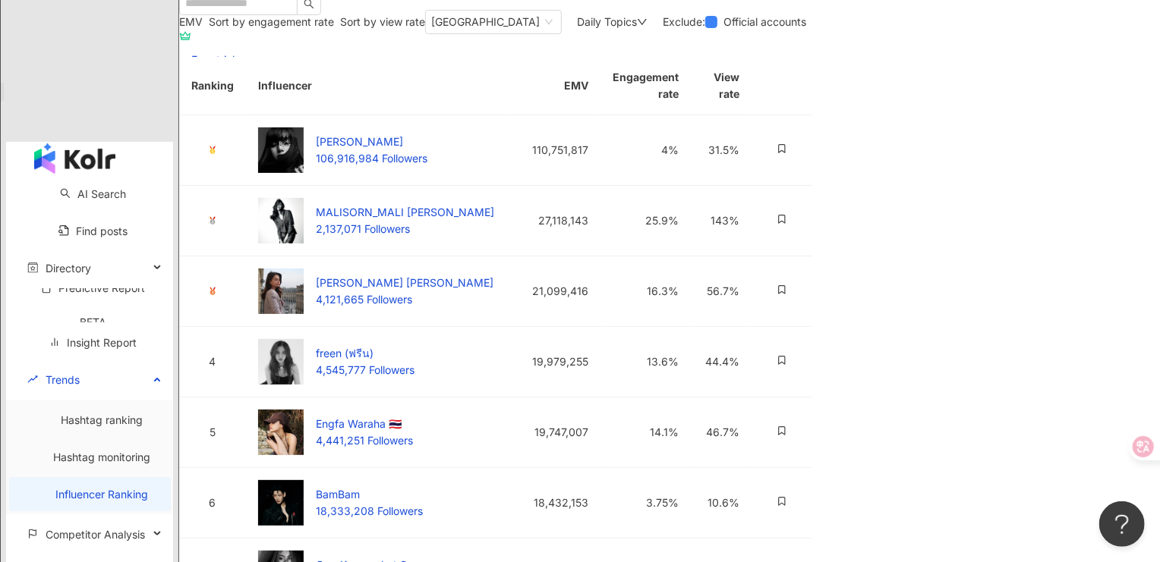
click at [637, 28] on span "Daily Topics" at bounding box center [607, 21] width 60 height 13
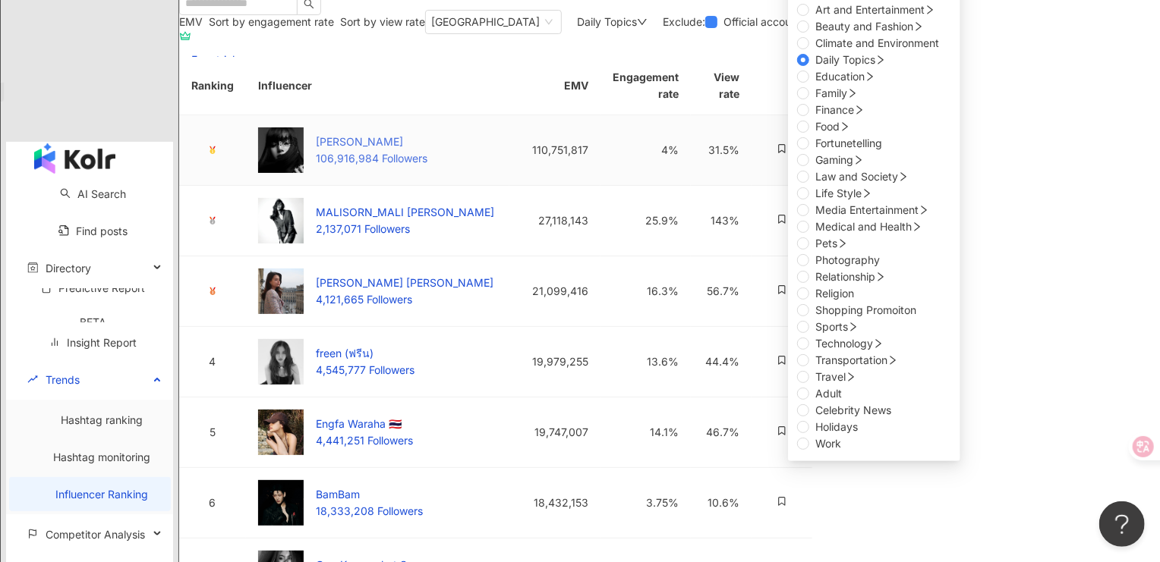
click at [358, 150] on div "Lisa Blackpink" at bounding box center [372, 142] width 112 height 17
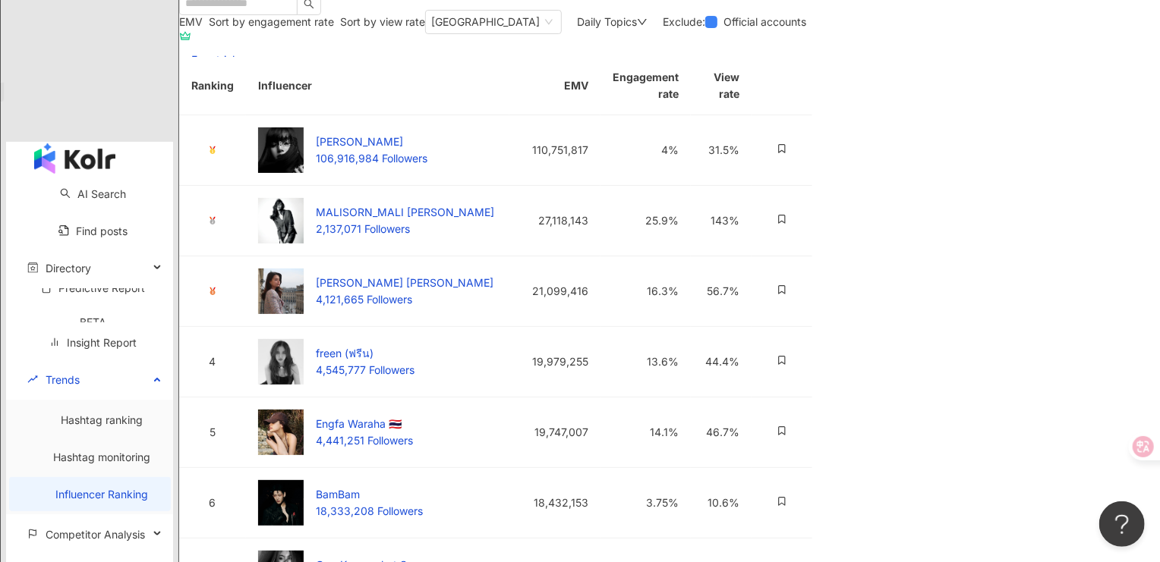
click at [647, 25] on icon "down" at bounding box center [642, 22] width 9 height 6
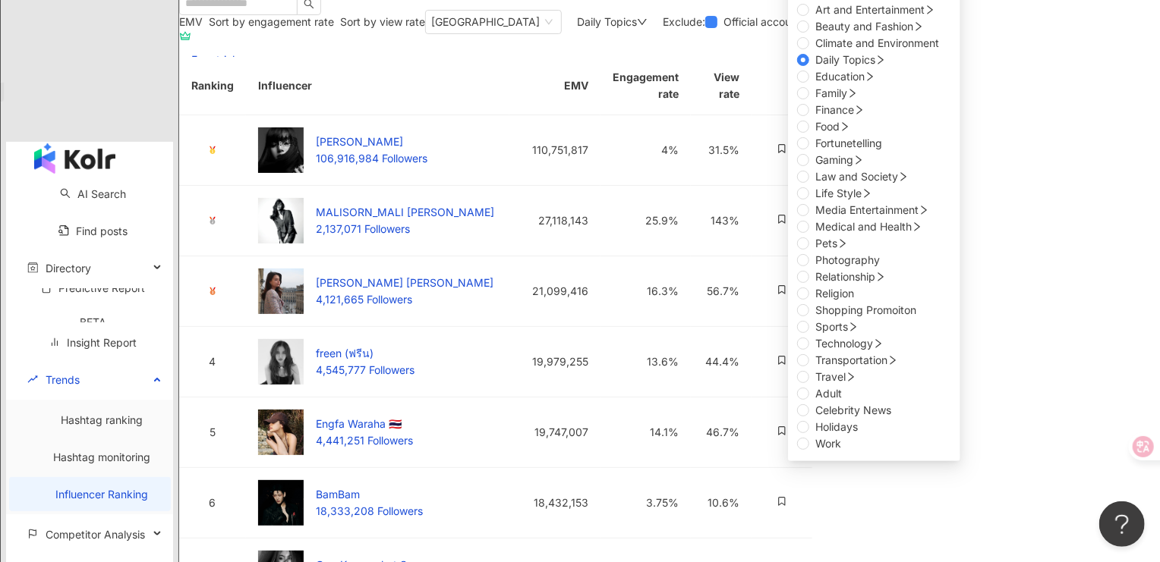
click at [462, 156] on div "EMV Sort by engagement rate Sort by view rate Thailand Daily Topics Any Art and…" at bounding box center [495, 415] width 633 height 811
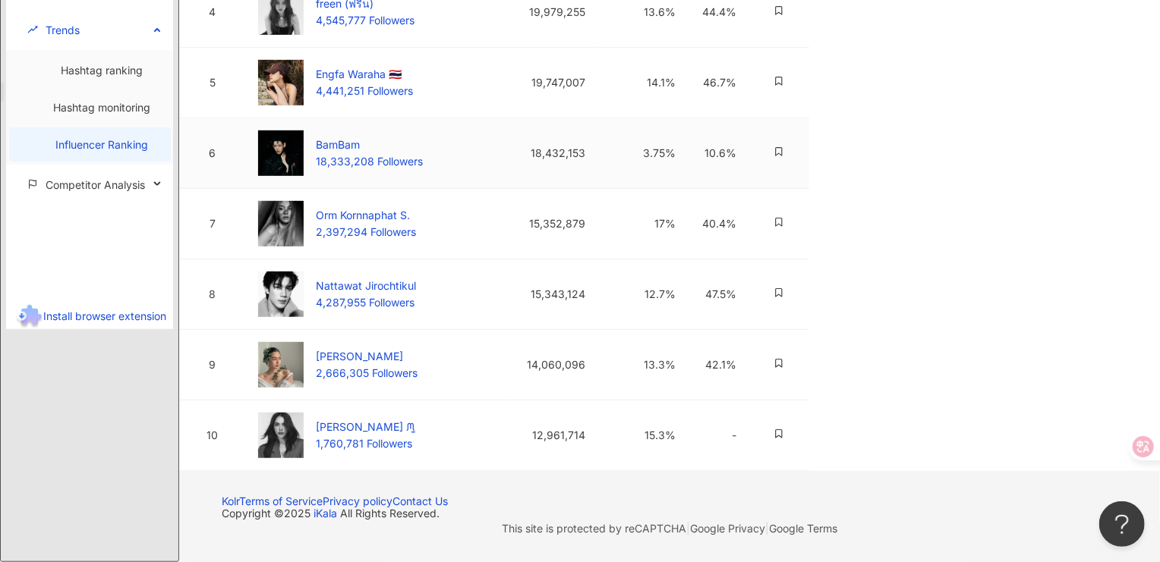
scroll to position [699, 0]
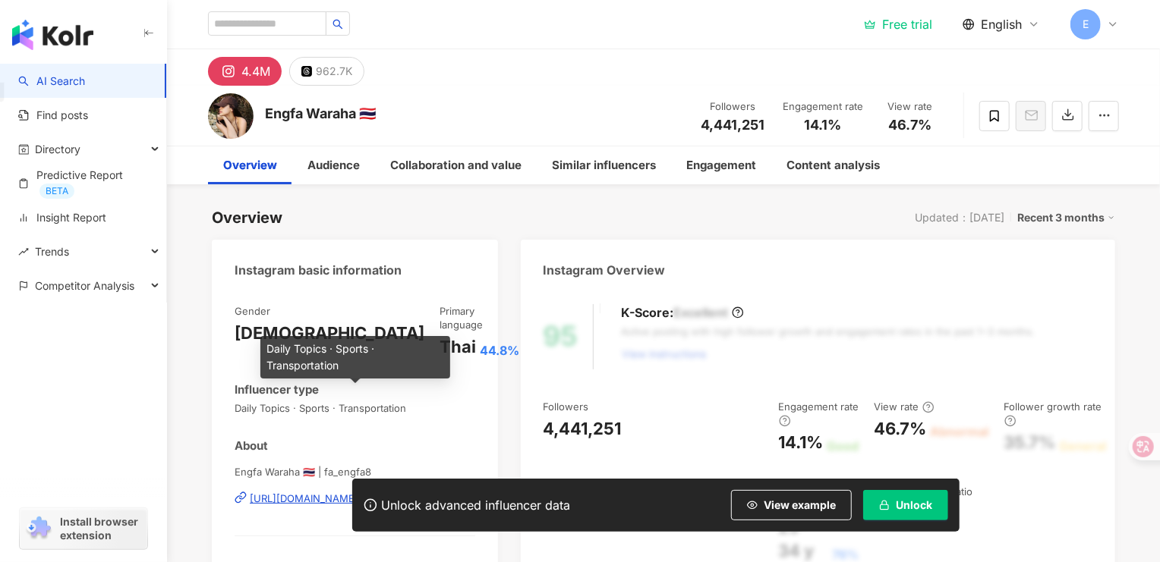
click at [390, 401] on span "Daily Topics · Sports · Transportation" at bounding box center [355, 408] width 241 height 14
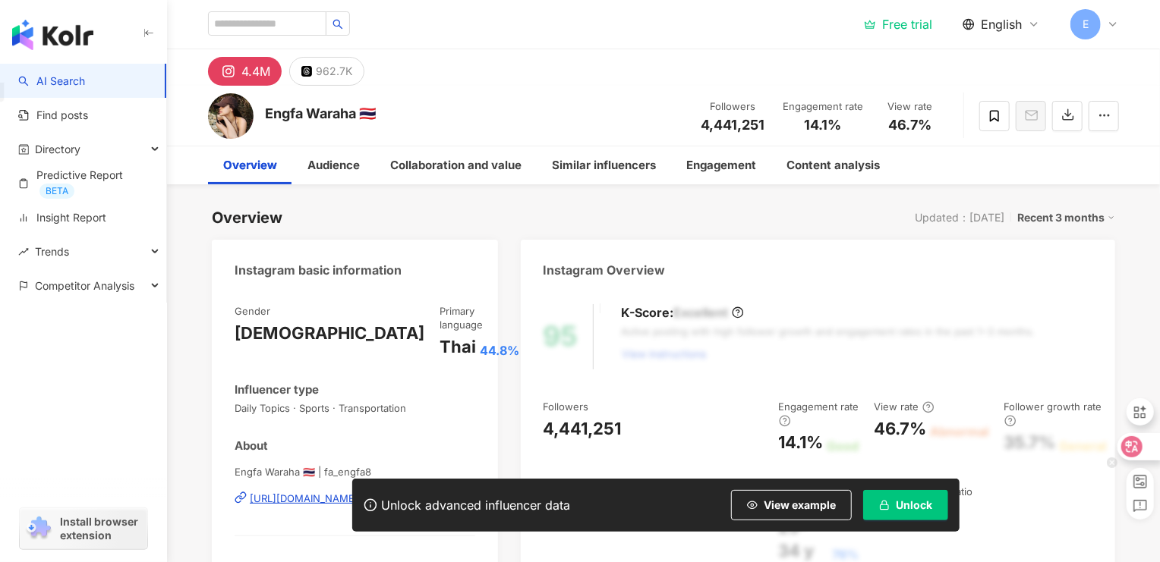
drag, startPoint x: 1132, startPoint y: 450, endPoint x: 1140, endPoint y: 312, distance: 138.4
click at [1132, 450] on icon at bounding box center [1131, 446] width 15 height 15
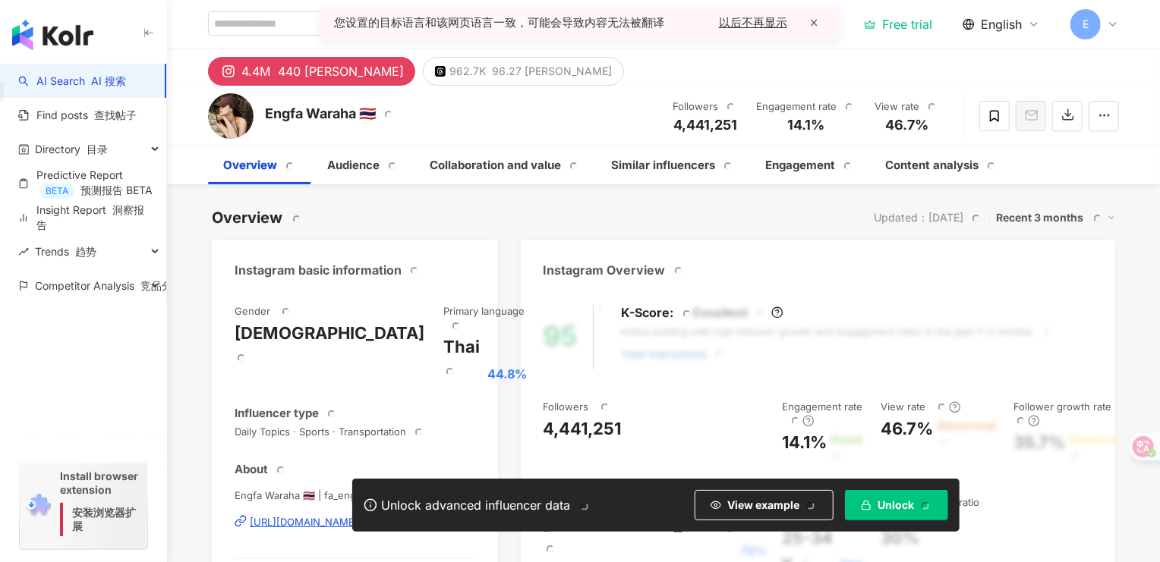
drag, startPoint x: 814, startPoint y: 21, endPoint x: 803, endPoint y: 26, distance: 11.6
click at [814, 21] on span "×" at bounding box center [814, 22] width 24 height 17
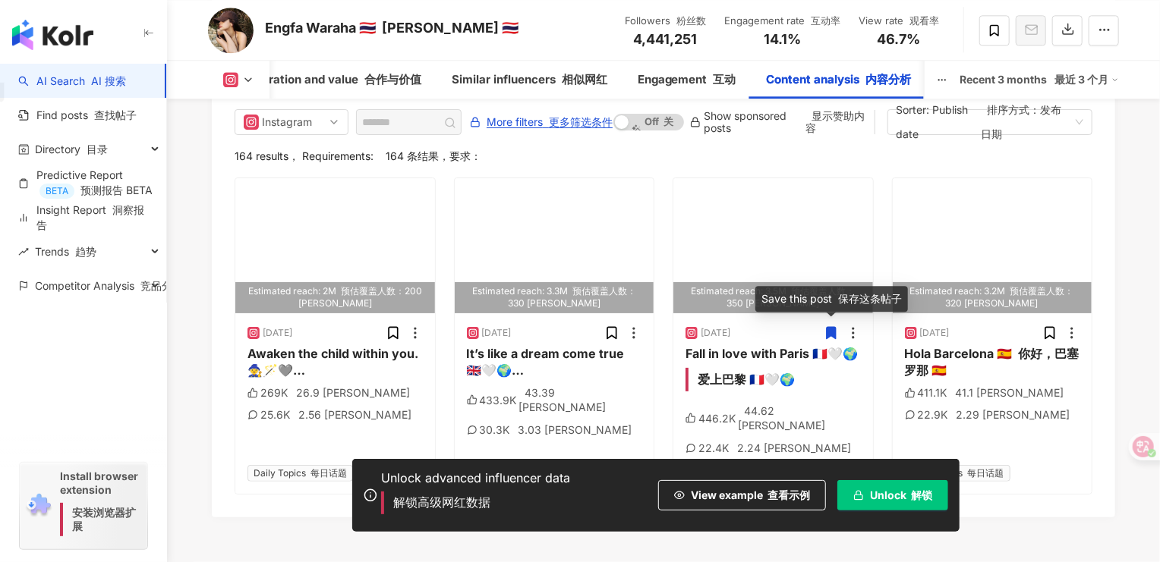
scroll to position [5059, 0]
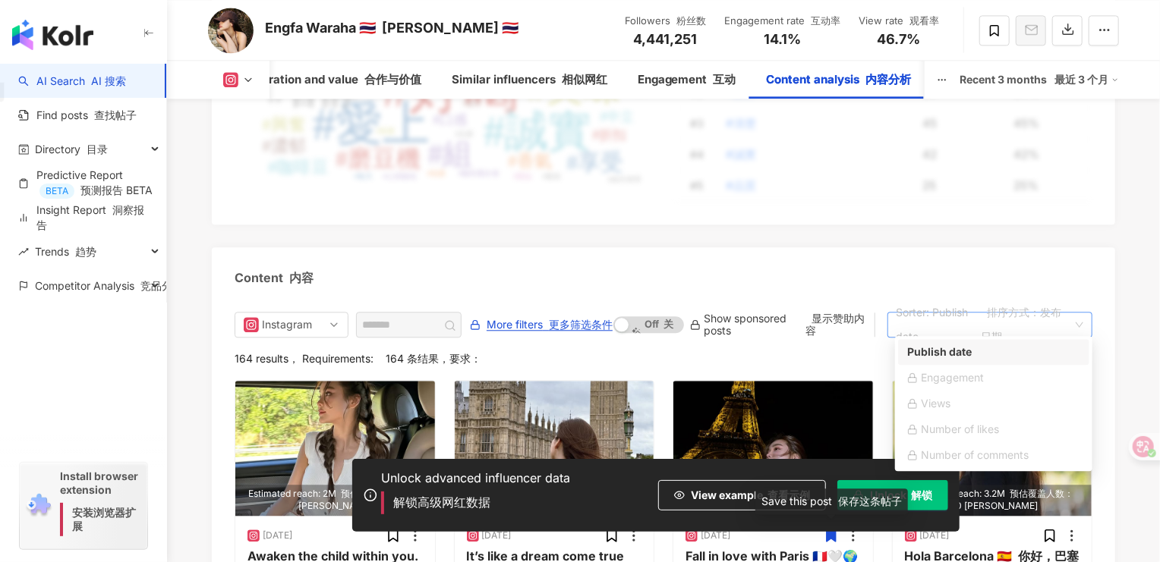
click at [1065, 318] on font "排序方式：发布日期" at bounding box center [1025, 325] width 88 height 49
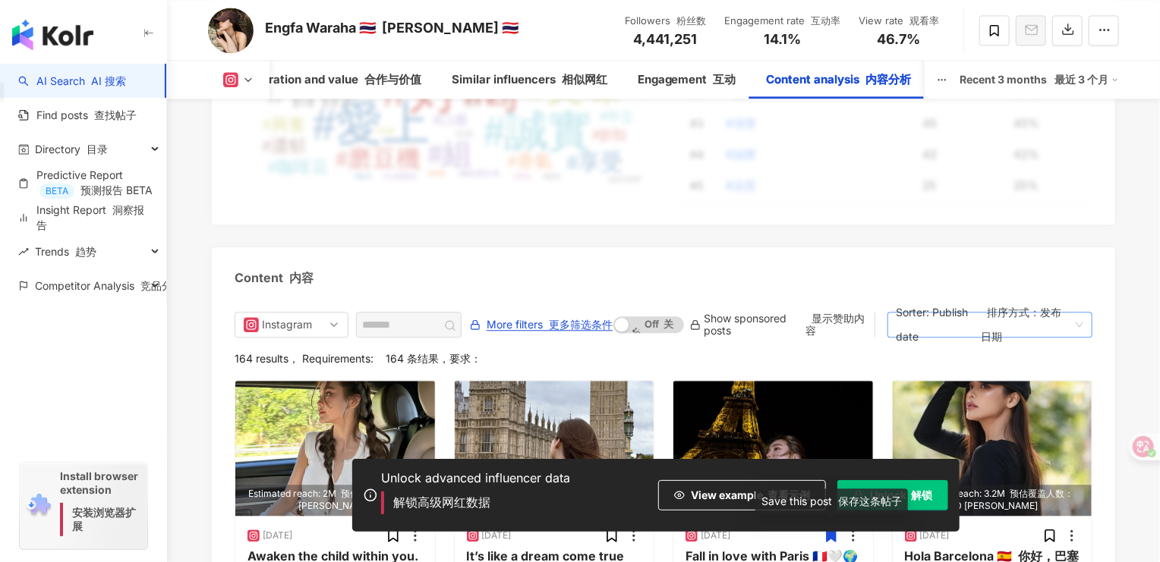
click at [1048, 311] on font "排序方式：发布日期" at bounding box center [1021, 324] width 80 height 37
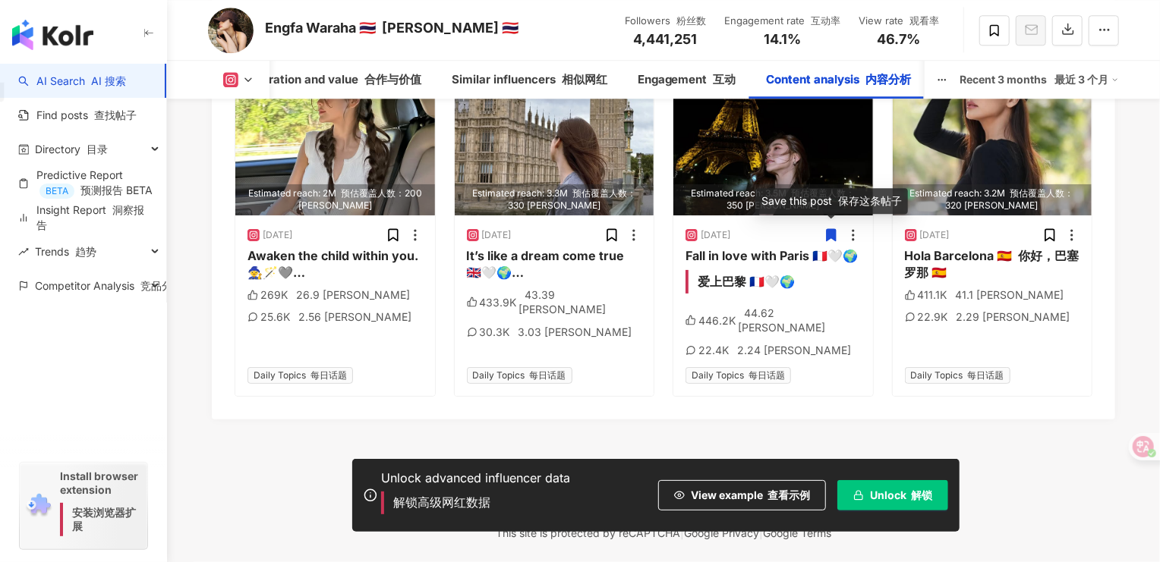
scroll to position [5365, 0]
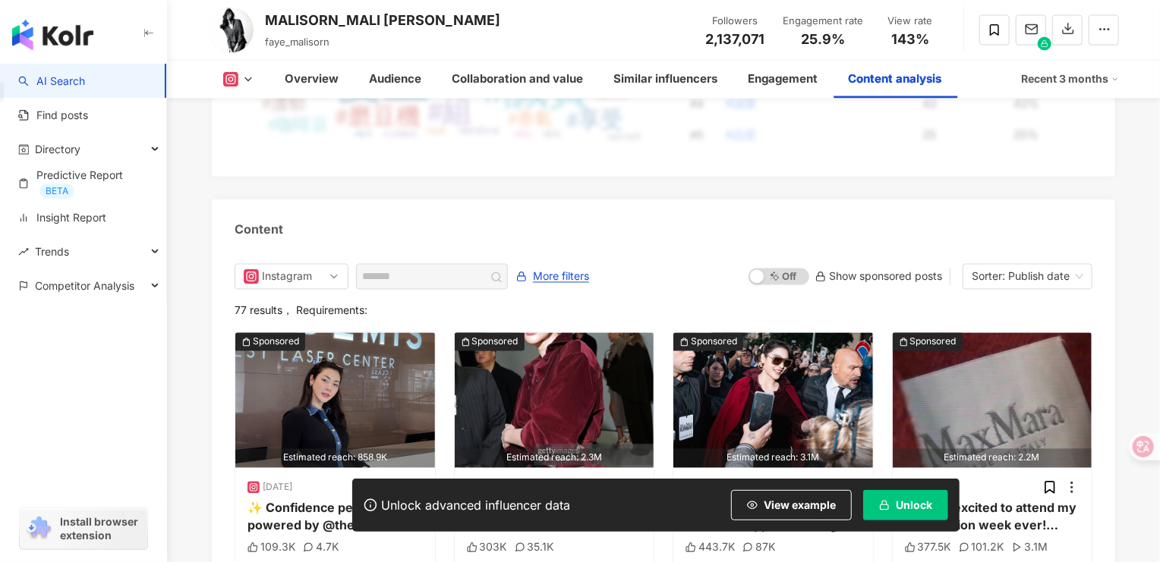
scroll to position [4856, 0]
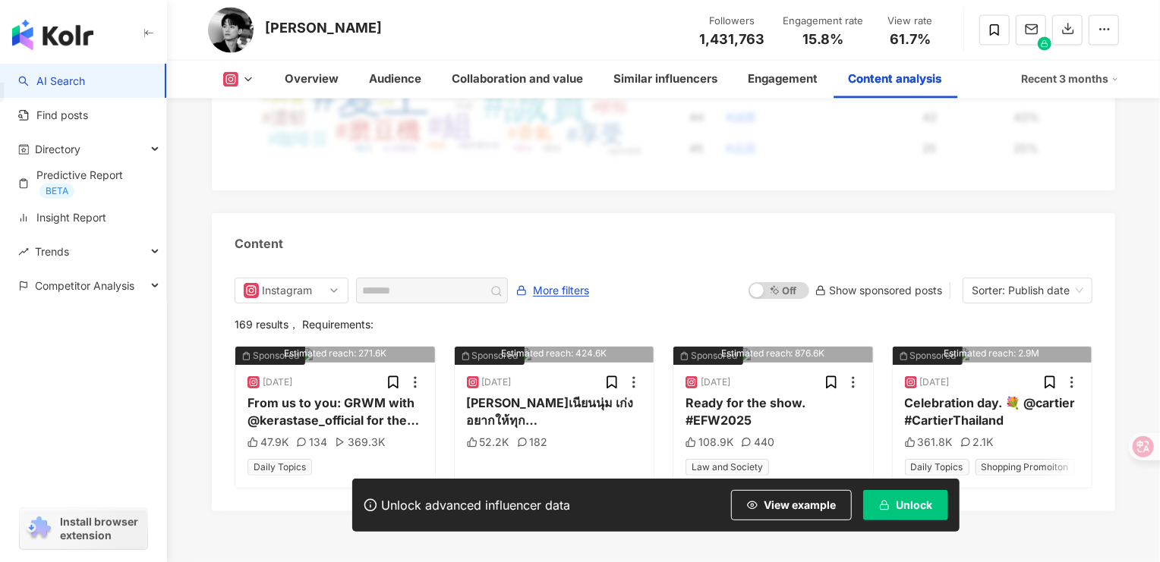
scroll to position [4856, 0]
